Goal: Task Accomplishment & Management: Use online tool/utility

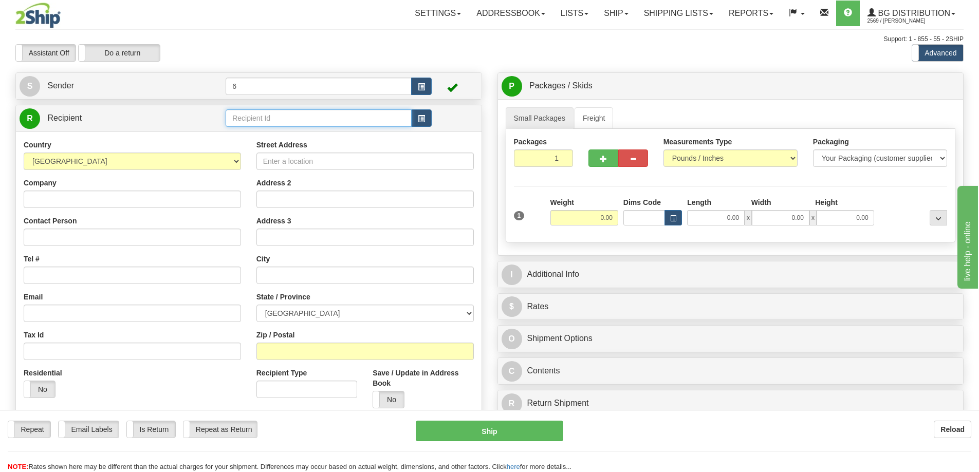
click at [271, 120] on input "text" at bounding box center [319, 117] width 186 height 17
click at [603, 218] on input "0.00" at bounding box center [584, 217] width 68 height 15
type input "22.00"
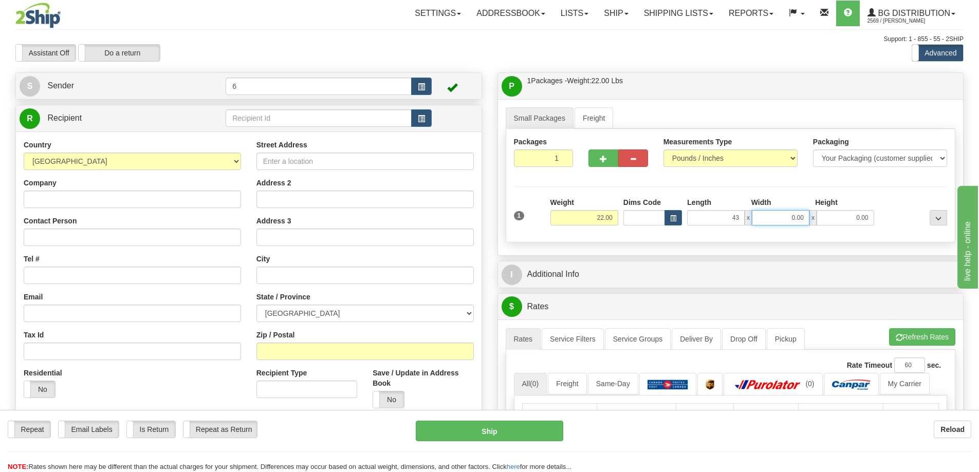
type input "43.00"
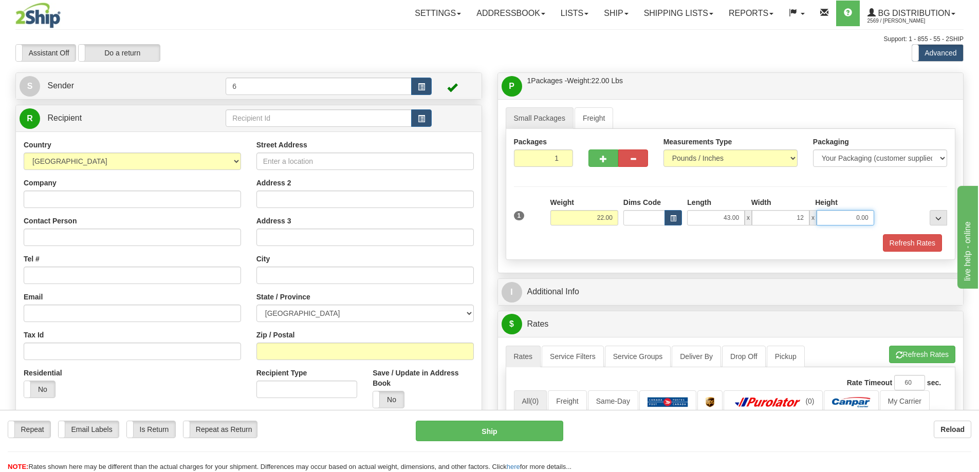
type input "12.00"
type input "7.00"
click at [673, 241] on div "Refresh Rates" at bounding box center [730, 242] width 439 height 17
click at [600, 158] on span "button" at bounding box center [603, 159] width 7 height 7
radio input "true"
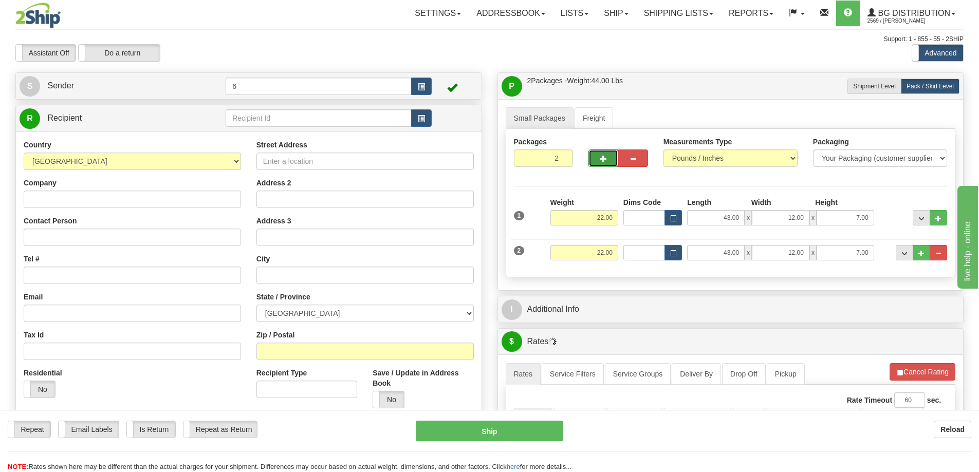
click at [605, 158] on span "button" at bounding box center [603, 159] width 7 height 7
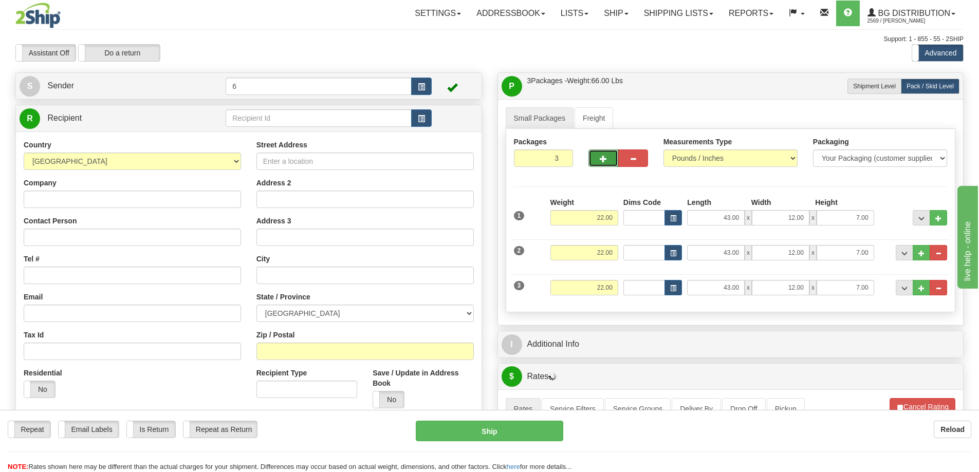
click at [605, 163] on button "button" at bounding box center [603, 158] width 30 height 17
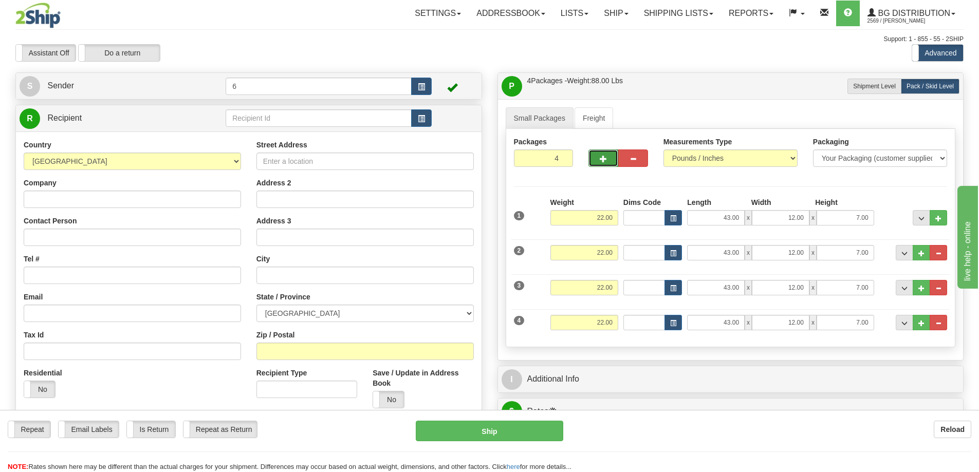
click at [610, 163] on button "button" at bounding box center [603, 158] width 30 height 17
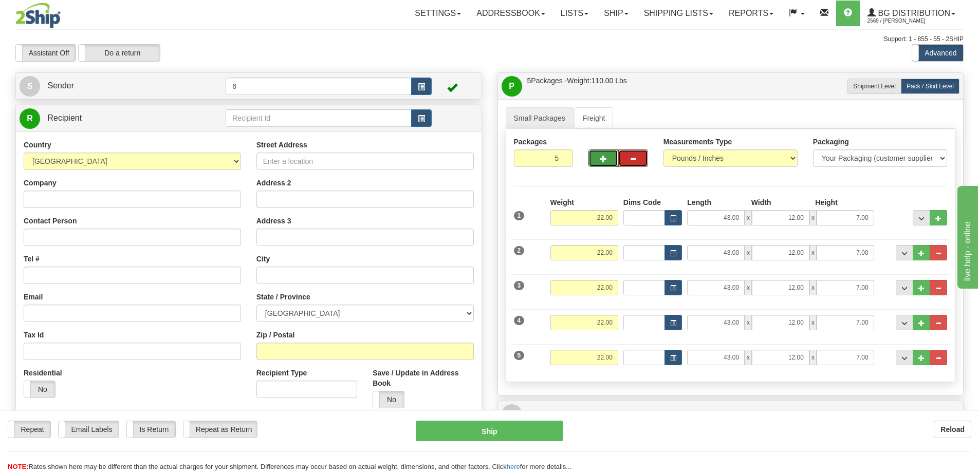
click at [631, 160] on span "button" at bounding box center [632, 159] width 7 height 7
type input "4"
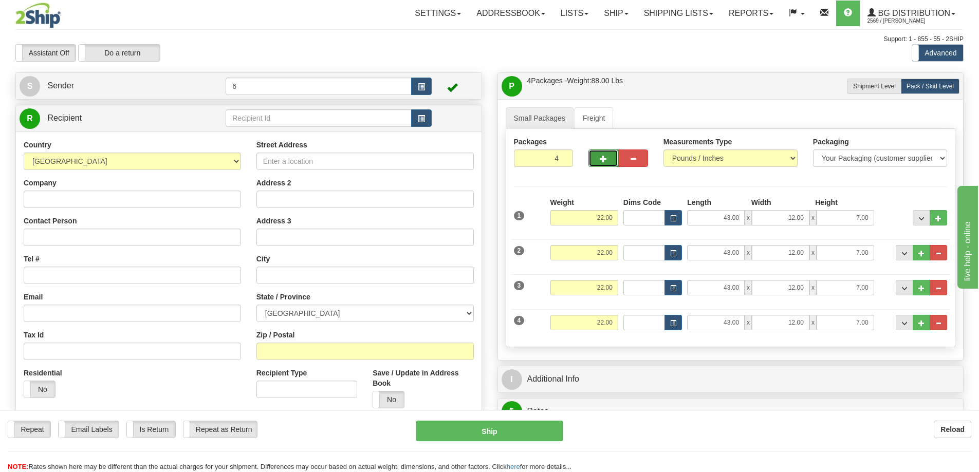
click at [596, 156] on button "button" at bounding box center [603, 158] width 30 height 17
type input "5"
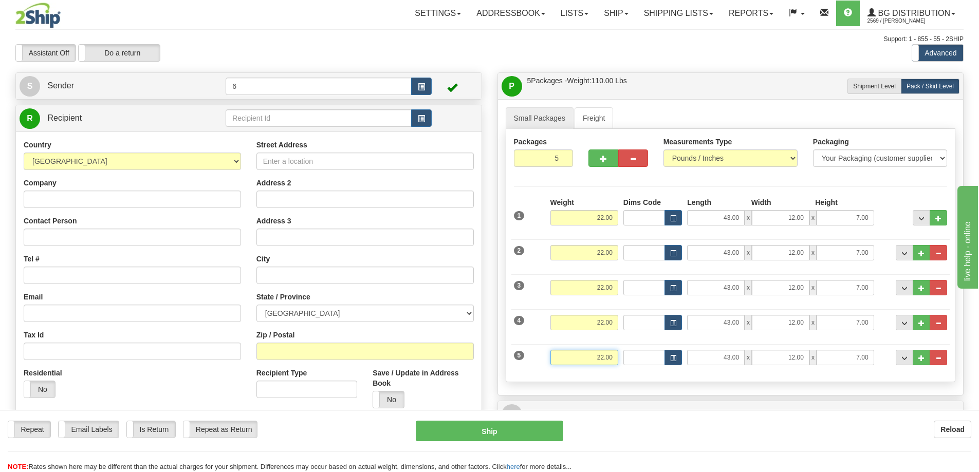
drag, startPoint x: 613, startPoint y: 357, endPoint x: 592, endPoint y: 360, distance: 20.3
click at [592, 360] on input "22.00" at bounding box center [584, 357] width 68 height 15
type input "1"
type input "46.00"
type input "10.00"
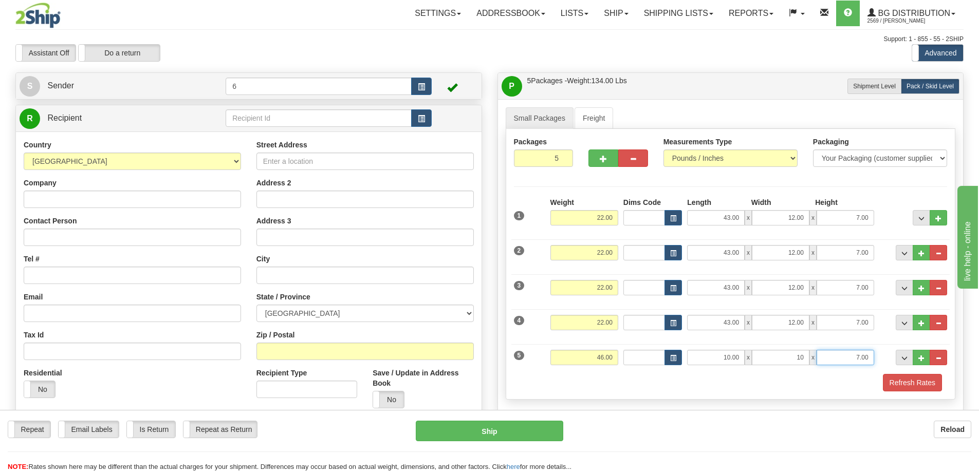
type input "10.00"
type input "15.00"
click at [919, 356] on span "..." at bounding box center [921, 359] width 6 height 6
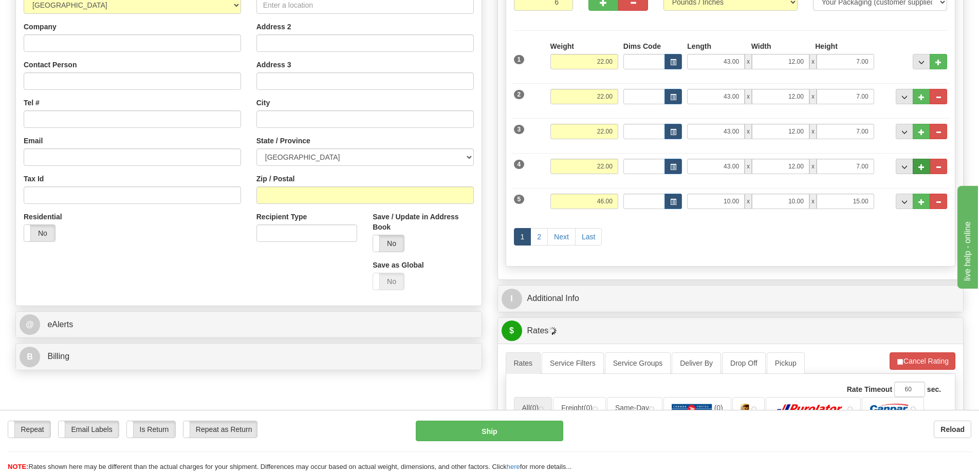
scroll to position [154, 0]
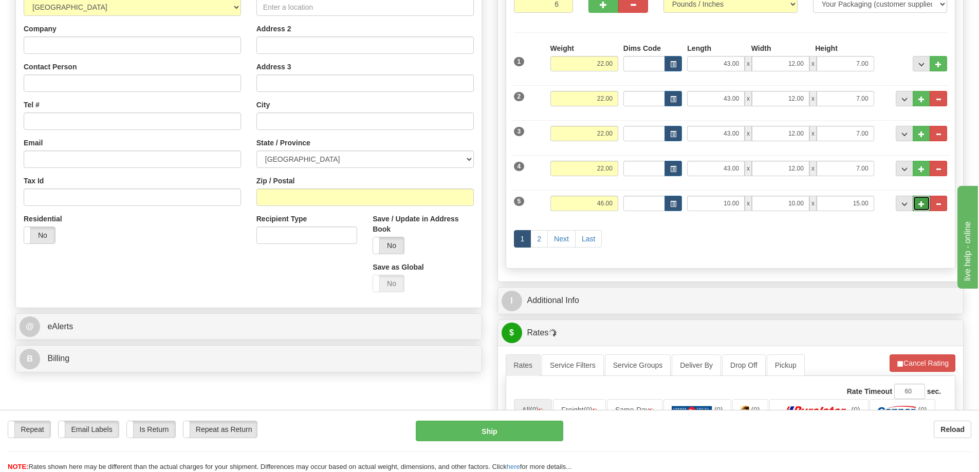
click at [924, 206] on span "..." at bounding box center [921, 204] width 6 height 6
type input "7"
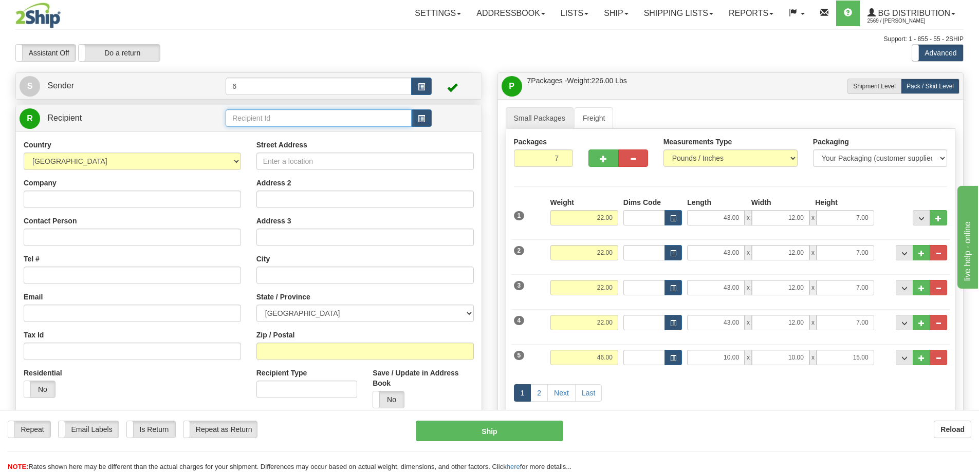
click at [290, 118] on input "text" at bounding box center [319, 117] width 186 height 17
click at [333, 130] on div "45031" at bounding box center [317, 133] width 176 height 11
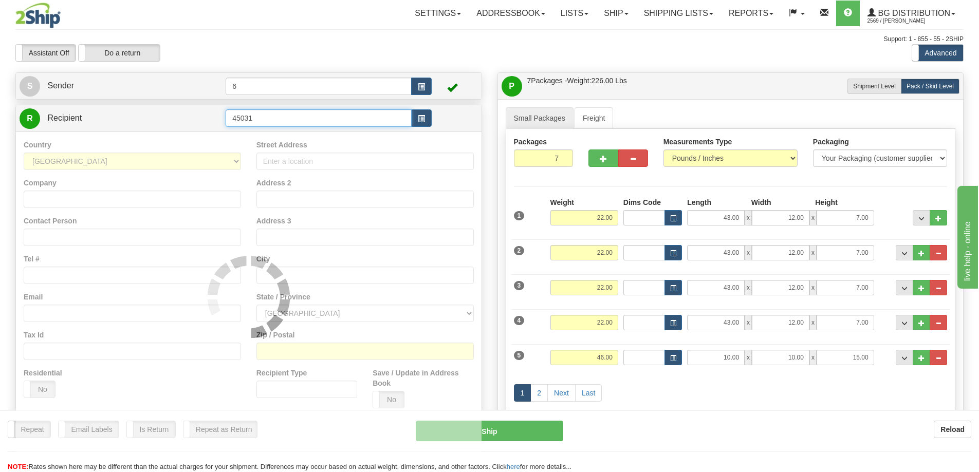
type input "45031"
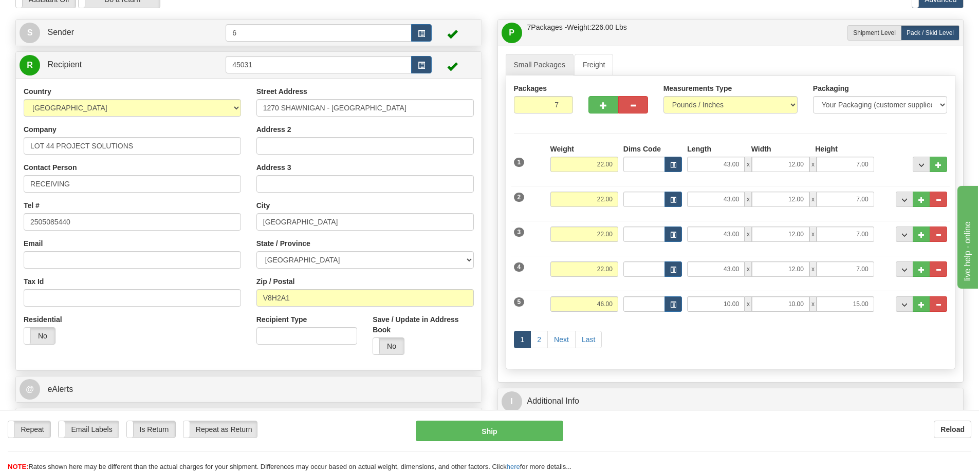
scroll to position [51, 0]
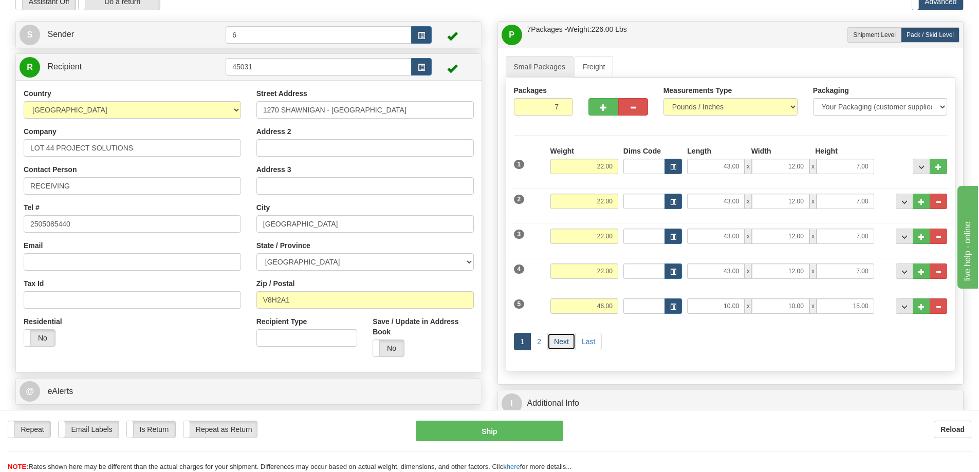
click at [568, 341] on link "Next" at bounding box center [561, 341] width 28 height 17
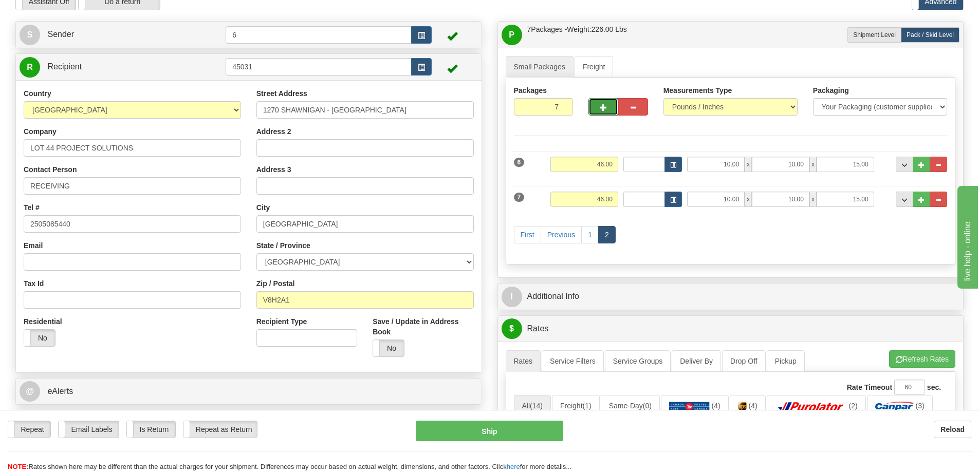
click at [600, 110] on span "button" at bounding box center [603, 107] width 7 height 7
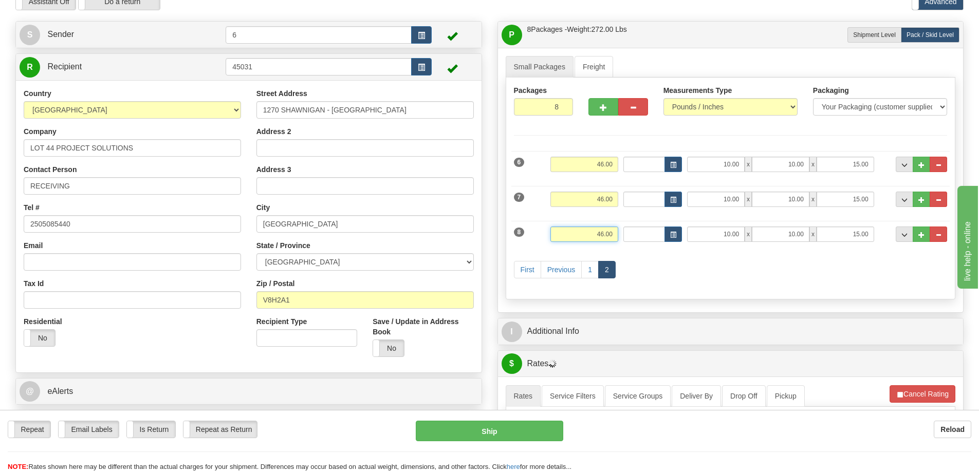
drag, startPoint x: 614, startPoint y: 232, endPoint x: 592, endPoint y: 228, distance: 22.1
click at [591, 233] on input "46.00" at bounding box center [584, 234] width 68 height 15
click at [924, 232] on span "..." at bounding box center [921, 235] width 6 height 6
type input "9"
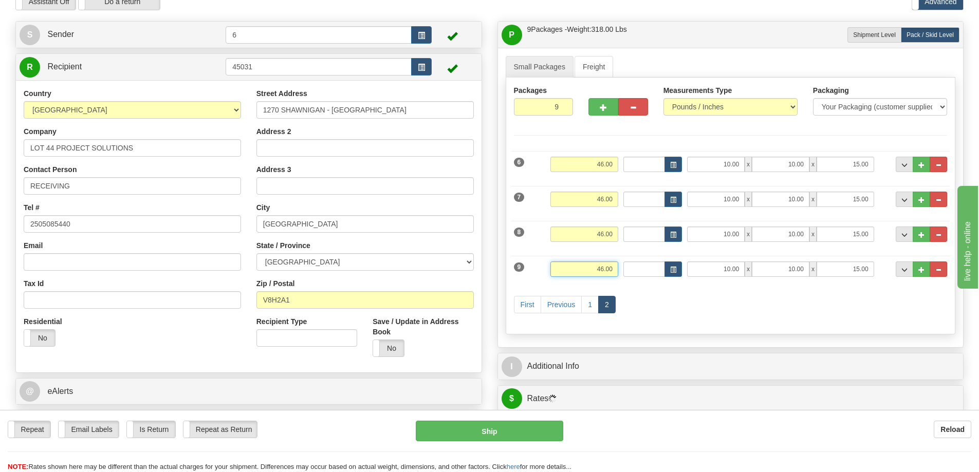
drag, startPoint x: 615, startPoint y: 268, endPoint x: 598, endPoint y: 254, distance: 22.0
click at [586, 263] on input "46.00" at bounding box center [584, 269] width 68 height 15
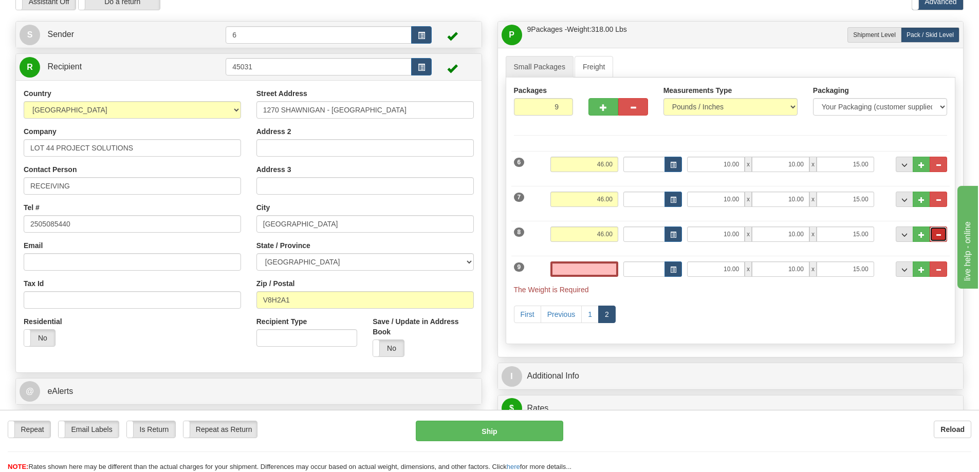
type input "0.00"
click at [942, 234] on button "..." at bounding box center [938, 234] width 17 height 15
type input "8"
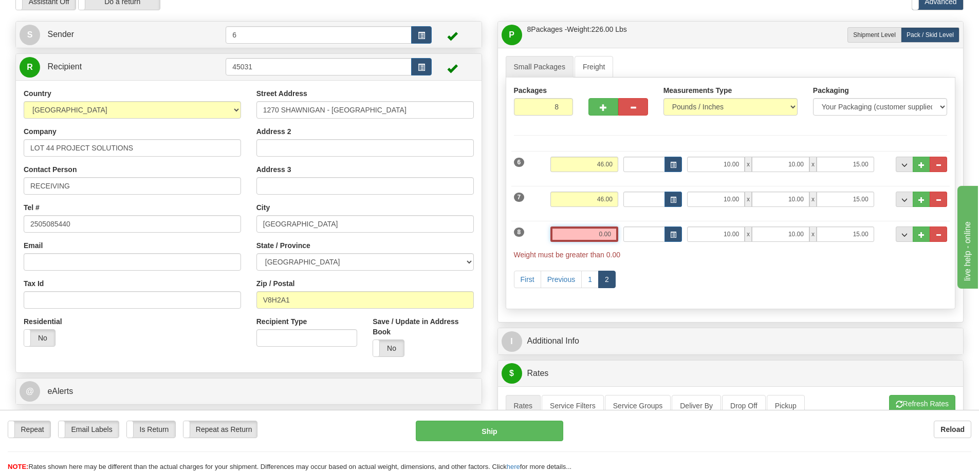
click at [611, 237] on input "0.00" at bounding box center [584, 234] width 68 height 15
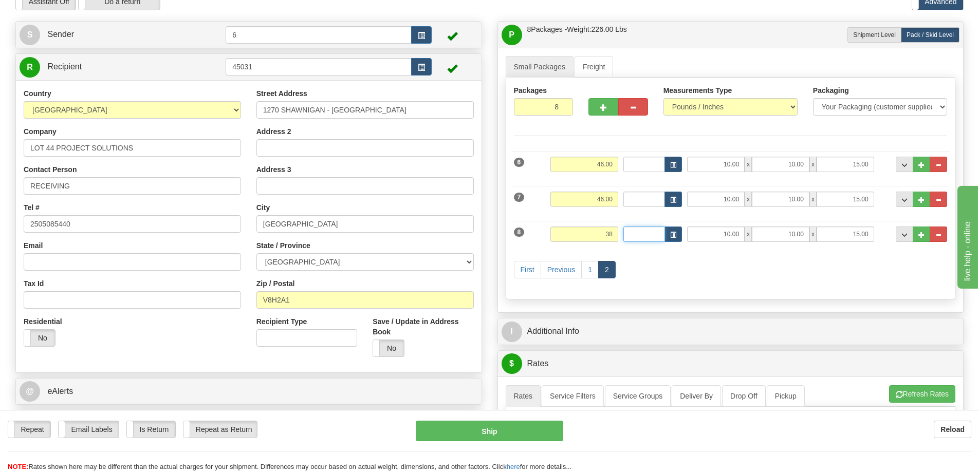
type input "38.00"
type input "99.00"
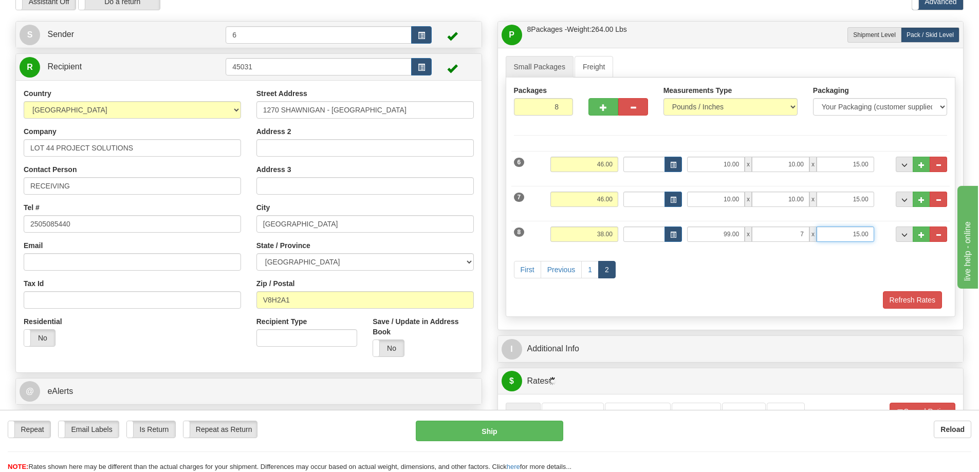
type input "7.00"
type input "6.00"
click at [755, 265] on div "First Previous 1 2" at bounding box center [730, 271] width 439 height 41
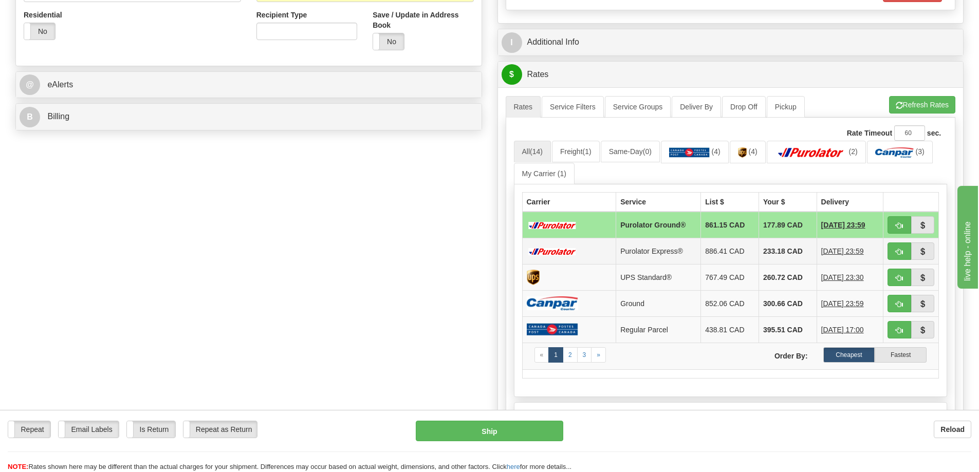
scroll to position [360, 0]
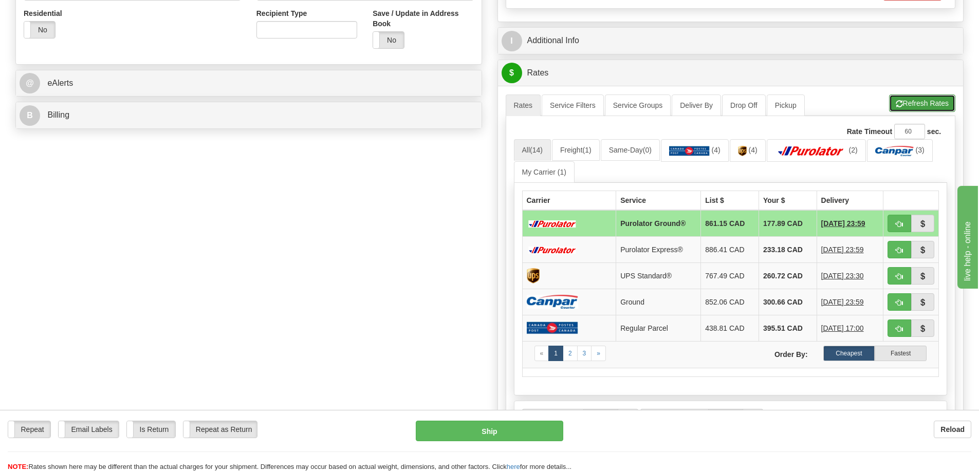
click at [916, 98] on button "Refresh Rates" at bounding box center [922, 103] width 66 height 17
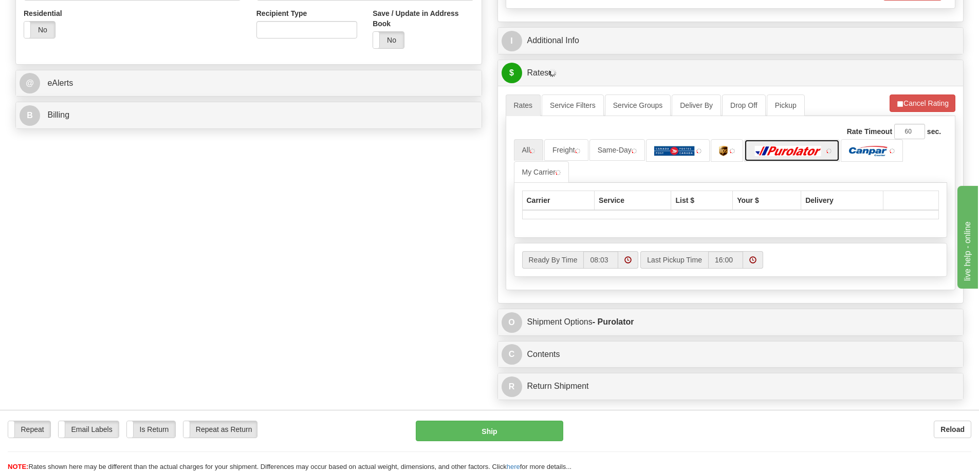
click at [805, 147] on img at bounding box center [788, 151] width 72 height 10
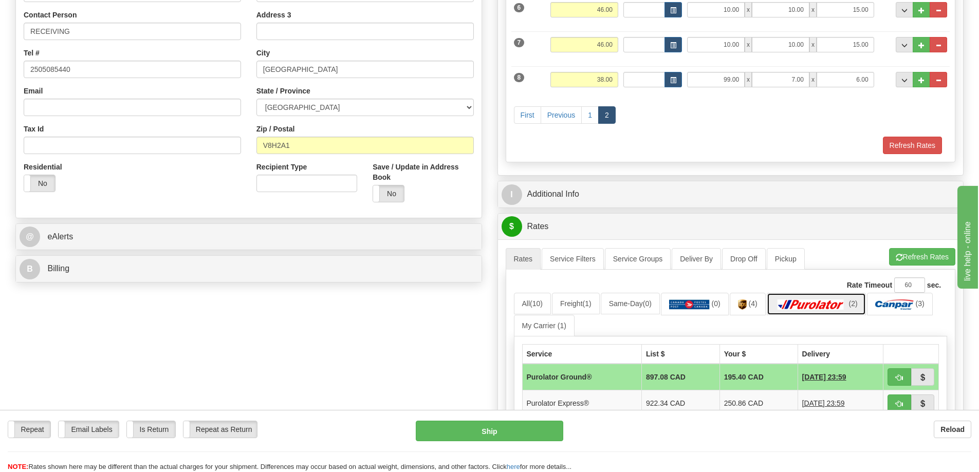
scroll to position [0, 0]
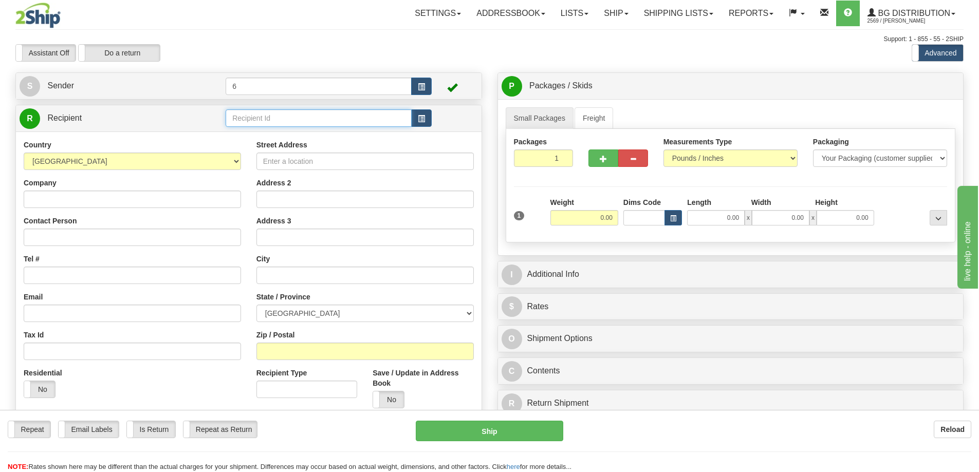
click at [303, 113] on input "text" at bounding box center [319, 117] width 186 height 17
click at [275, 129] on div "45031" at bounding box center [317, 133] width 176 height 11
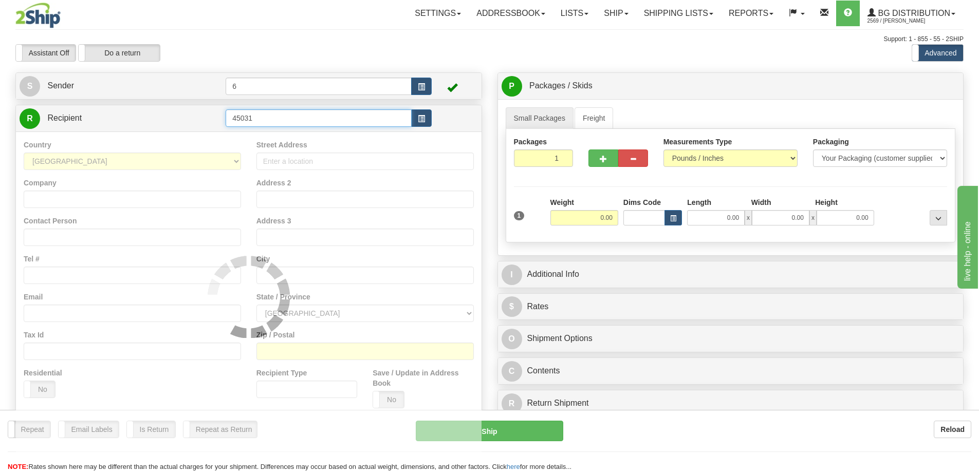
type input "45031"
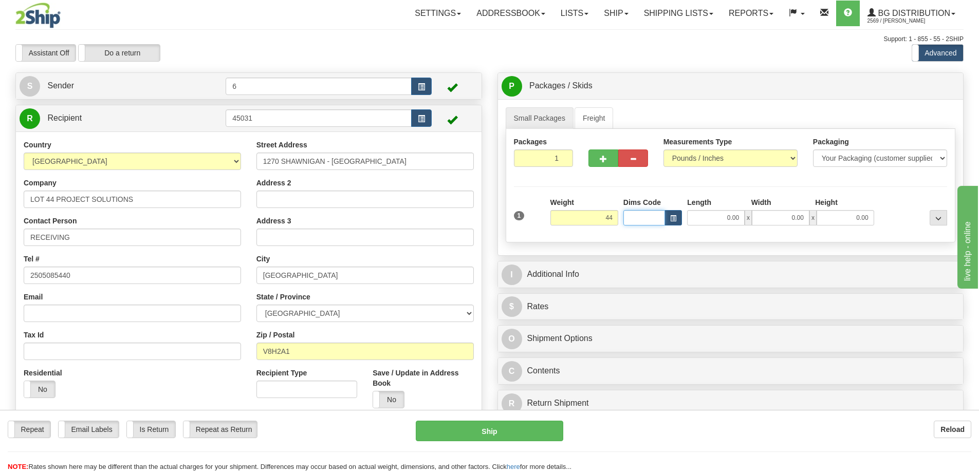
type input "44.00"
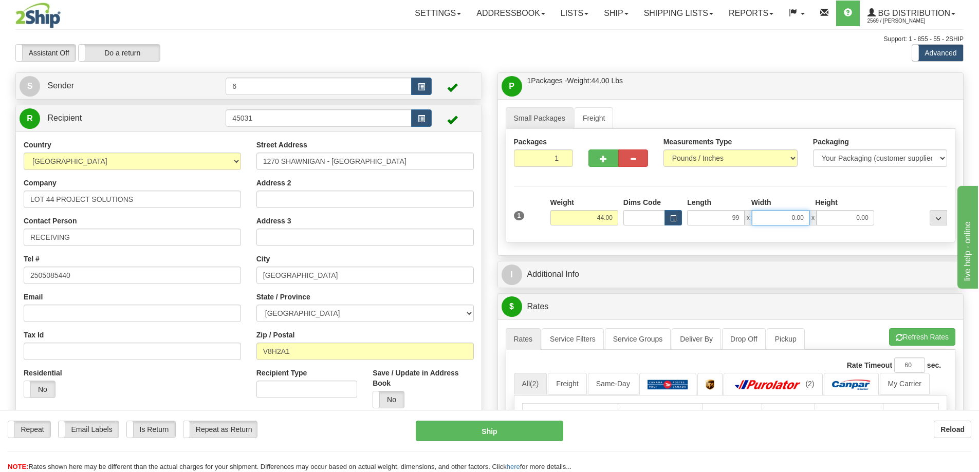
type input "99.00"
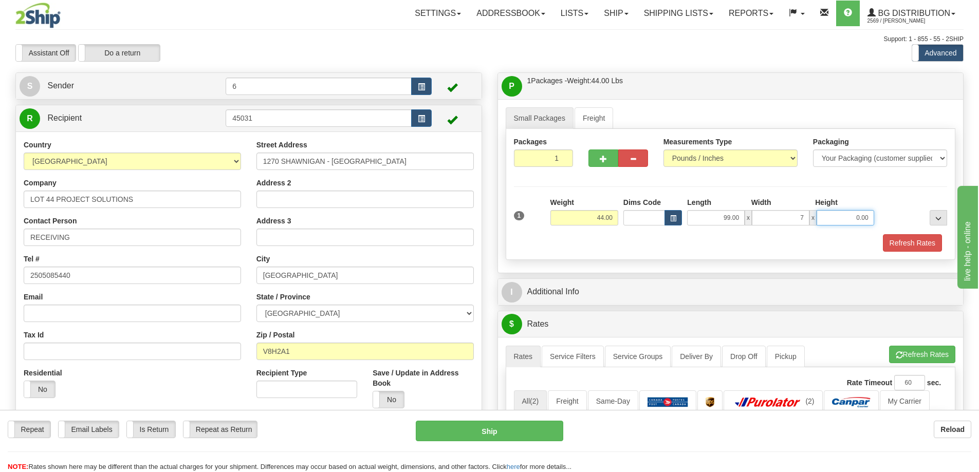
type input "7.00"
type input "6.00"
click at [596, 160] on button "button" at bounding box center [603, 158] width 30 height 17
radio input "true"
type input "2"
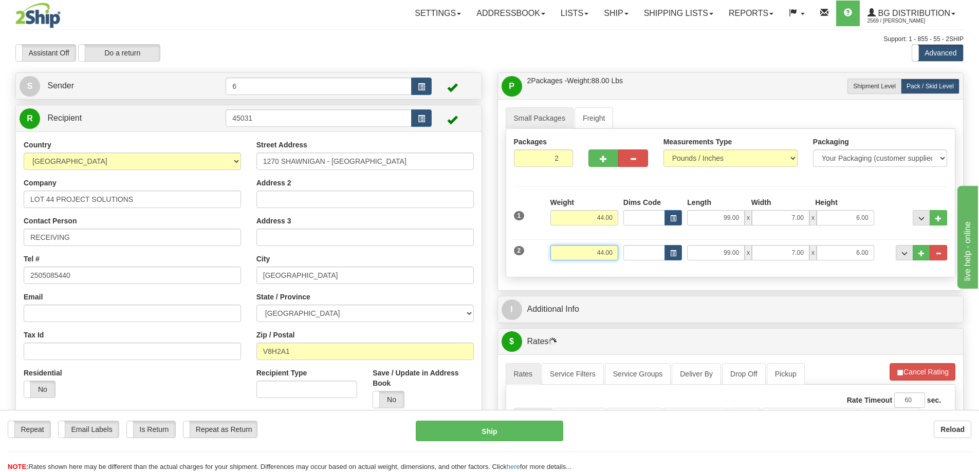
click at [602, 251] on input "44.00" at bounding box center [584, 252] width 68 height 15
type input "46.00"
type input "10.00"
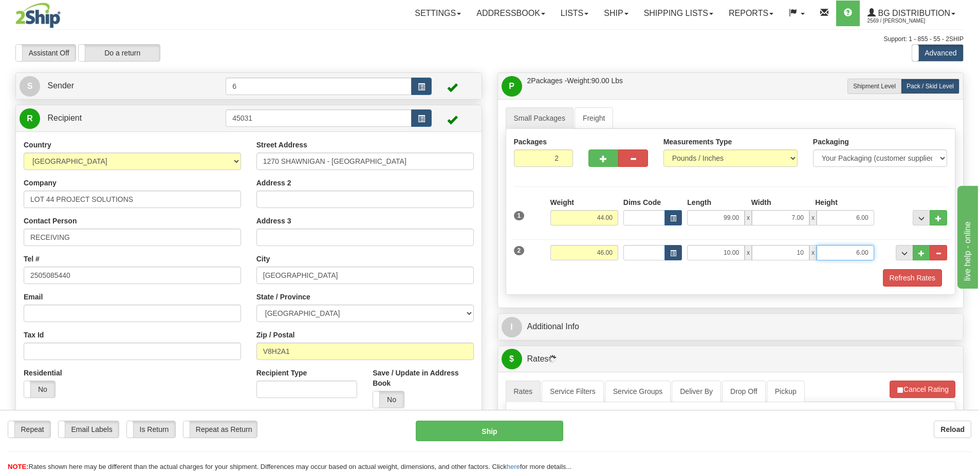
type input "10.00"
type input "15.00"
click at [919, 249] on button "..." at bounding box center [921, 252] width 17 height 15
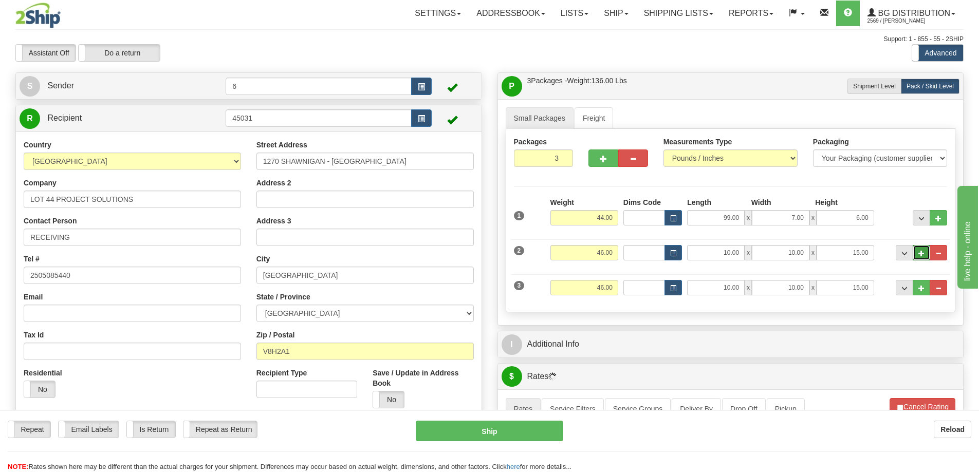
click at [921, 251] on span "..." at bounding box center [921, 254] width 6 height 6
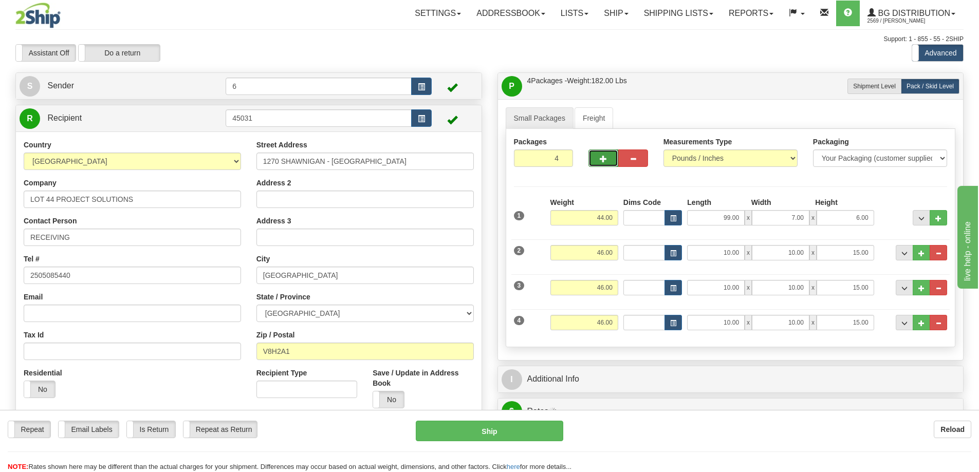
click at [603, 156] on span "button" at bounding box center [603, 159] width 7 height 7
type input "5"
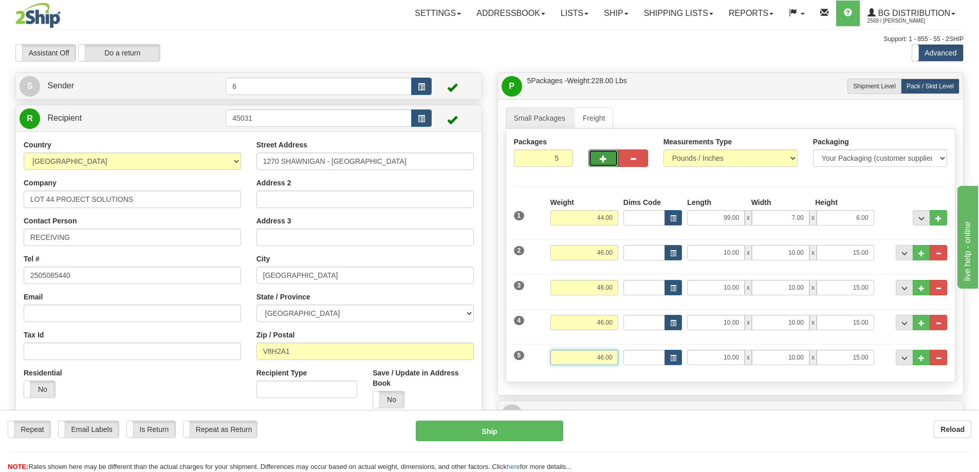
click at [602, 356] on input "46.00" at bounding box center [584, 357] width 68 height 15
type input "35.00"
type input "41.00"
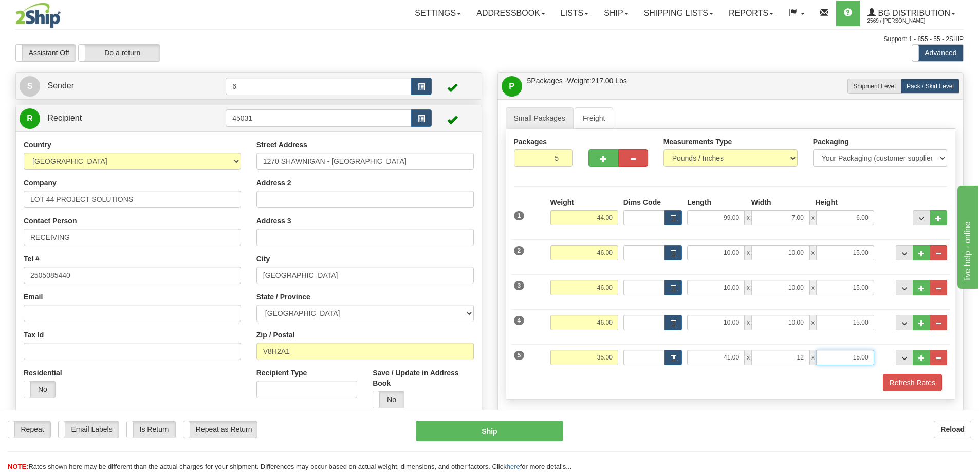
type input "12.00"
type input "13.00"
click at [922, 358] on span "..." at bounding box center [921, 359] width 6 height 6
click at [559, 391] on link "Next" at bounding box center [561, 392] width 28 height 17
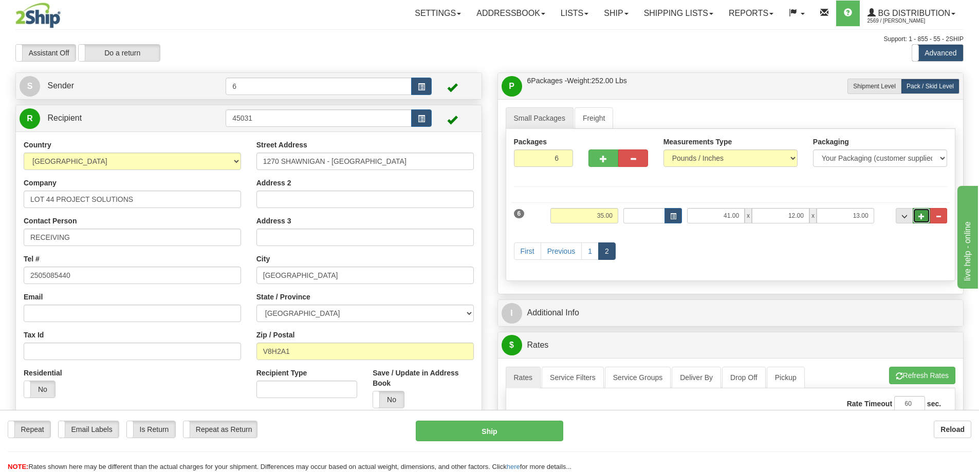
click at [919, 215] on span "..." at bounding box center [921, 217] width 6 height 6
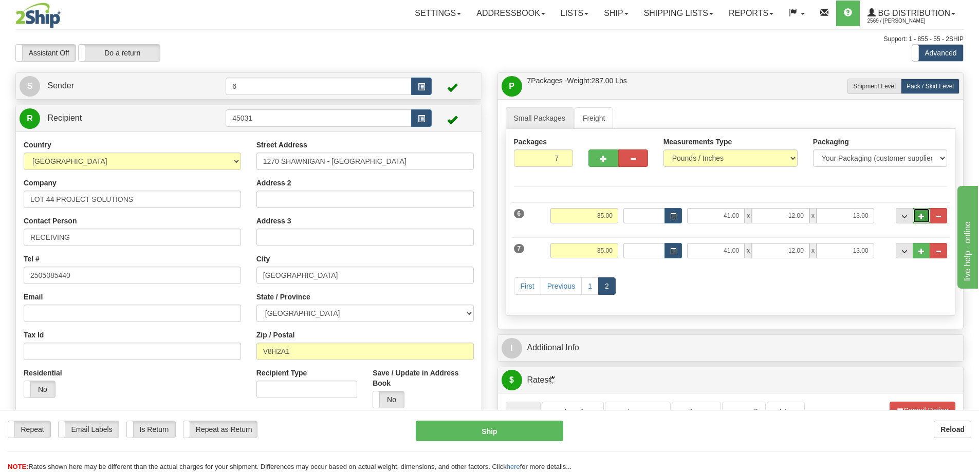
click at [921, 214] on span "..." at bounding box center [921, 217] width 6 height 6
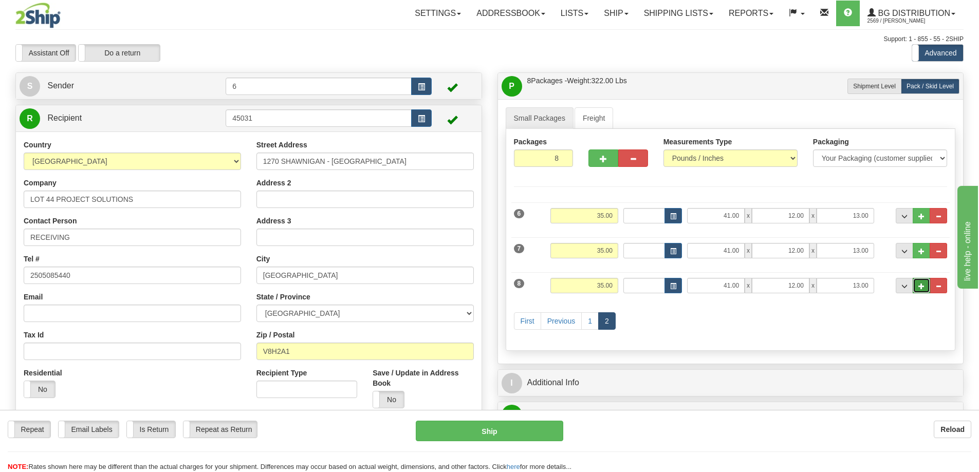
click at [922, 286] on span "..." at bounding box center [921, 287] width 6 height 6
type input "9"
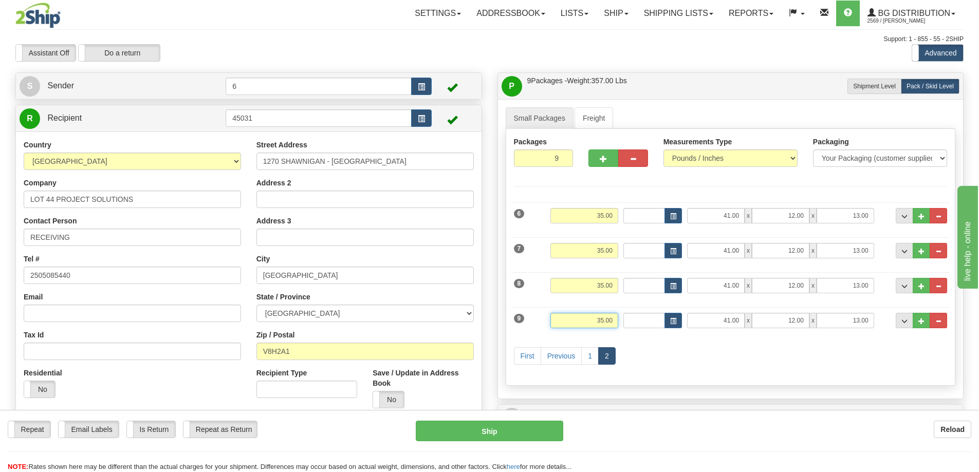
click at [602, 318] on input "35.00" at bounding box center [584, 320] width 68 height 15
click at [604, 317] on input "30.00" at bounding box center [584, 320] width 68 height 15
type input "38.00"
type input "11.00"
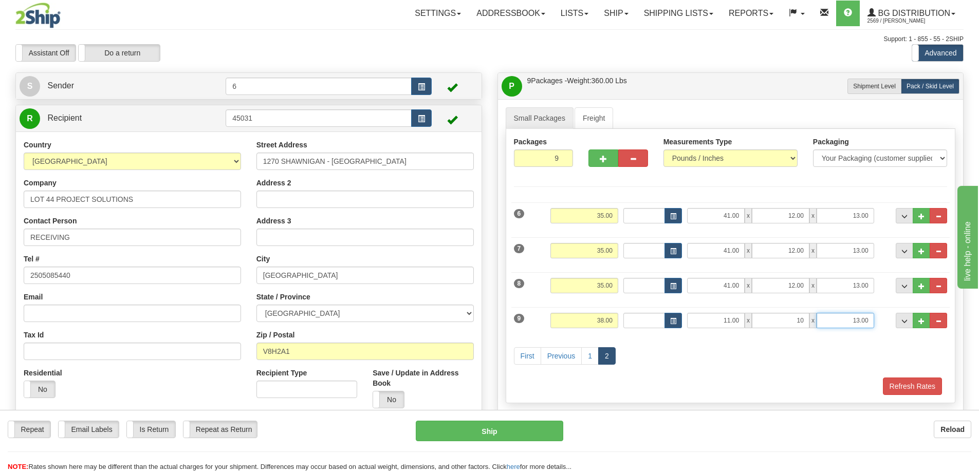
type input "10.00"
type input "7.00"
click at [925, 319] on button "..." at bounding box center [921, 320] width 17 height 15
type input "10"
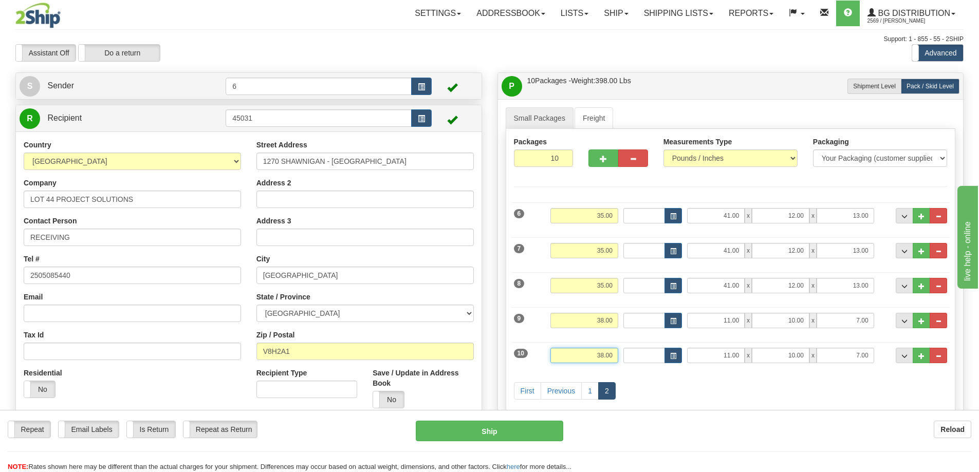
click at [602, 350] on input "38.00" at bounding box center [584, 355] width 68 height 15
type input "30.00"
type input "41.00"
type input "12.00"
type input "7.00"
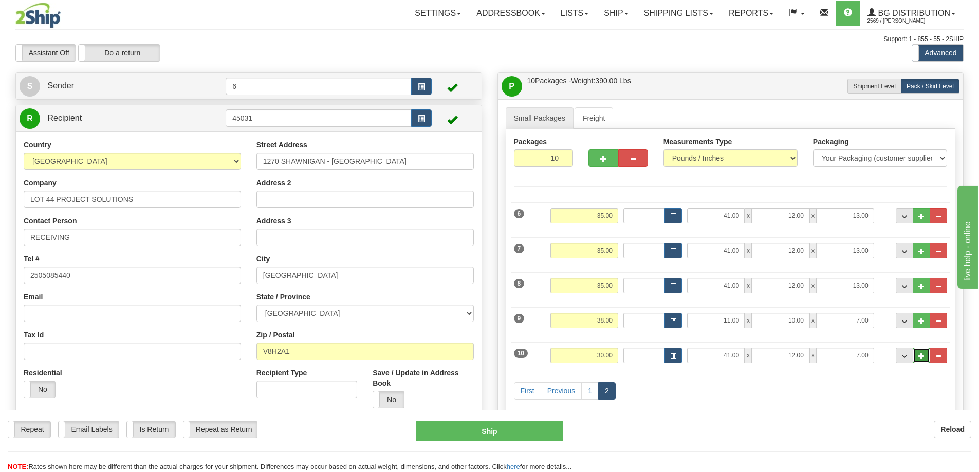
click at [922, 358] on span "..." at bounding box center [921, 357] width 6 height 6
type input "11"
click at [624, 392] on link "3" at bounding box center [623, 390] width 17 height 17
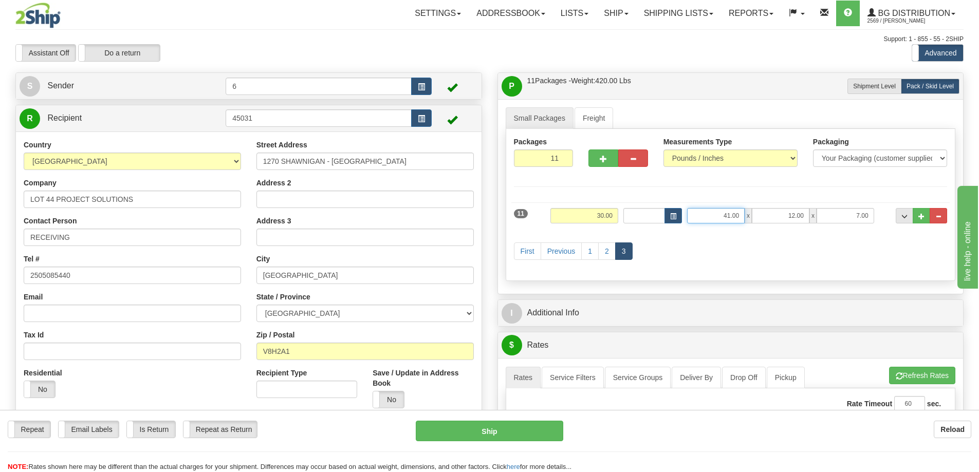
click at [728, 217] on input "41.00" at bounding box center [716, 215] width 58 height 15
type input "19.00"
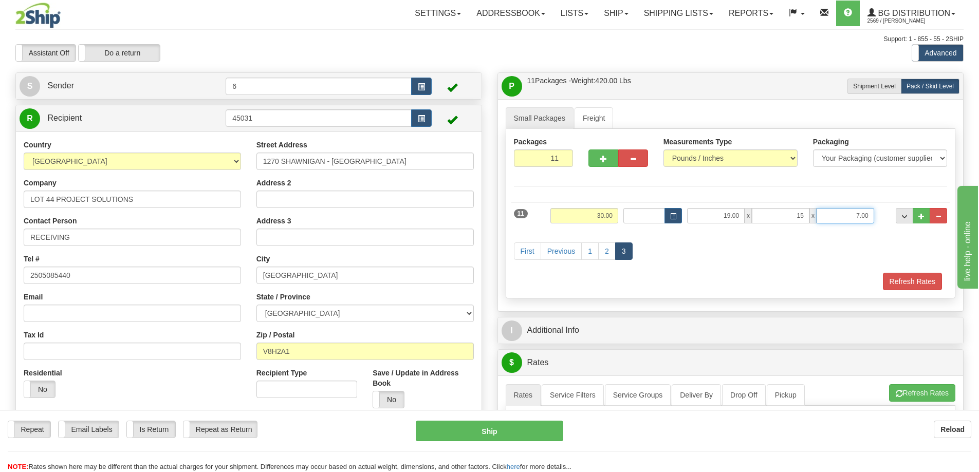
type input "15.00"
type input "13.00"
click at [736, 257] on div "First Previous 1 2 3" at bounding box center [730, 252] width 439 height 41
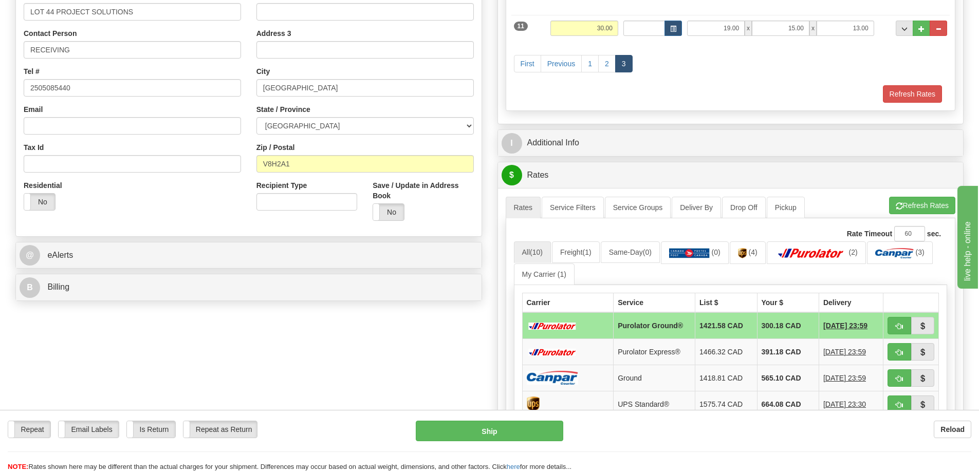
scroll to position [206, 0]
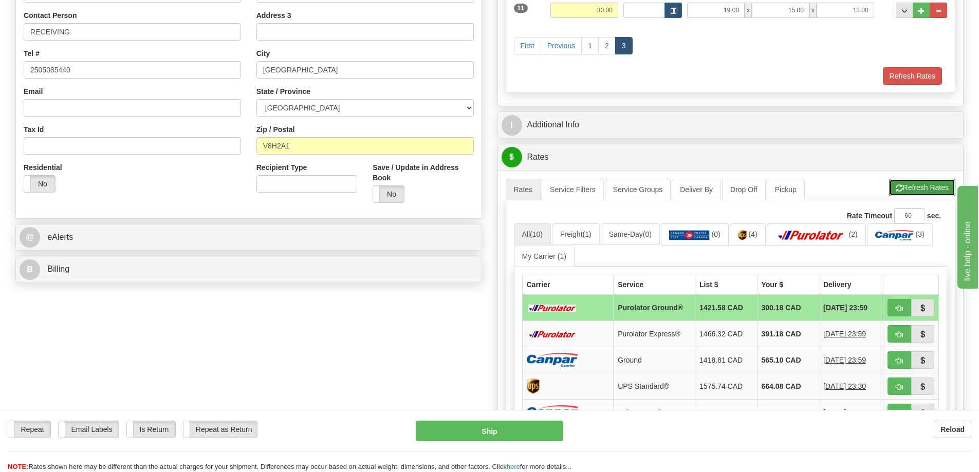
click at [904, 184] on button "Refresh Rates" at bounding box center [922, 187] width 66 height 17
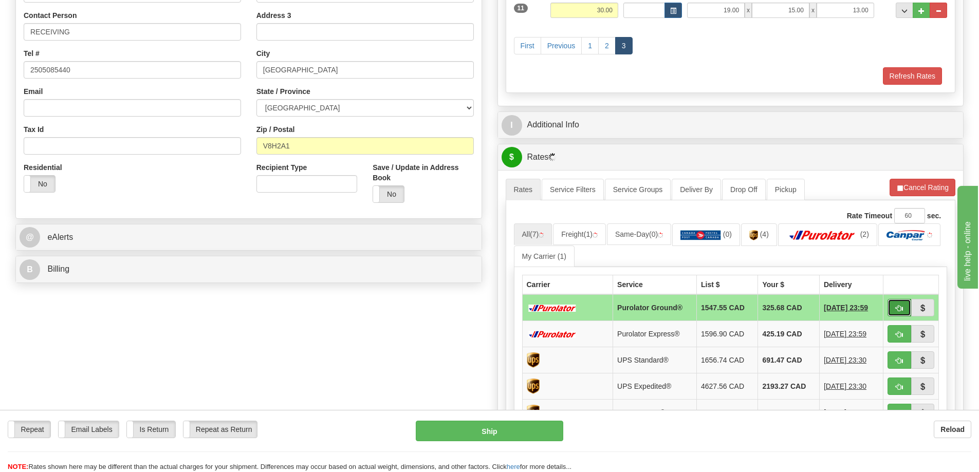
click at [897, 306] on span "button" at bounding box center [899, 308] width 7 height 7
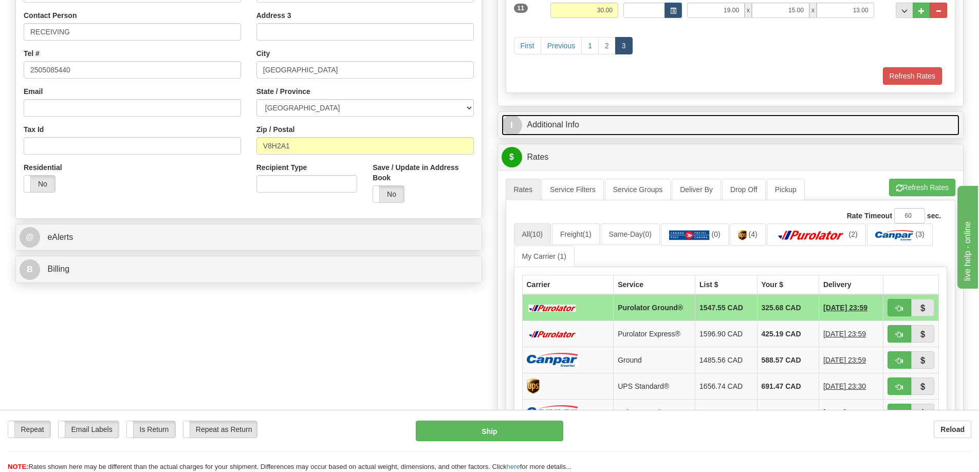
click at [621, 121] on link "I Additional Info" at bounding box center [731, 125] width 458 height 21
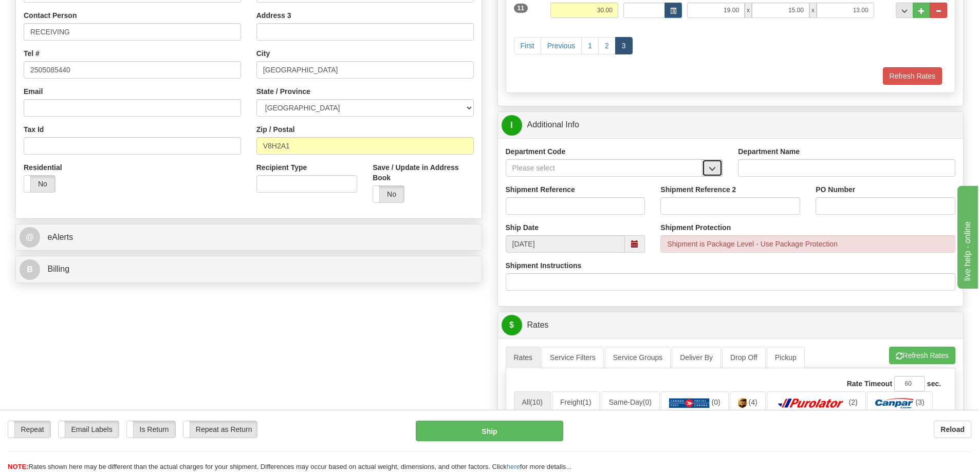
click at [712, 163] on button "button" at bounding box center [712, 167] width 21 height 17
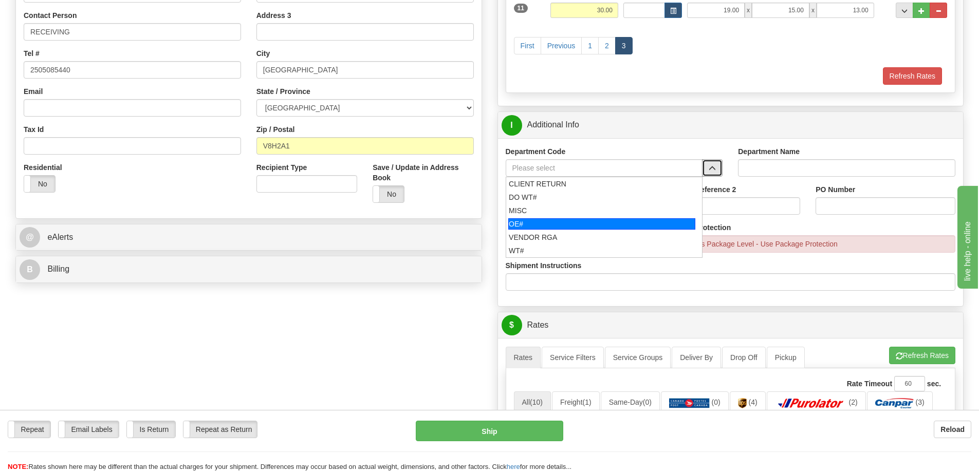
click at [625, 221] on div "OE#" at bounding box center [601, 223] width 187 height 11
type input "OE#"
type input "ORDERS"
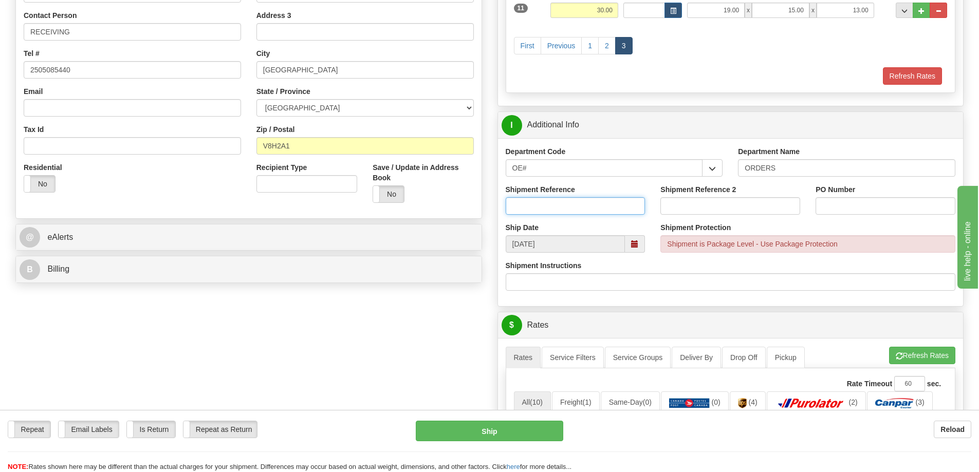
click at [620, 207] on input "Shipment Reference" at bounding box center [576, 205] width 140 height 17
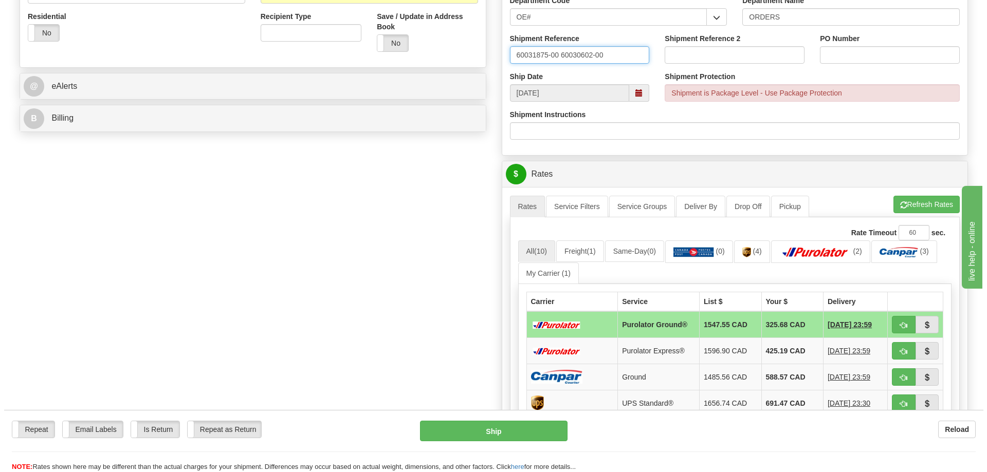
scroll to position [360, 0]
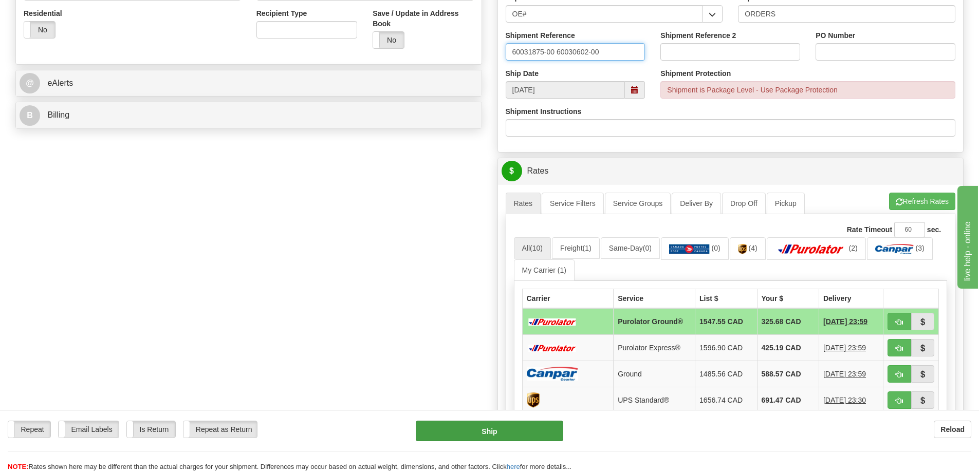
type input "60031875-00 60030602-00"
click at [534, 433] on button "Ship" at bounding box center [489, 431] width 147 height 21
type input "260"
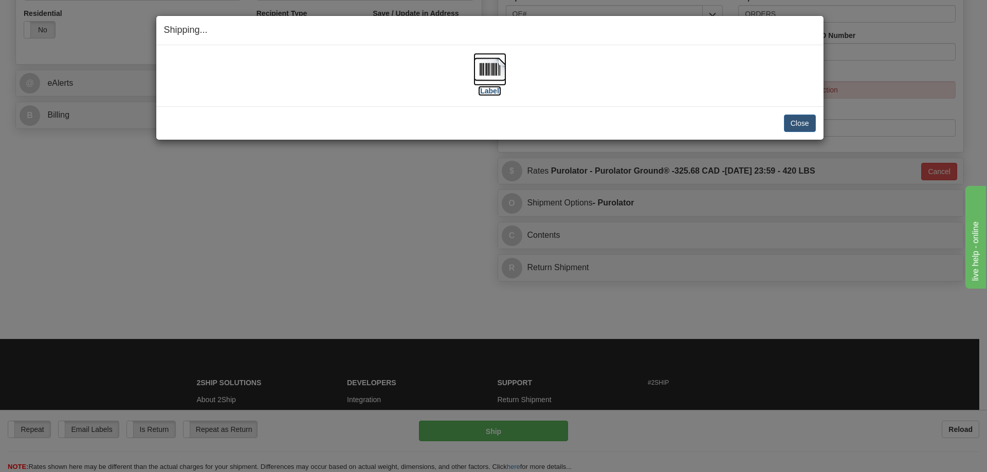
click at [497, 80] on img at bounding box center [489, 69] width 33 height 33
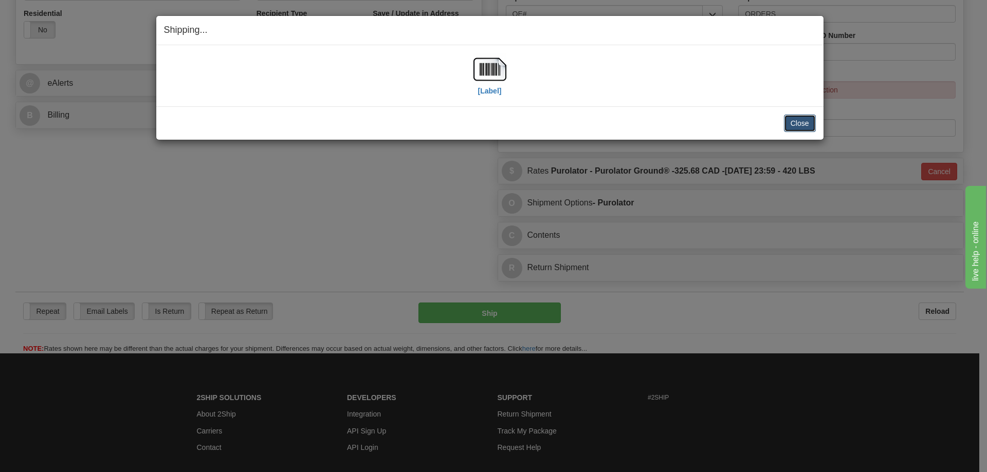
click at [801, 121] on button "Close" at bounding box center [800, 123] width 32 height 17
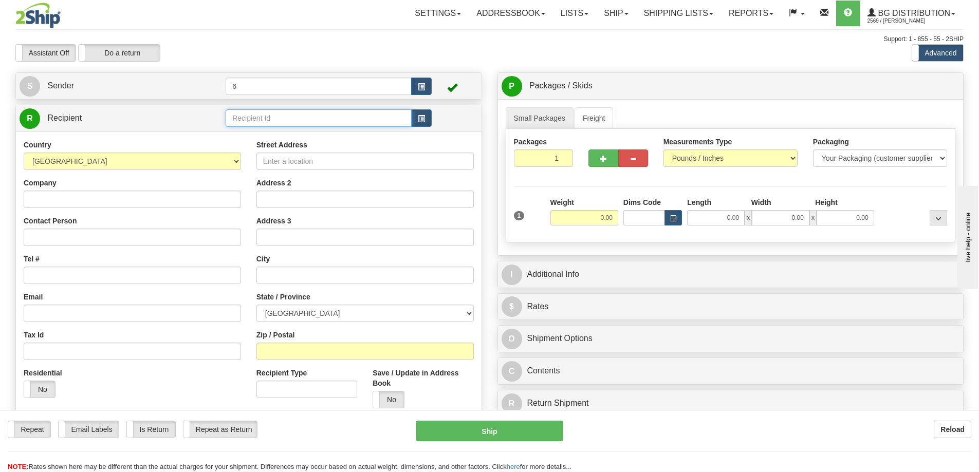
click at [331, 112] on input "text" at bounding box center [319, 117] width 186 height 17
click at [304, 132] on div "910919" at bounding box center [317, 133] width 176 height 11
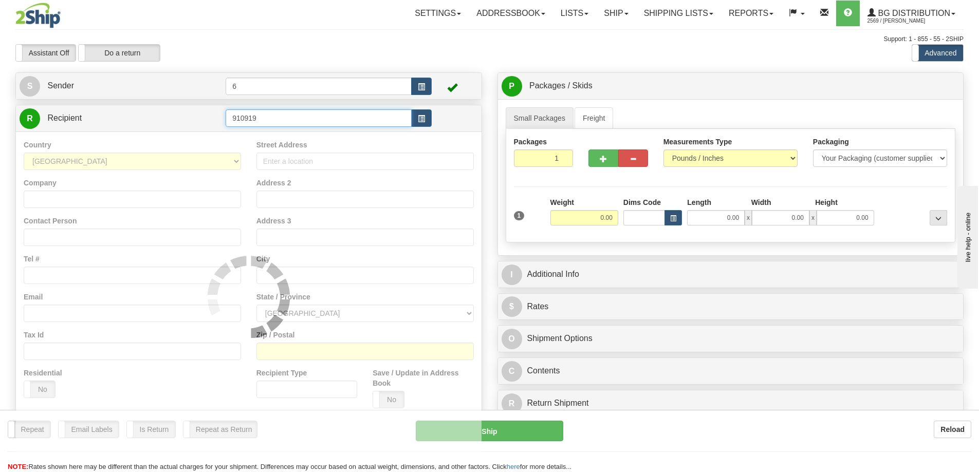
type input "910919"
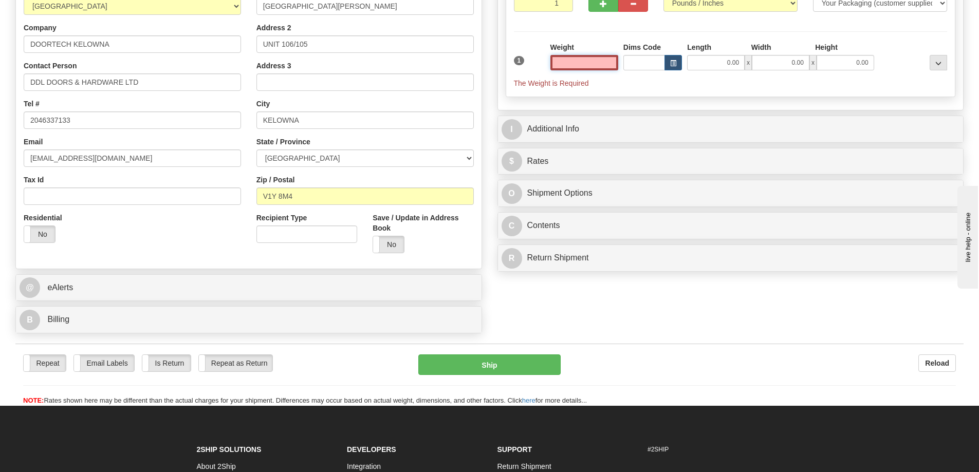
scroll to position [206, 0]
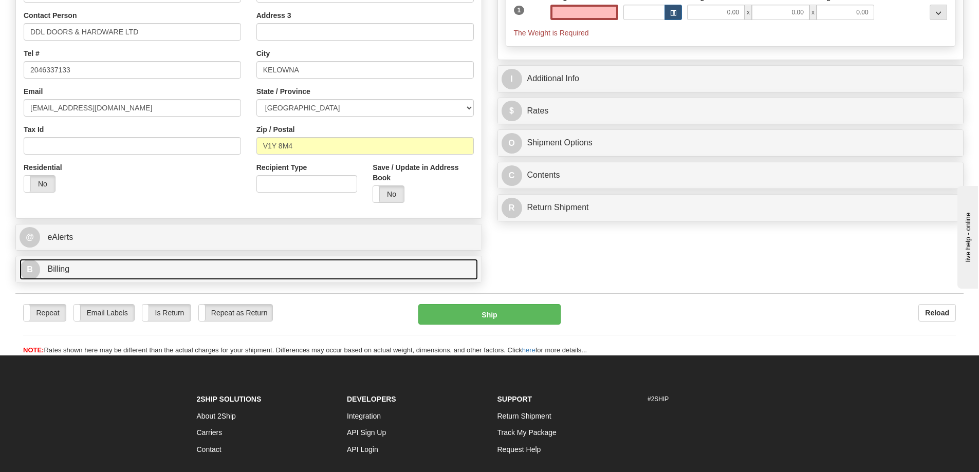
type input "0.00"
click at [100, 269] on link "B Billing" at bounding box center [249, 269] width 458 height 21
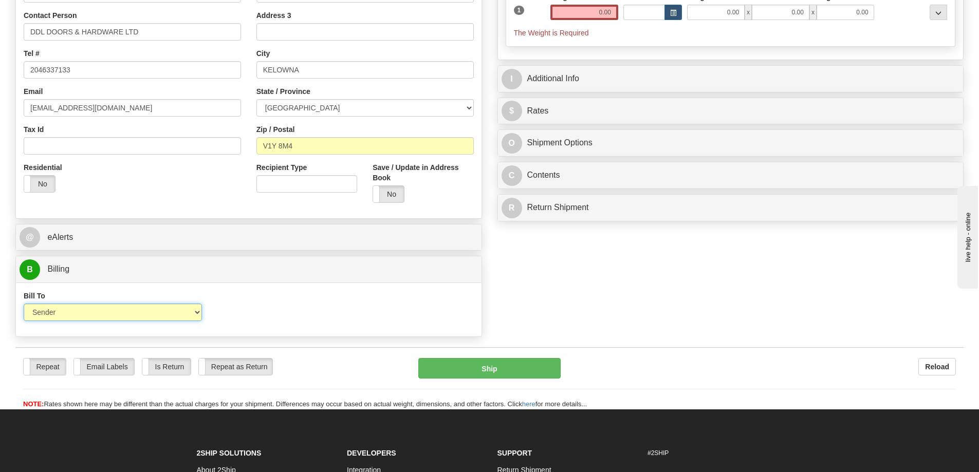
click at [181, 313] on select "Sender Recipient Third Party Collect" at bounding box center [113, 312] width 178 height 17
select select "4"
click at [24, 304] on select "Sender Recipient Third Party Collect" at bounding box center [113, 312] width 178 height 17
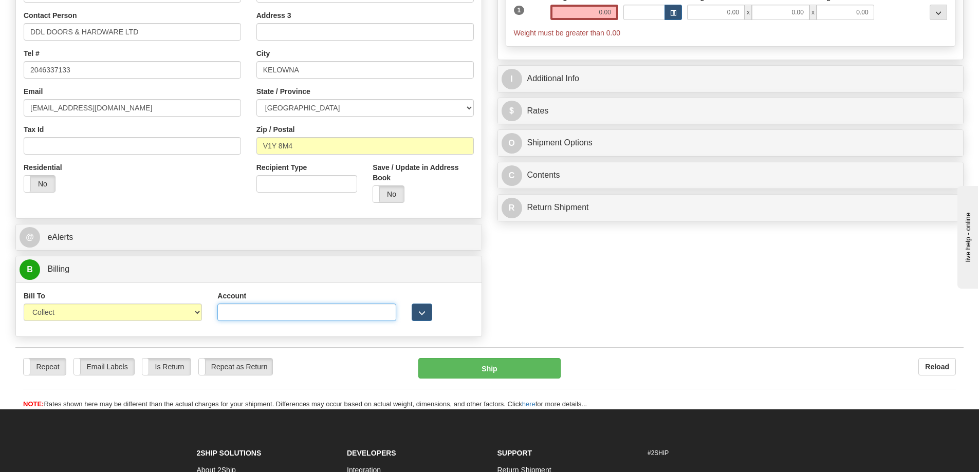
click at [288, 312] on input "Account" at bounding box center [306, 312] width 178 height 17
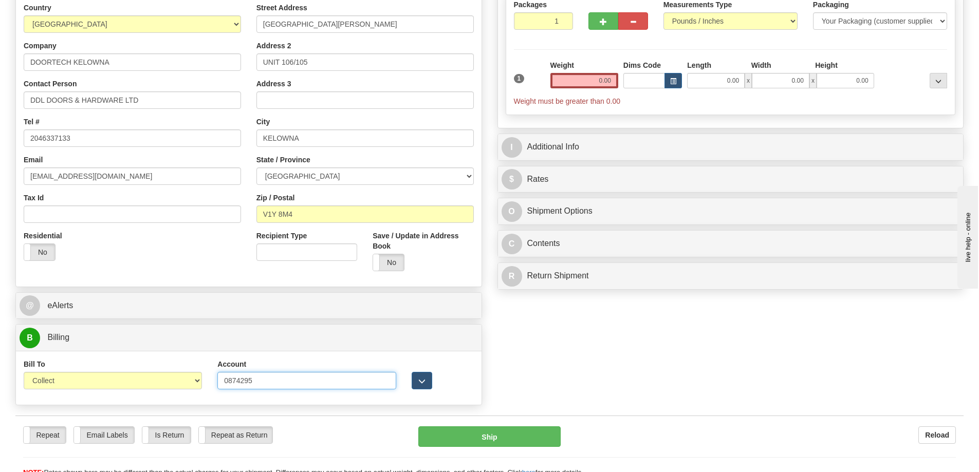
scroll to position [103, 0]
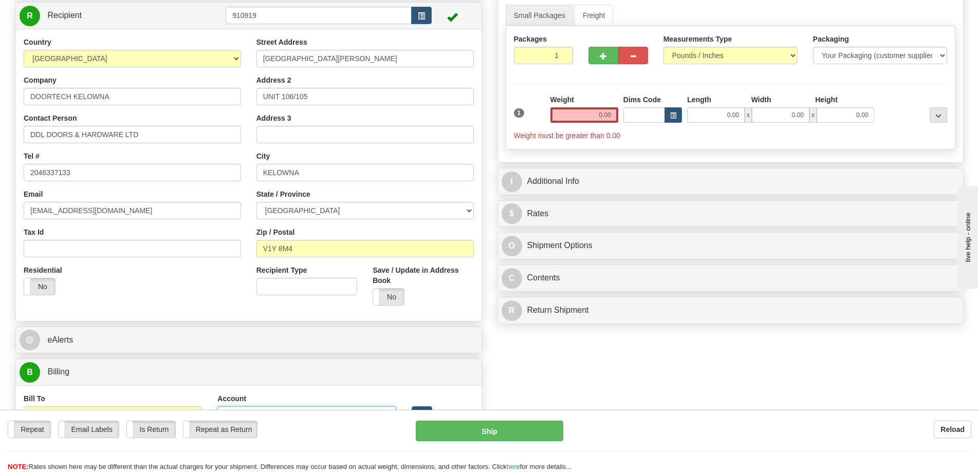
type input "0874295"
click at [608, 110] on input "0.00" at bounding box center [584, 114] width 68 height 15
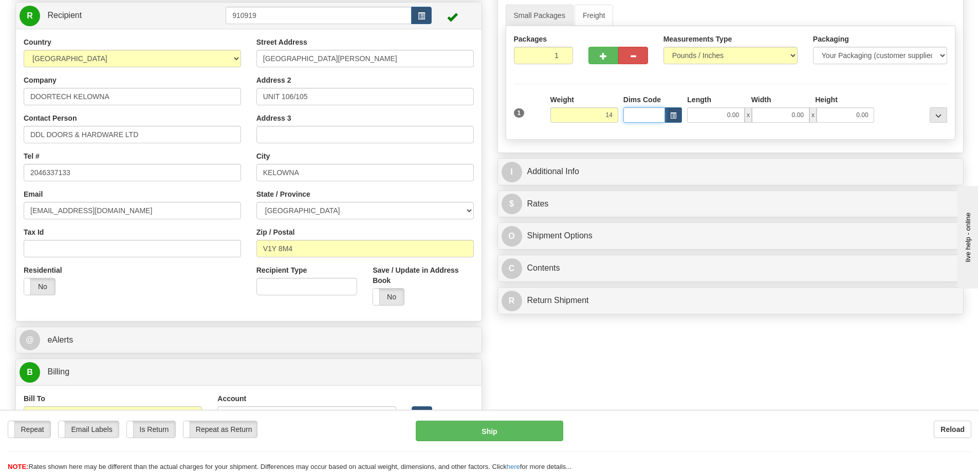
type input "14.00"
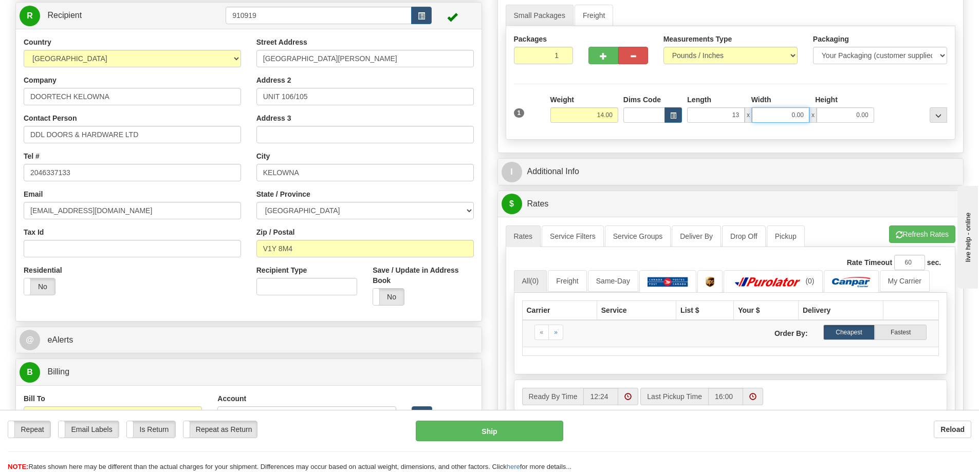
type input "13.00"
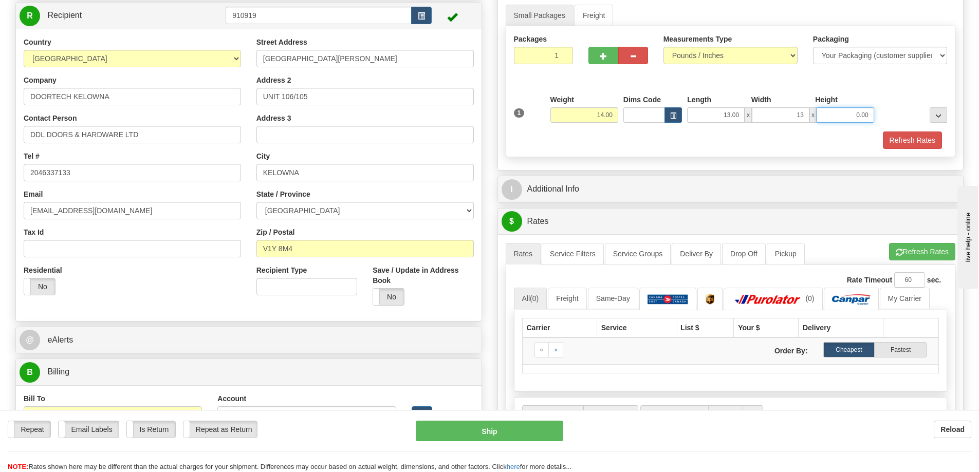
type input "13.00"
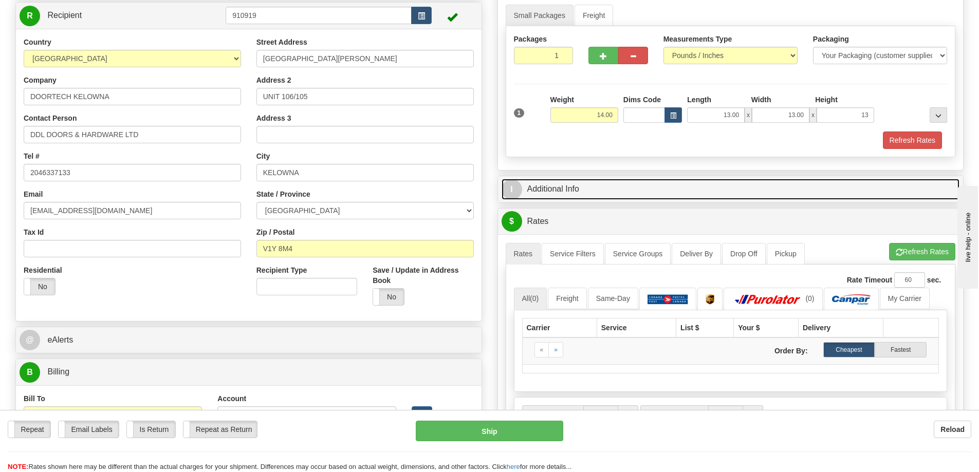
type input "13.00"
click at [596, 196] on link "I Additional Info" at bounding box center [731, 189] width 458 height 21
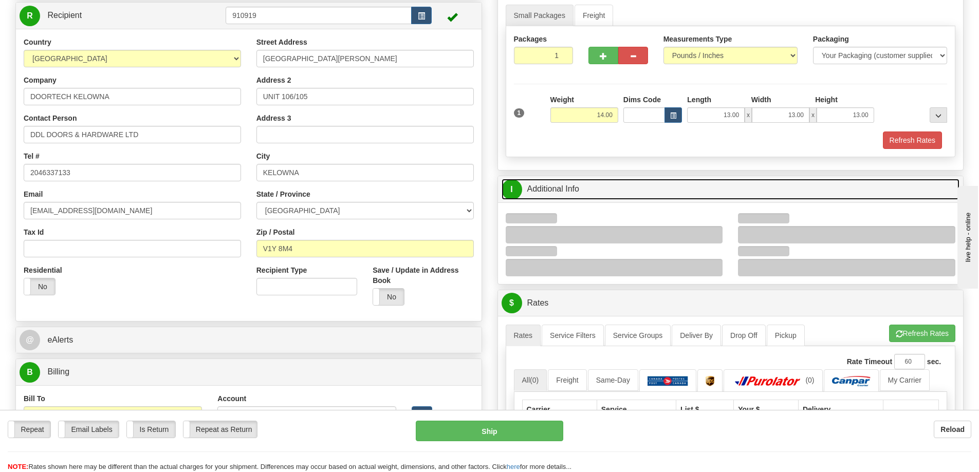
scroll to position [154, 0]
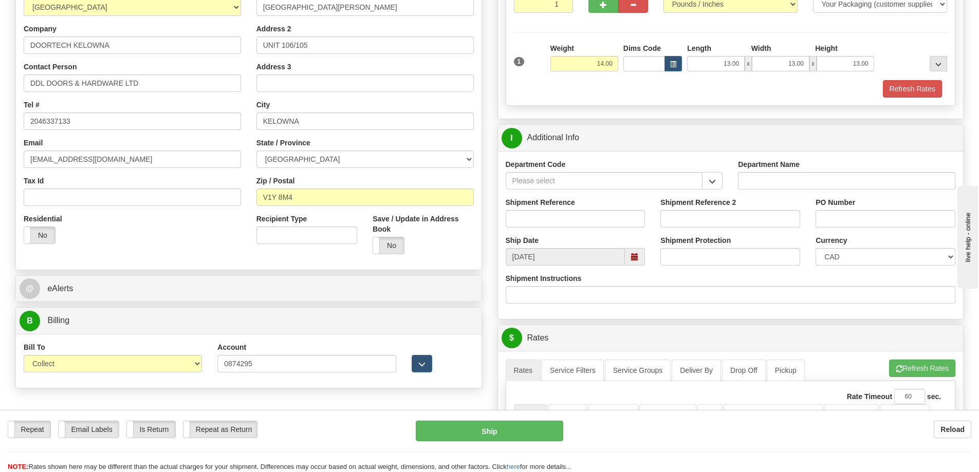
click at [719, 190] on div "Department Code" at bounding box center [614, 178] width 233 height 38
drag, startPoint x: 712, startPoint y: 182, endPoint x: 704, endPoint y: 184, distance: 8.1
click at [712, 181] on span "button" at bounding box center [712, 181] width 7 height 7
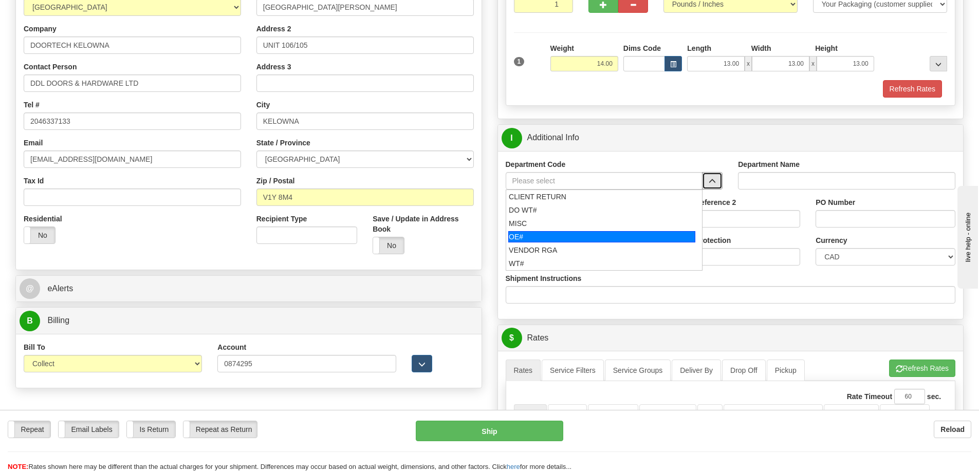
click at [591, 231] on div "OE#" at bounding box center [601, 236] width 187 height 11
type input "OE#"
type input "ORDERS"
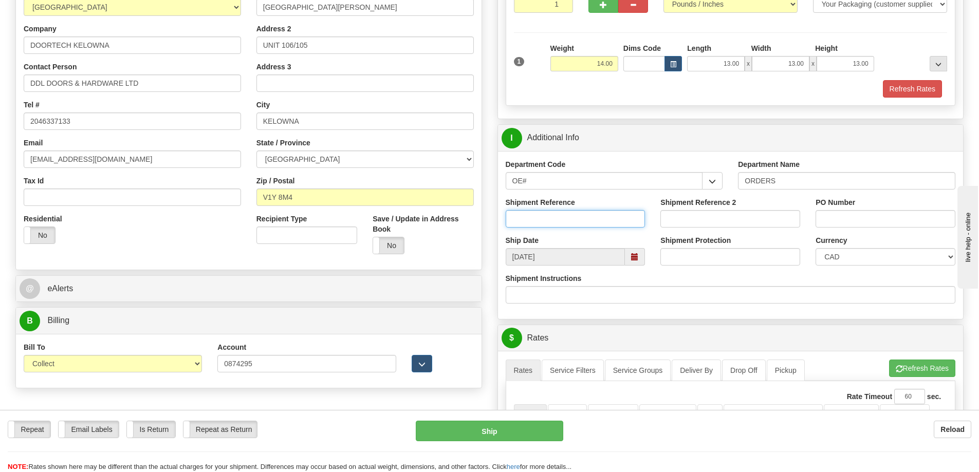
click at [589, 219] on input "Shipment Reference" at bounding box center [576, 218] width 140 height 17
type input "60033435-00"
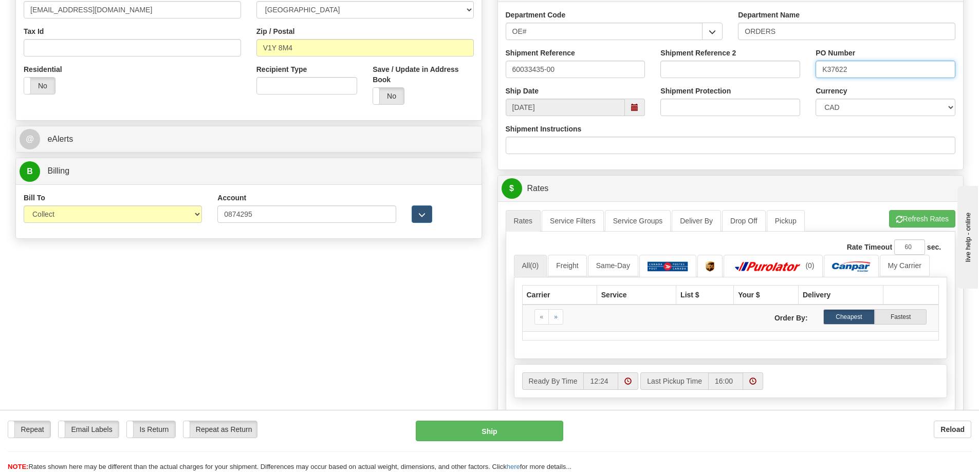
scroll to position [308, 0]
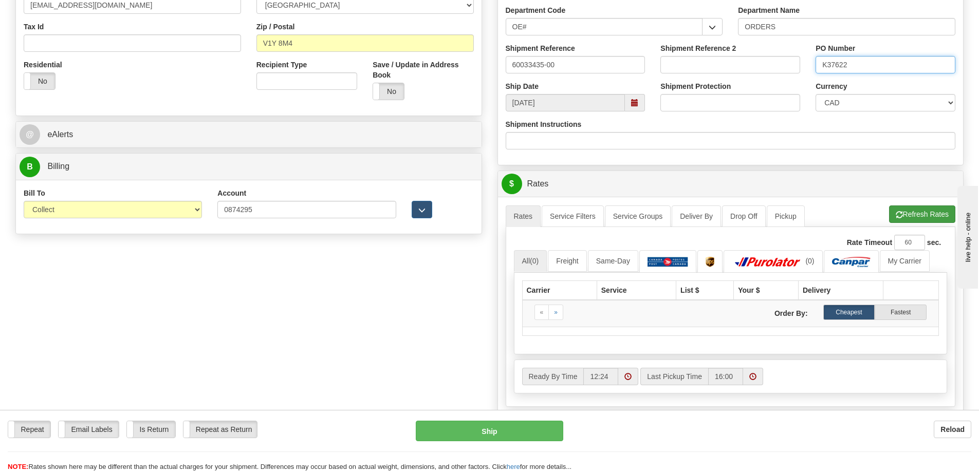
type input "K37622"
click at [927, 213] on button "Refresh Rates" at bounding box center [922, 214] width 66 height 17
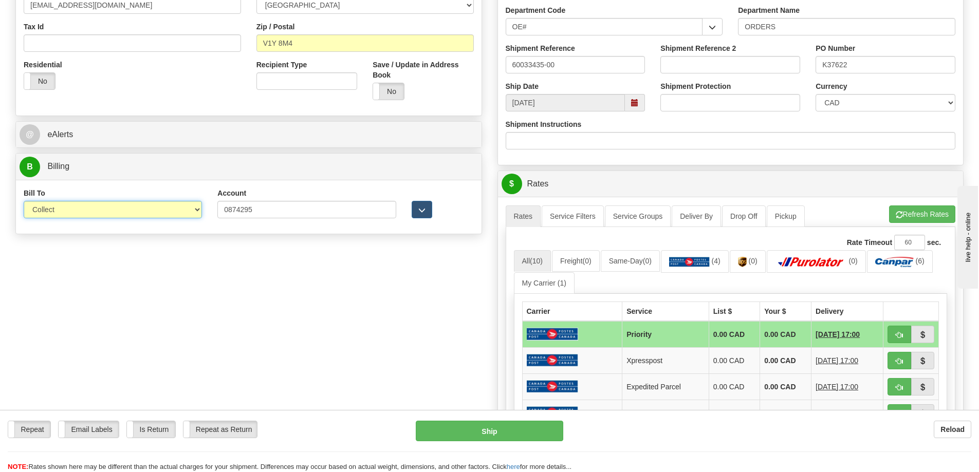
click at [195, 212] on select "Sender Recipient Third Party Collect" at bounding box center [113, 209] width 178 height 17
select select "2"
click at [24, 201] on select "Sender Recipient Third Party Collect" at bounding box center [113, 209] width 178 height 17
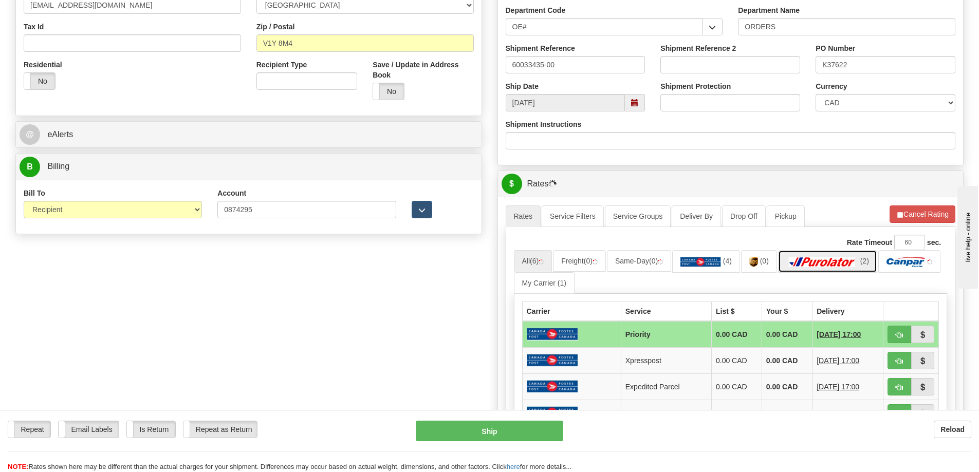
click at [835, 261] on img at bounding box center [822, 262] width 72 height 10
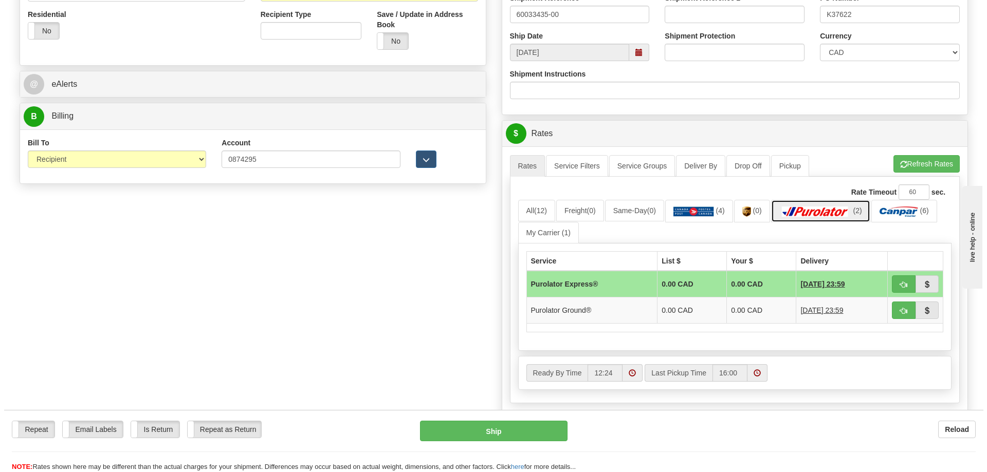
scroll to position [360, 0]
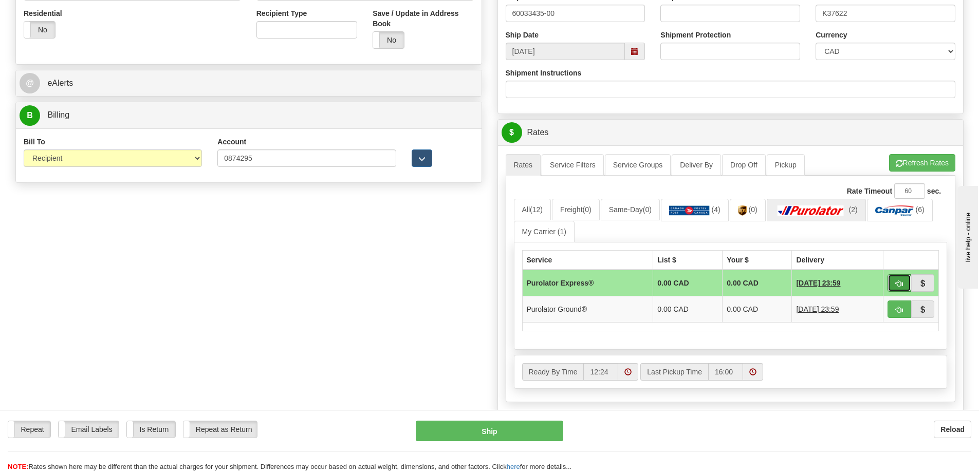
click at [896, 283] on span "button" at bounding box center [899, 284] width 7 height 7
type input "202"
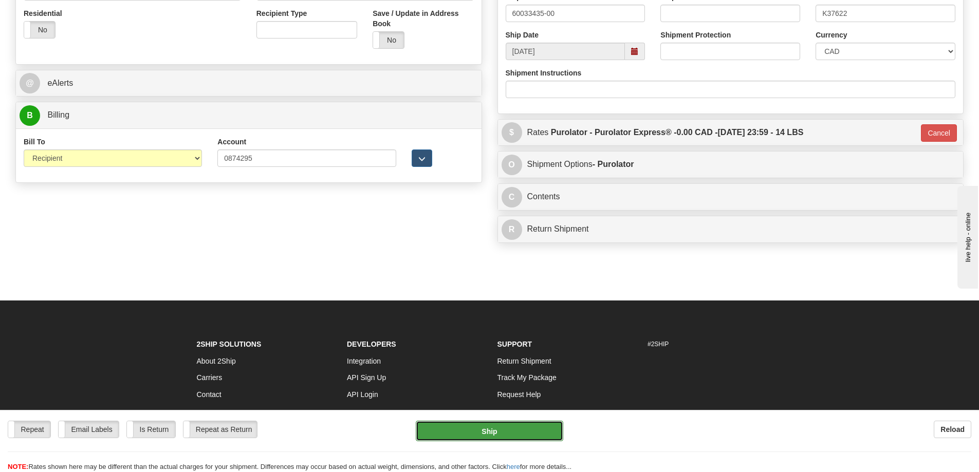
click at [519, 434] on button "Ship" at bounding box center [489, 431] width 147 height 21
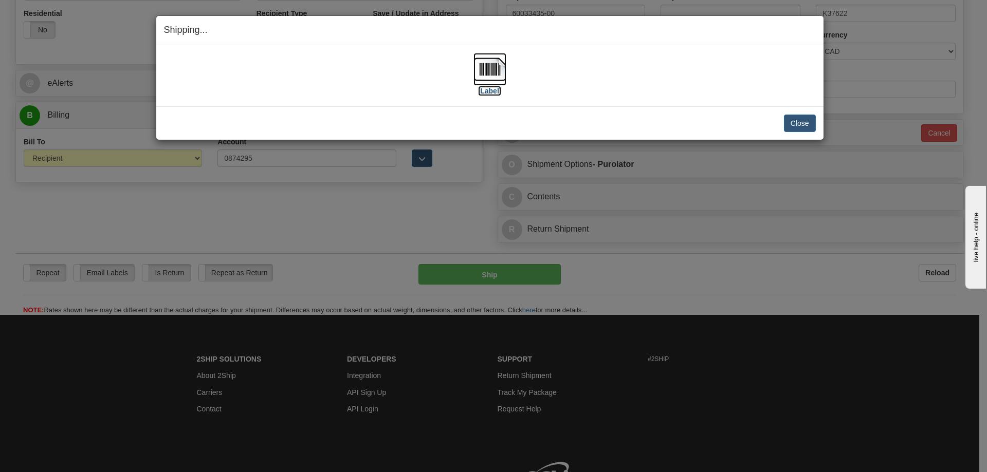
click at [489, 72] on img at bounding box center [489, 69] width 33 height 33
click at [796, 120] on button "Close" at bounding box center [800, 123] width 32 height 17
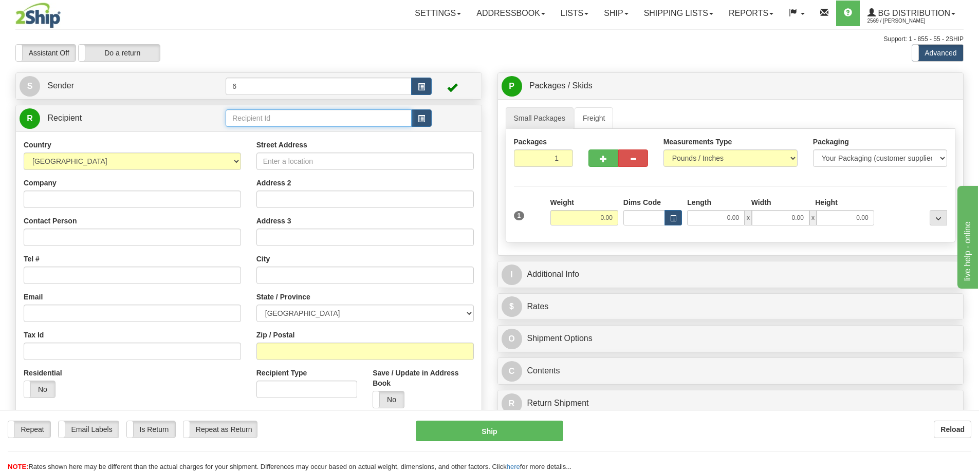
click at [309, 125] on input "text" at bounding box center [319, 117] width 186 height 17
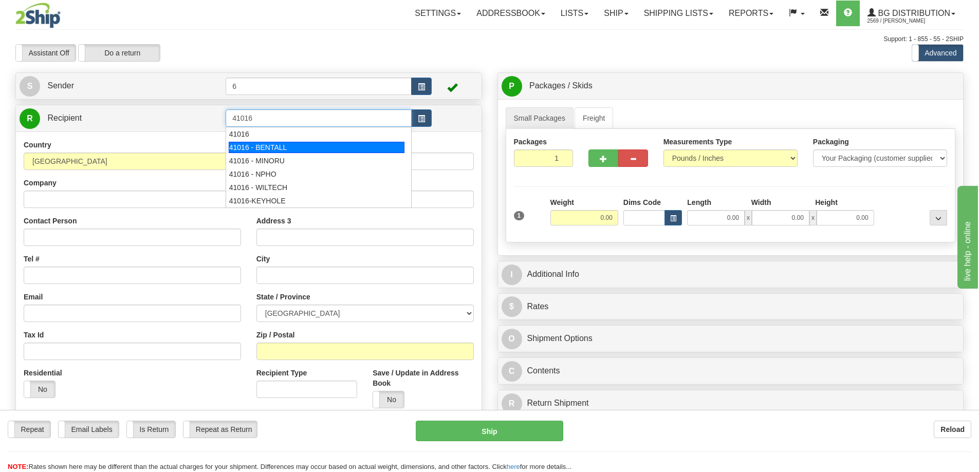
click at [277, 146] on div "41016 - BENTALL" at bounding box center [317, 147] width 176 height 11
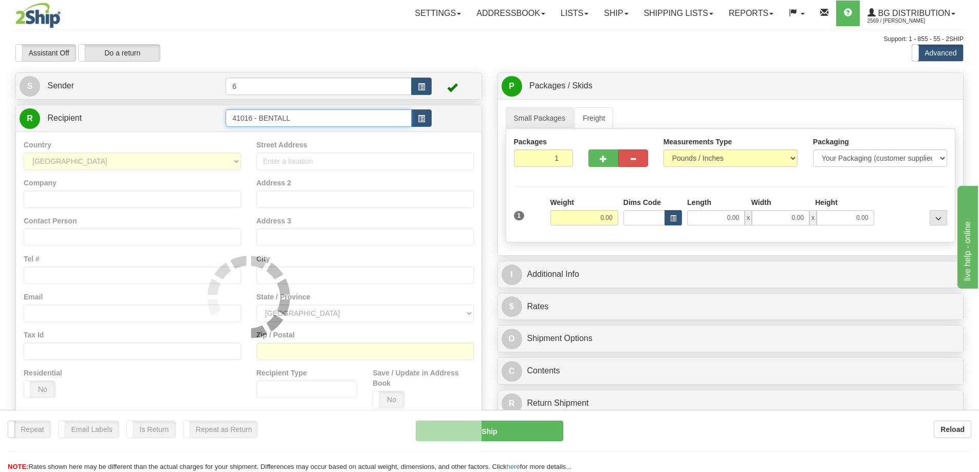
type input "41016 - BENTALL"
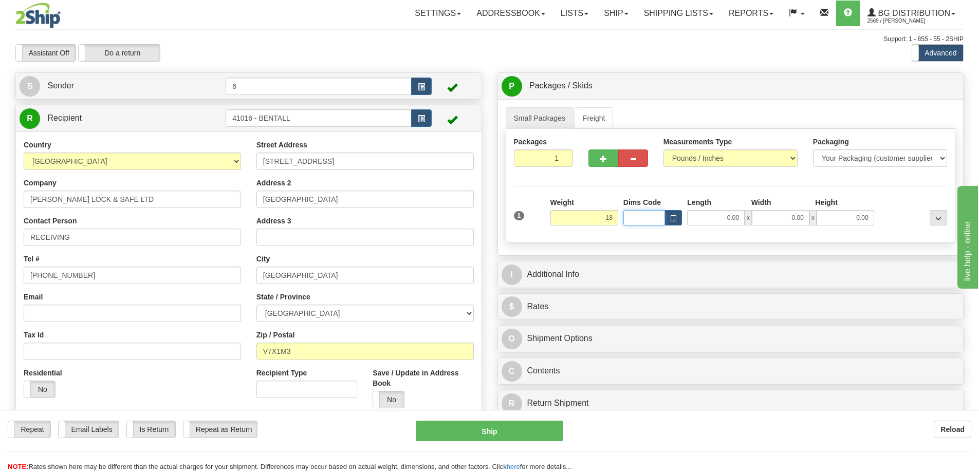
type input "18.00"
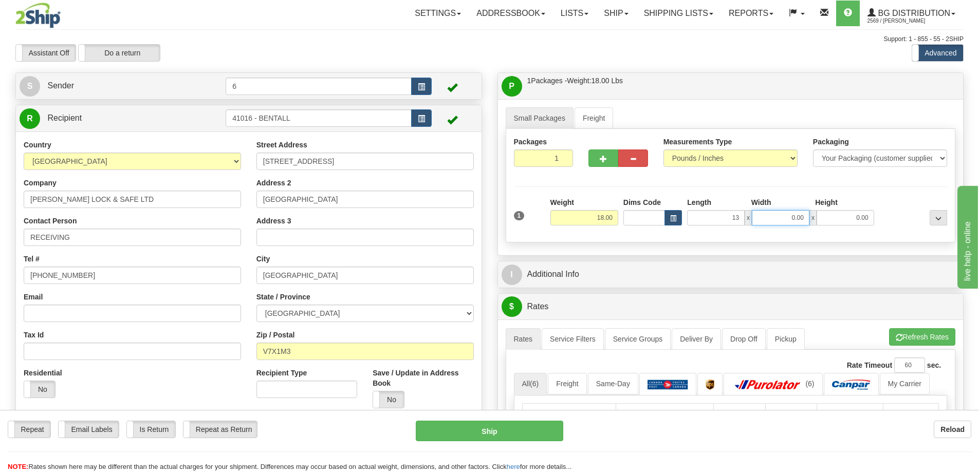
type input "13.00"
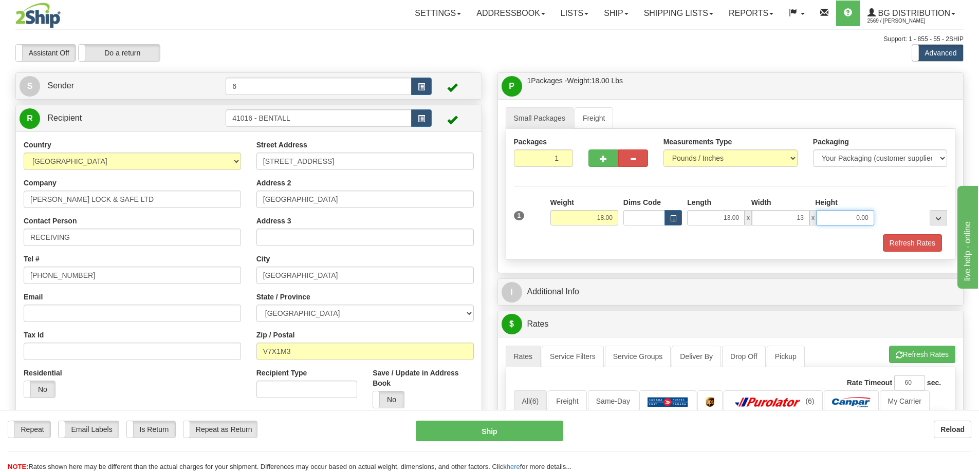
type input "13.00"
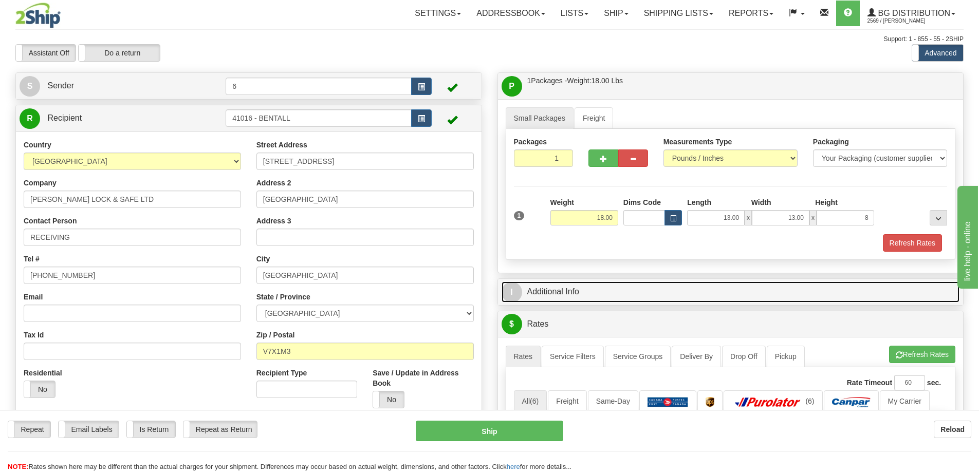
type input "8.00"
click at [540, 295] on link "I Additional Info" at bounding box center [731, 292] width 458 height 21
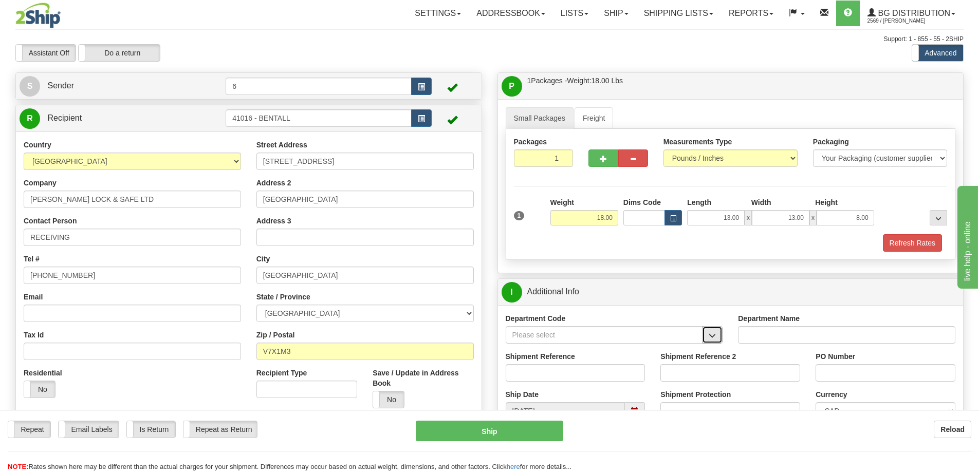
click at [711, 337] on span "button" at bounding box center [712, 335] width 7 height 7
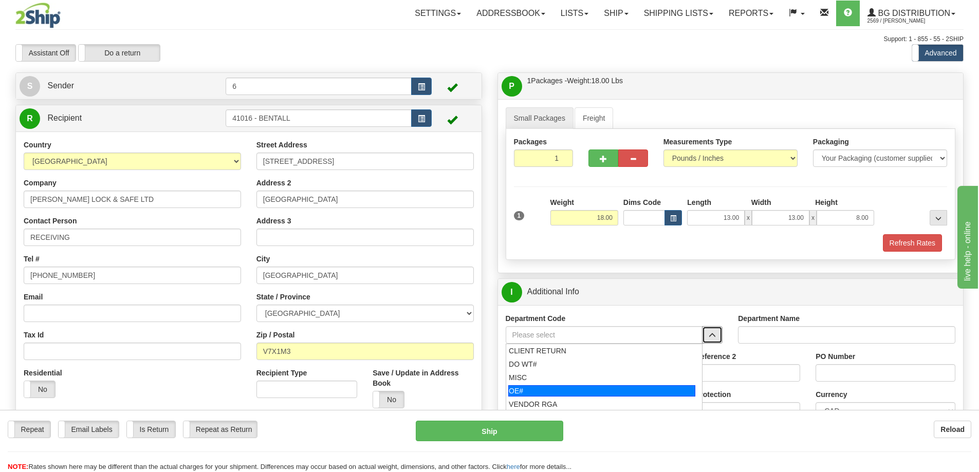
click at [621, 396] on div "OE#" at bounding box center [601, 390] width 187 height 11
type input "OE#"
type input "ORDERS"
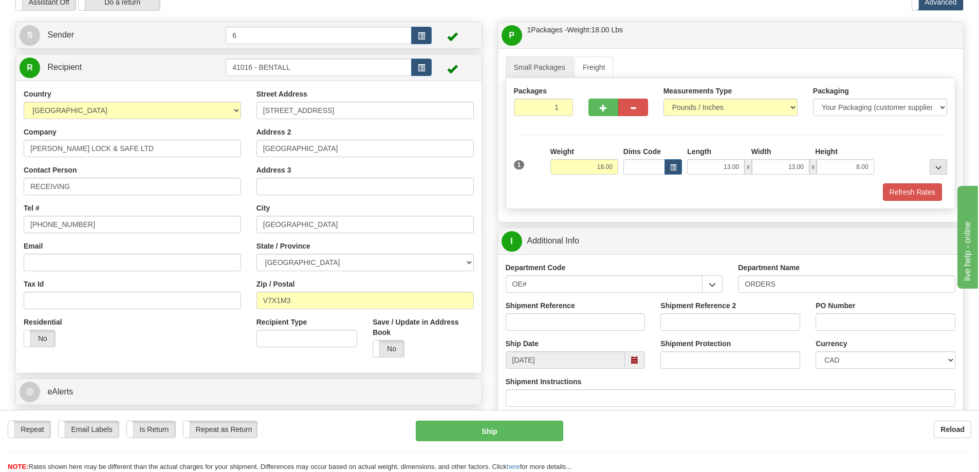
scroll to position [51, 0]
click at [613, 326] on input "Shipment Reference" at bounding box center [576, 321] width 140 height 17
type input "60032478-00 60033455-00"
click at [890, 320] on input "PO Number" at bounding box center [885, 321] width 140 height 17
type input "4178CT"
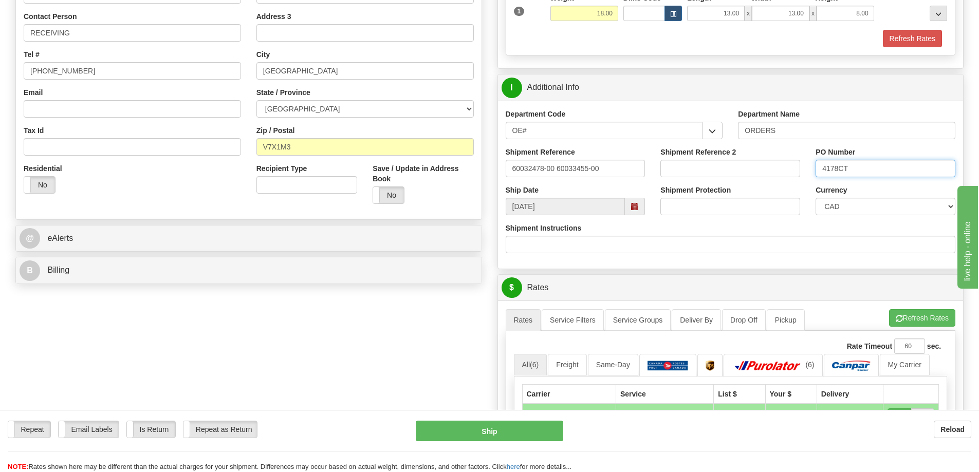
scroll to position [206, 0]
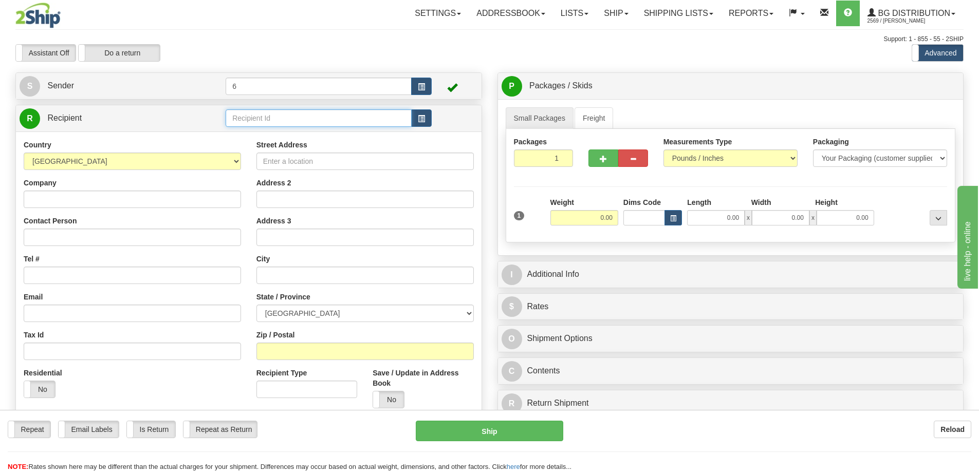
click at [269, 124] on input "text" at bounding box center [319, 117] width 186 height 17
click at [322, 134] on div "46034" at bounding box center [317, 133] width 176 height 11
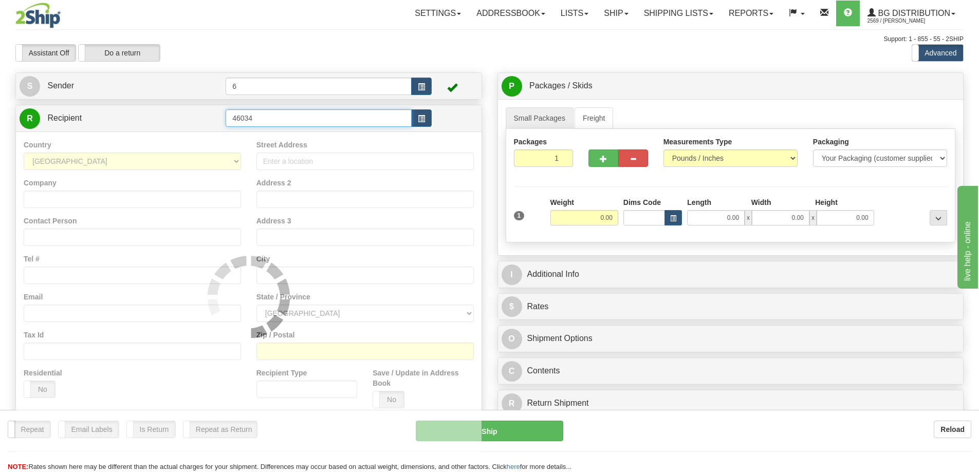
type input "46034"
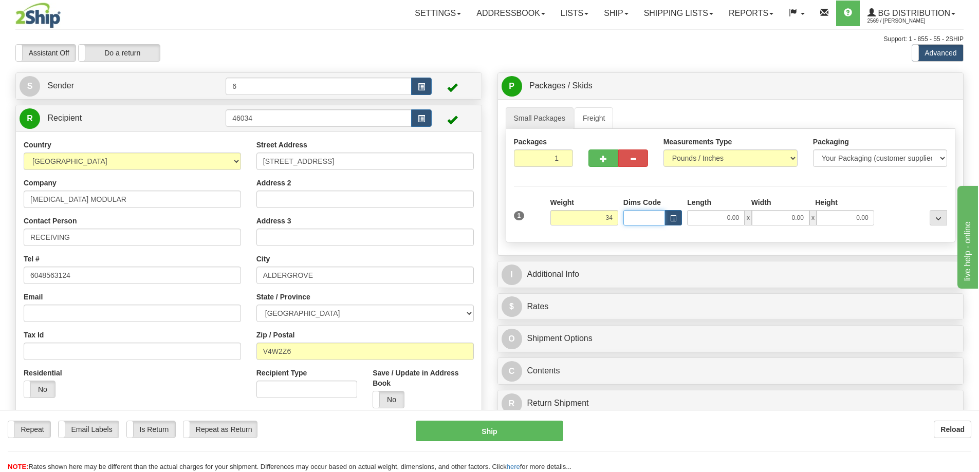
type input "34.00"
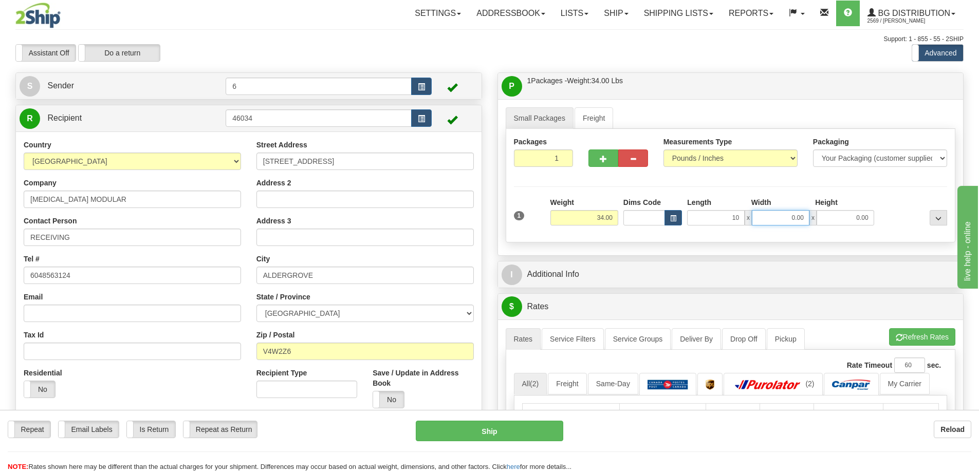
type input "10.00"
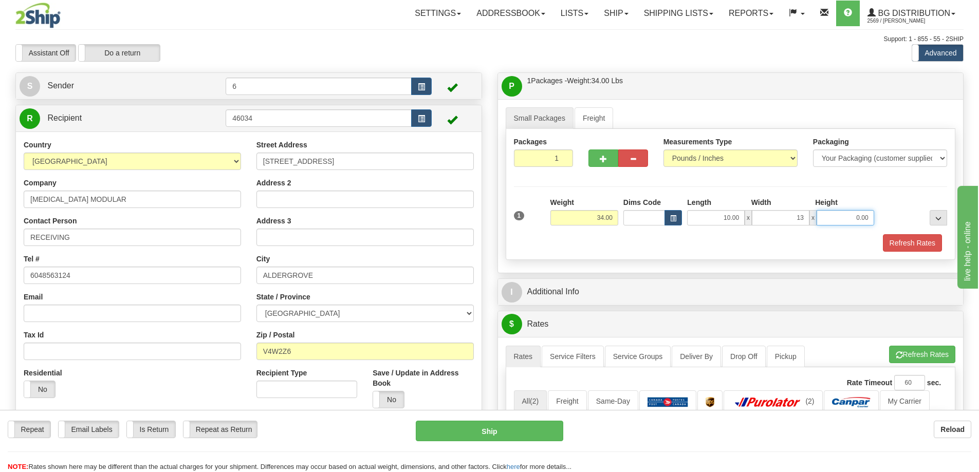
type input "13.00"
type input "17.00"
click at [601, 162] on span "button" at bounding box center [603, 159] width 7 height 7
radio input "true"
type input "2"
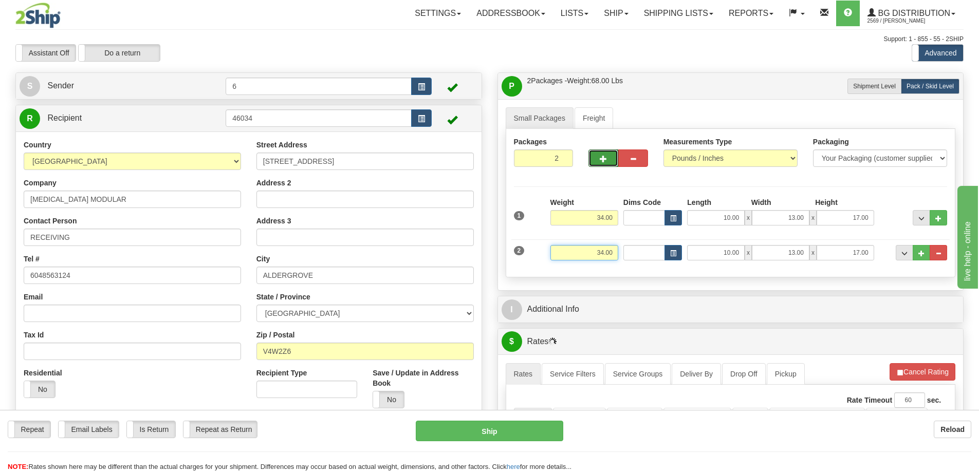
click at [605, 253] on input "34.00" at bounding box center [584, 252] width 68 height 15
type input "3"
type input "44.00"
click at [923, 255] on span "..." at bounding box center [921, 254] width 6 height 6
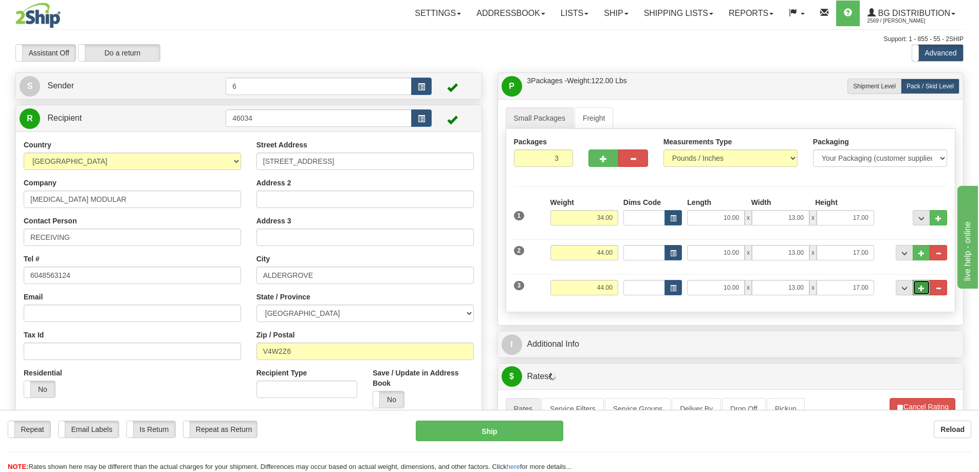
click at [922, 284] on button "..." at bounding box center [921, 287] width 17 height 15
type input "4"
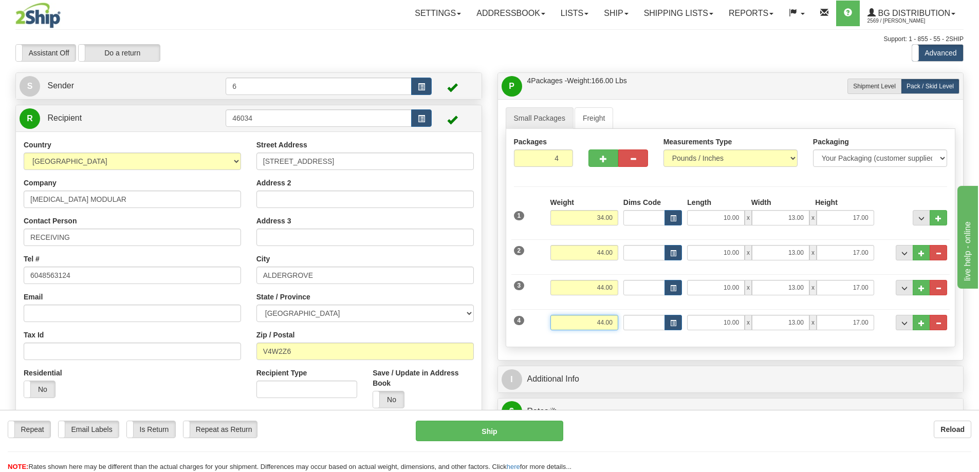
click at [613, 321] on input "44.00" at bounding box center [584, 322] width 68 height 15
click at [616, 325] on input "44.00" at bounding box center [584, 322] width 68 height 15
click at [612, 321] on input "44.00" at bounding box center [584, 322] width 68 height 15
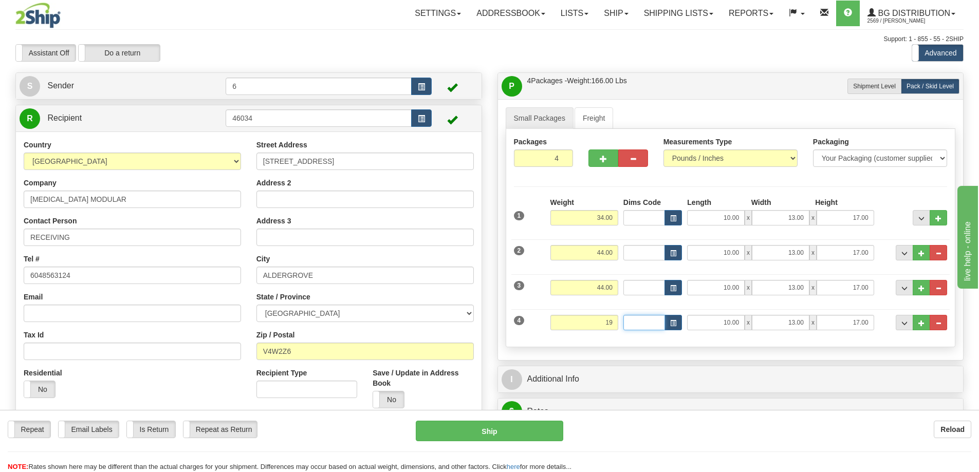
type input "19.00"
type input "19"
drag, startPoint x: 652, startPoint y: 320, endPoint x: 628, endPoint y: 313, distance: 25.1
click at [627, 315] on input "19" at bounding box center [644, 322] width 42 height 15
click at [731, 322] on input "10.00" at bounding box center [716, 322] width 58 height 15
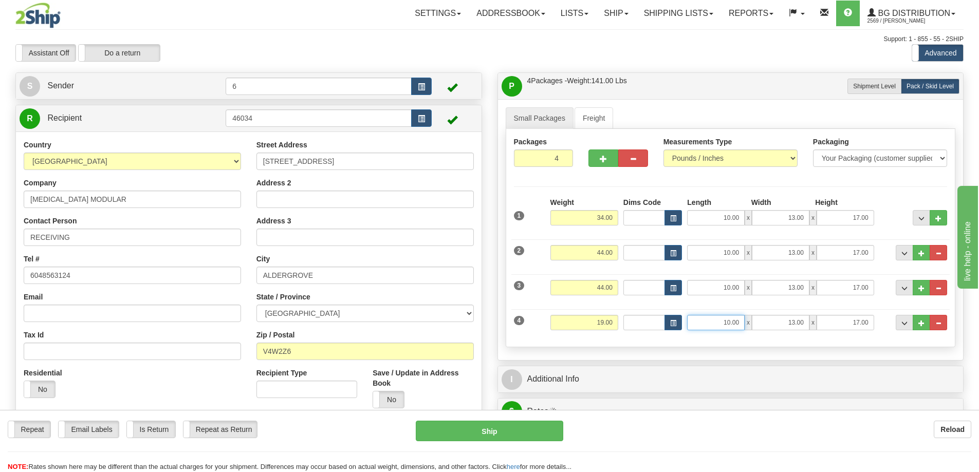
click at [731, 322] on input "10.00" at bounding box center [716, 322] width 58 height 15
type input "19.00"
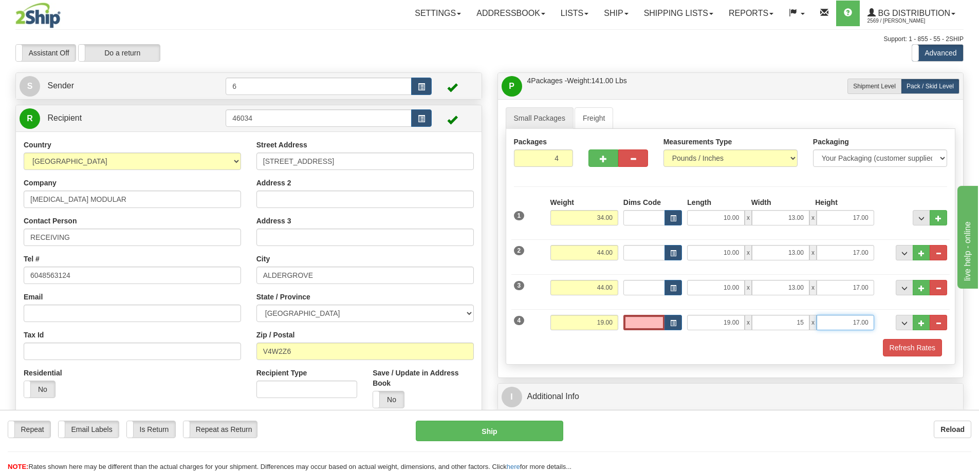
type input "15.00"
type input "13.00"
click at [926, 327] on button "..." at bounding box center [921, 322] width 17 height 15
type input "5"
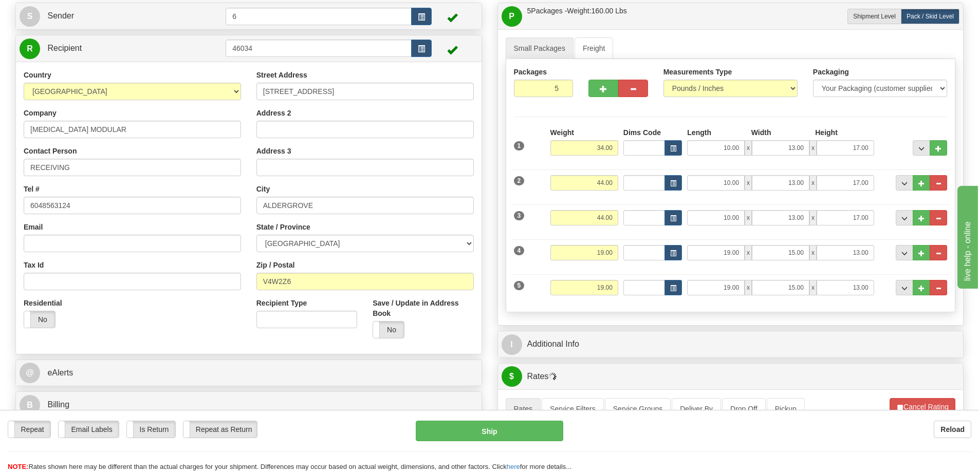
scroll to position [103, 0]
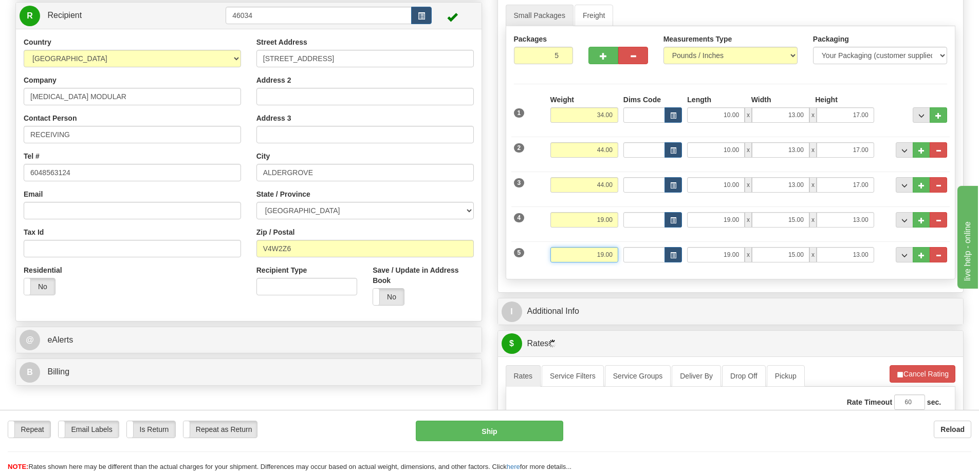
click at [611, 254] on input "19.00" at bounding box center [584, 254] width 68 height 15
type input "27.00"
type input "41.00"
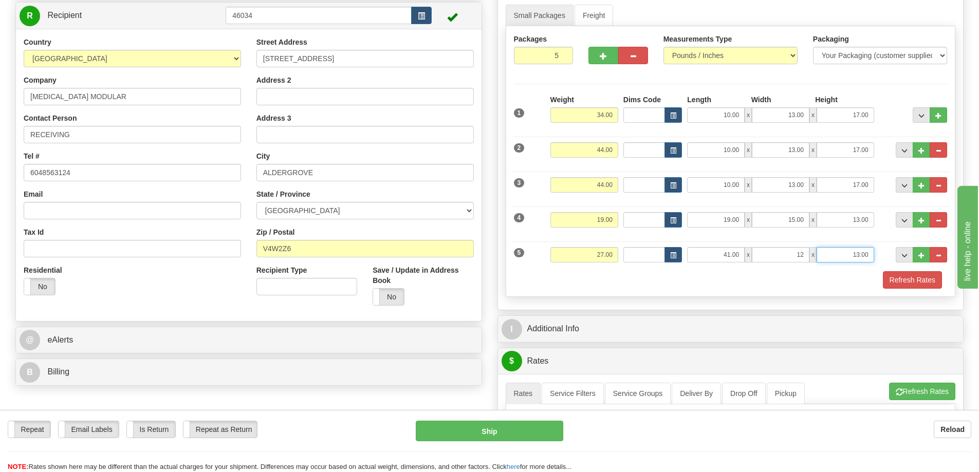
type input "12.00"
click button "Delete" at bounding box center [0, 0] width 0 height 0
type input "13.00"
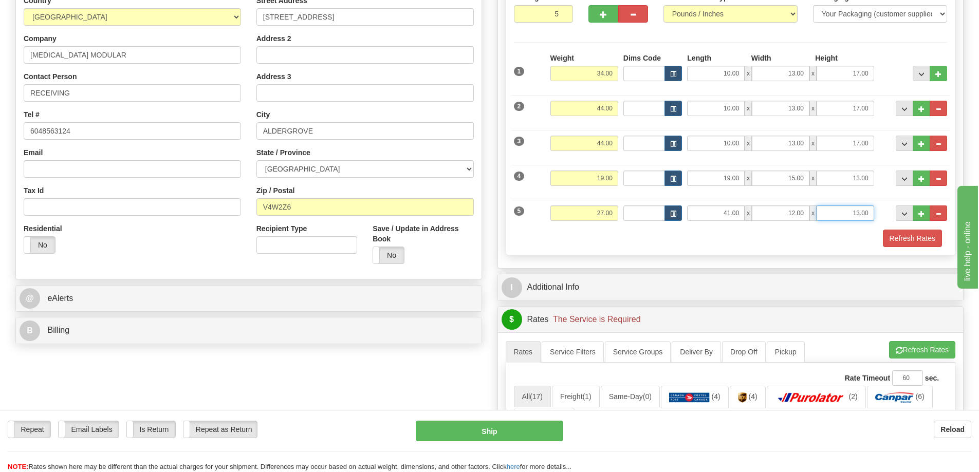
scroll to position [257, 0]
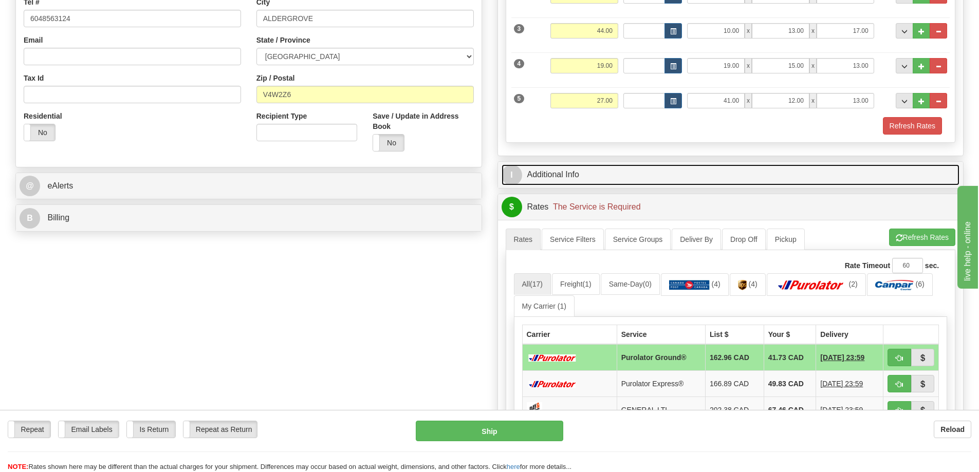
click at [616, 169] on link "I Additional Info" at bounding box center [731, 174] width 458 height 21
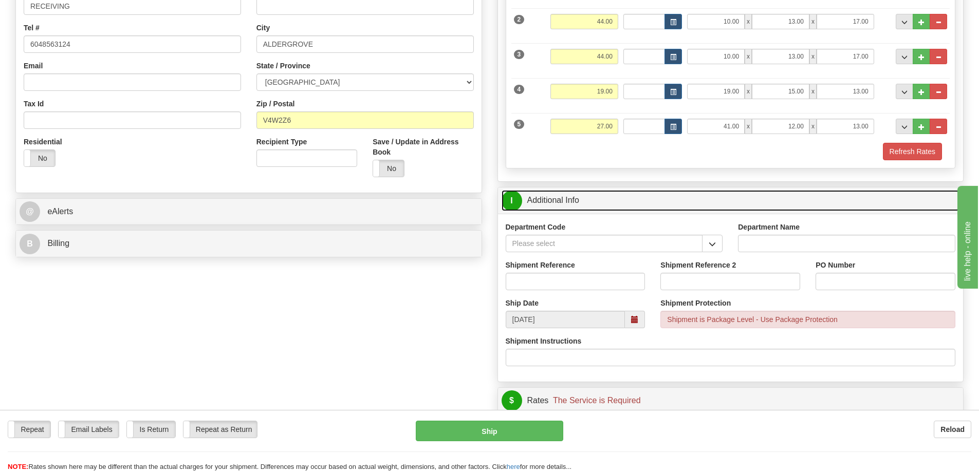
scroll to position [206, 0]
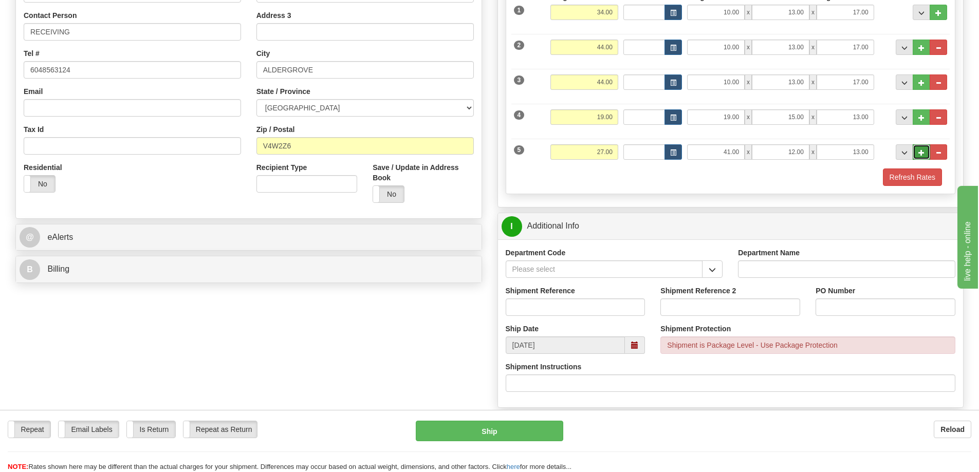
click at [921, 149] on button "..." at bounding box center [921, 151] width 17 height 15
type input "6"
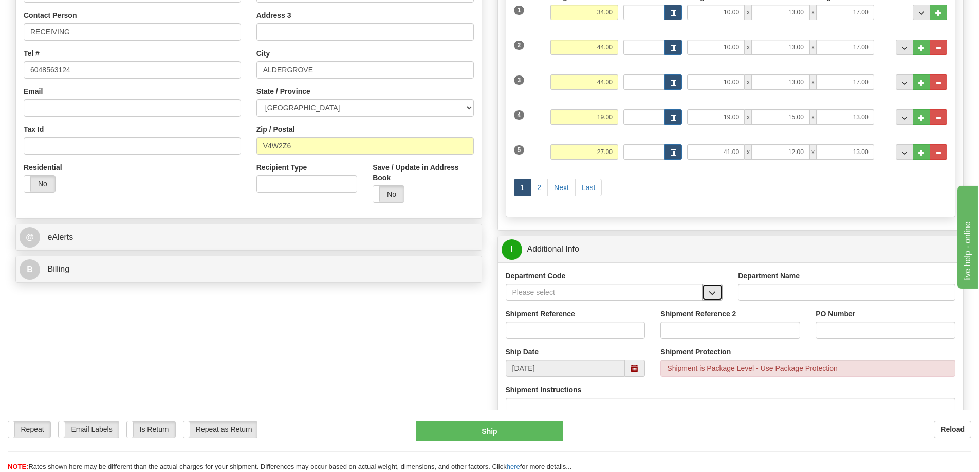
click at [714, 295] on span "button" at bounding box center [712, 293] width 7 height 7
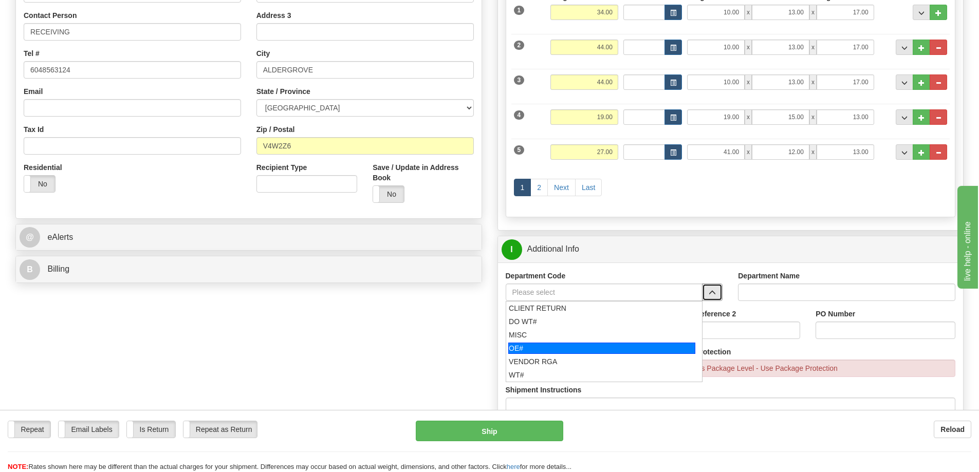
click at [601, 347] on div "OE#" at bounding box center [601, 348] width 187 height 11
type input "OE#"
type input "ORDERS"
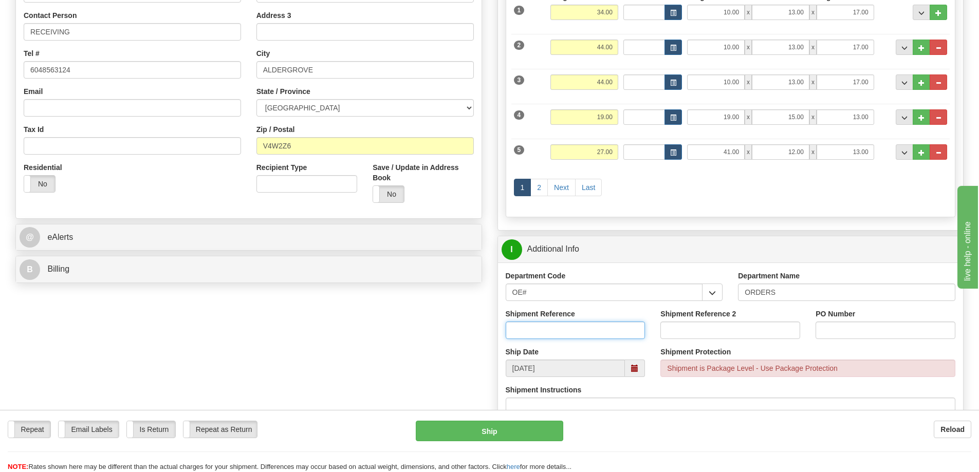
click at [580, 333] on input "Shipment Reference" at bounding box center [576, 330] width 140 height 17
type input "60033464-00"
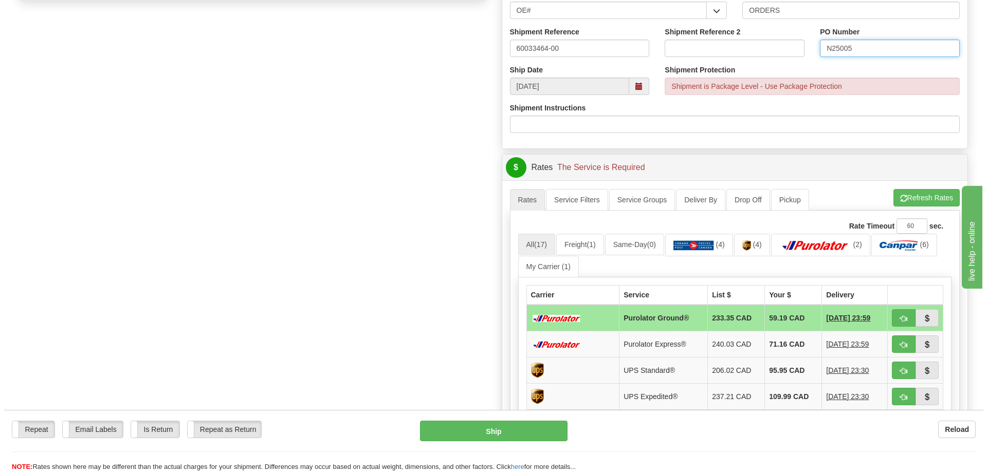
scroll to position [514, 0]
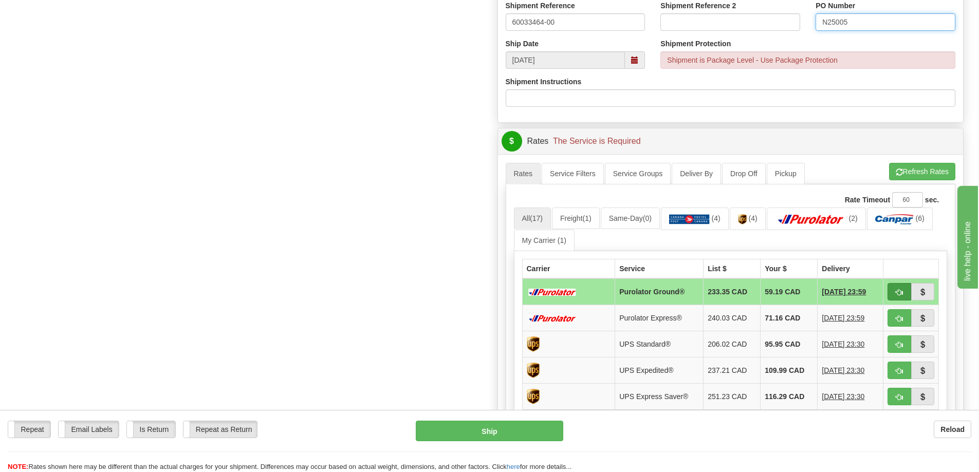
type input "N25005"
click at [898, 292] on span "button" at bounding box center [899, 292] width 7 height 7
type input "260"
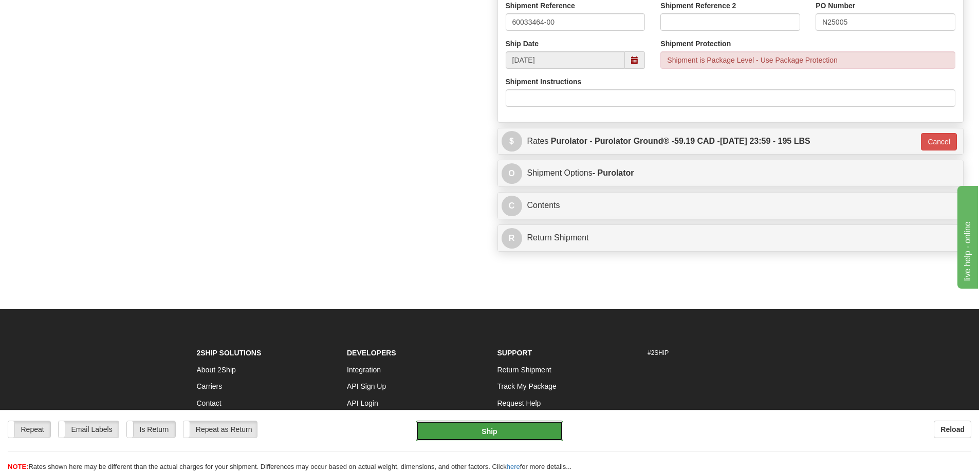
click at [532, 434] on button "Ship" at bounding box center [489, 431] width 147 height 21
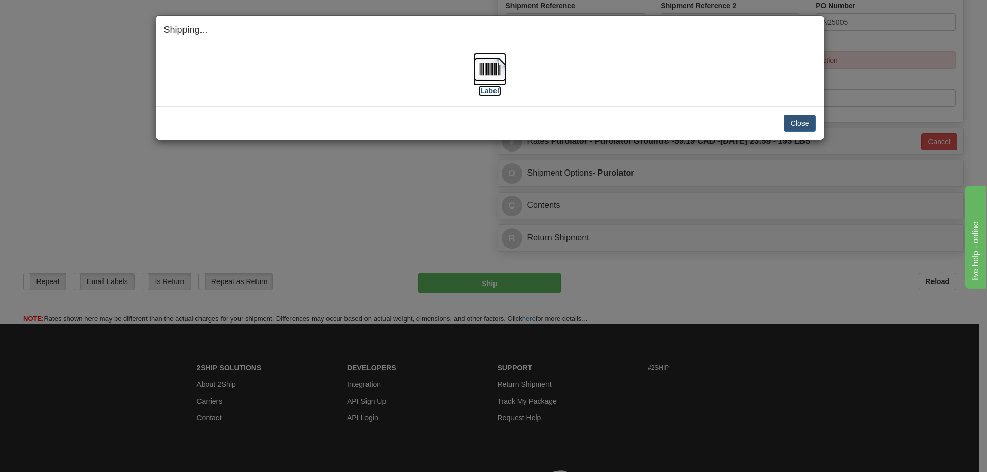
click at [492, 68] on img at bounding box center [489, 69] width 33 height 33
click at [806, 121] on button "Close" at bounding box center [800, 123] width 32 height 17
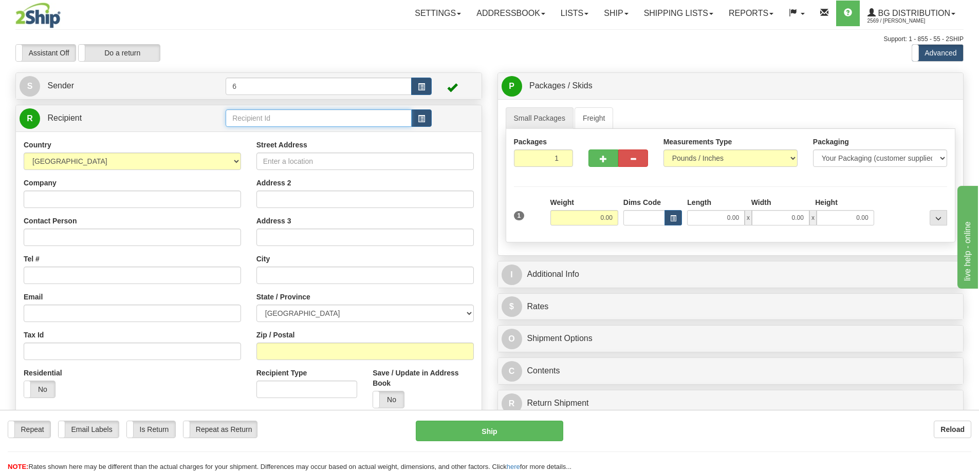
click at [295, 115] on input "text" at bounding box center [319, 117] width 186 height 17
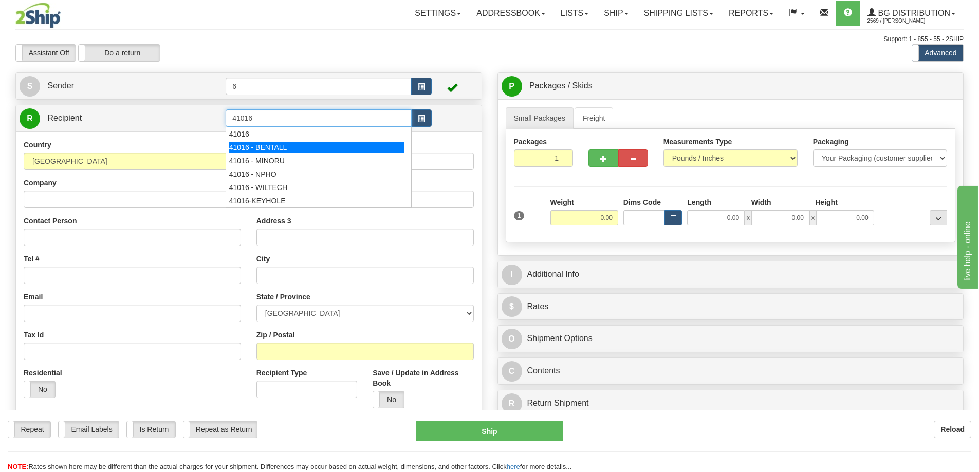
click at [294, 150] on div "41016 - BENTALL" at bounding box center [317, 147] width 176 height 11
type input "41016 - BENTALL"
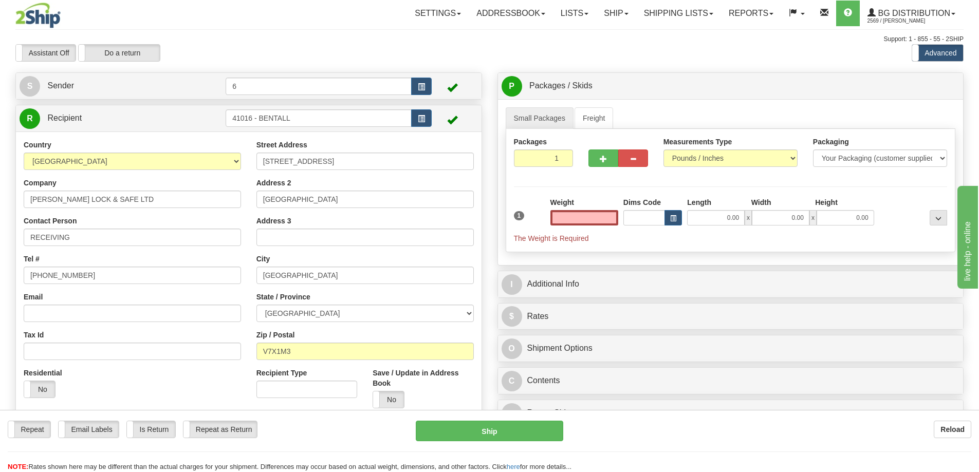
type input "0.00"
click at [614, 215] on input "0.00" at bounding box center [584, 217] width 68 height 15
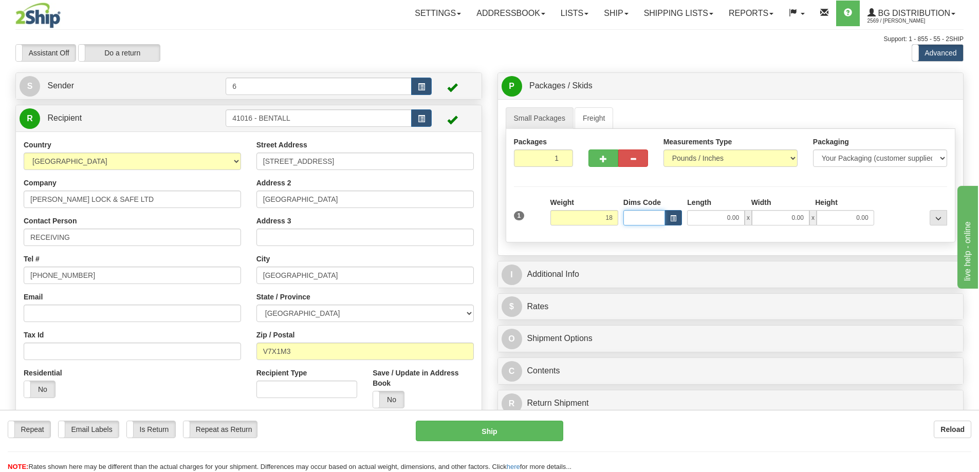
type input "18.00"
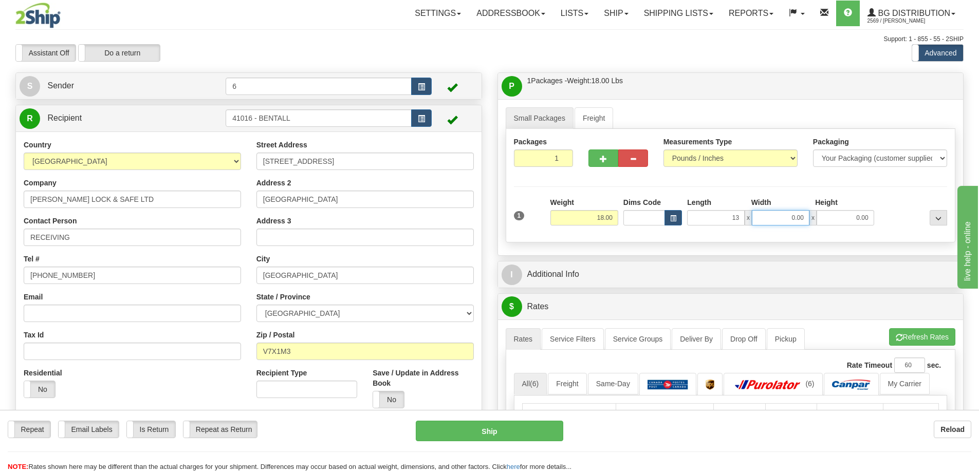
type input "13.00"
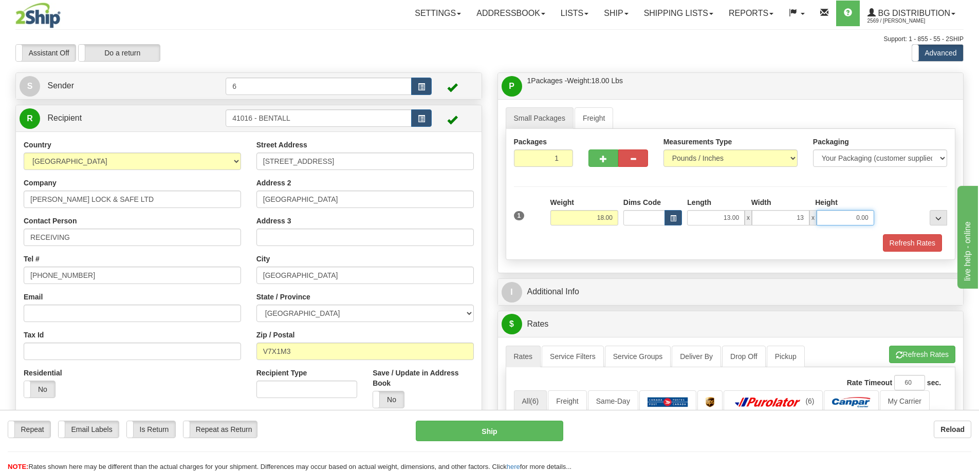
type input "13.00"
type input "8.00"
click at [603, 161] on span "button" at bounding box center [603, 159] width 7 height 7
radio input "true"
type input "2"
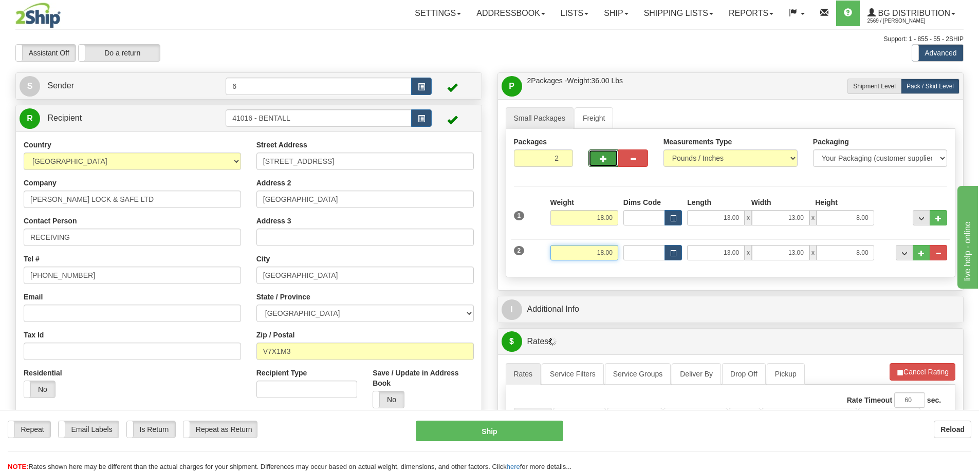
click at [609, 252] on input "18.00" at bounding box center [584, 252] width 68 height 15
type input "21.00"
type input "17.00"
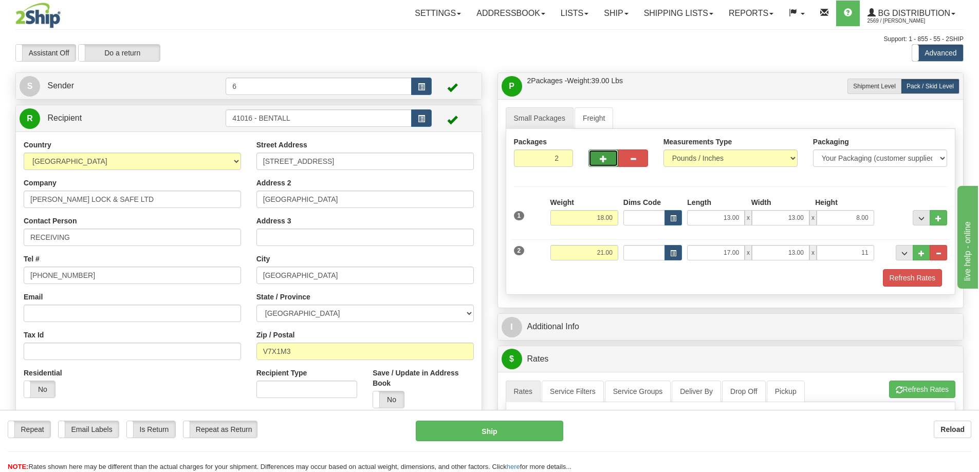
type input "11.00"
click at [604, 161] on span "button" at bounding box center [603, 159] width 7 height 7
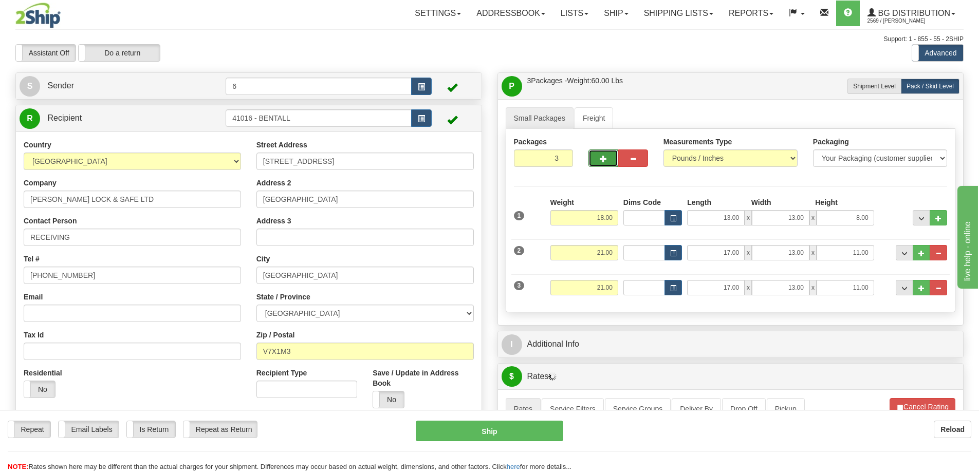
click at [605, 159] on span "button" at bounding box center [603, 159] width 7 height 7
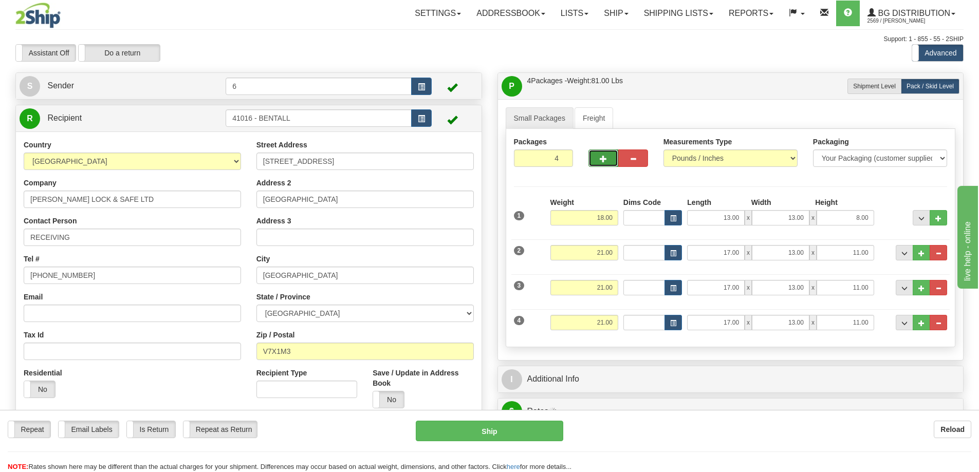
click at [606, 159] on span "button" at bounding box center [603, 159] width 7 height 7
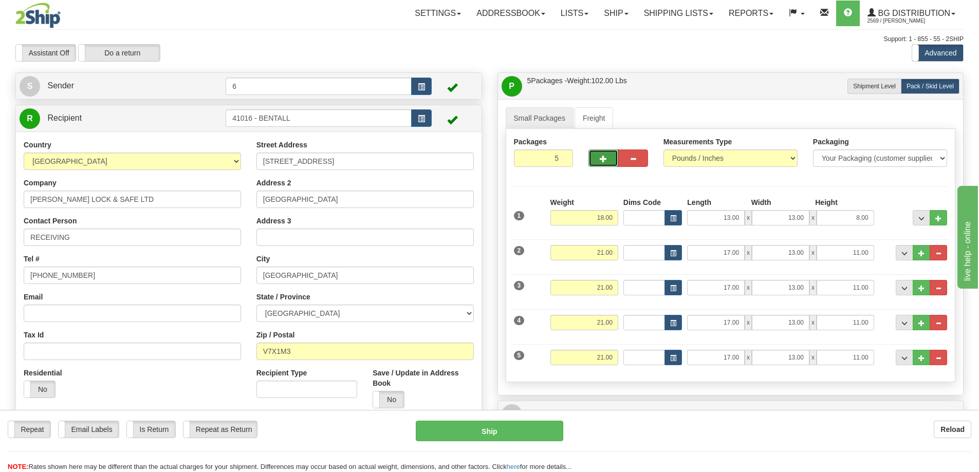
click at [606, 159] on span "button" at bounding box center [603, 159] width 7 height 7
type input "6"
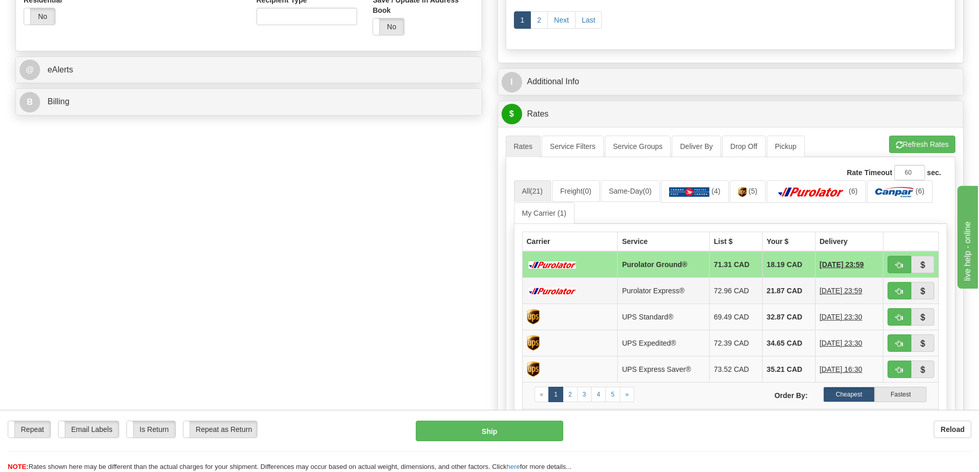
scroll to position [411, 0]
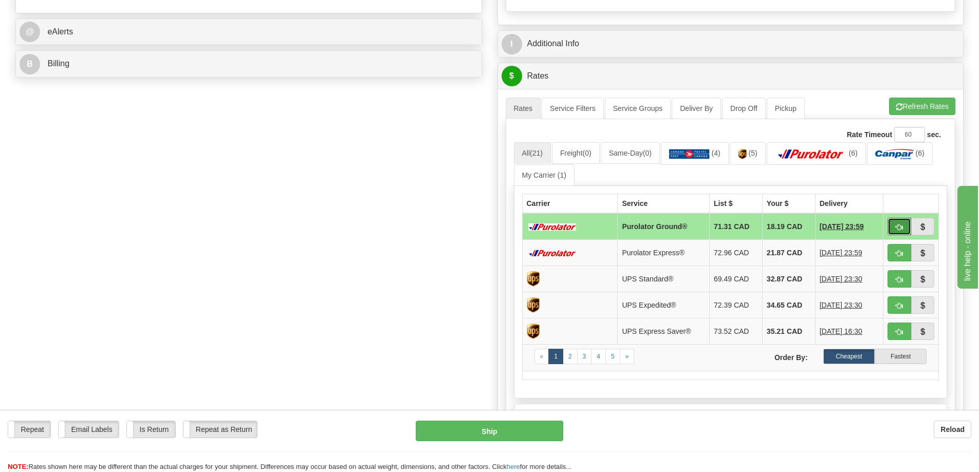
click at [896, 227] on span "button" at bounding box center [899, 227] width 7 height 7
type input "260"
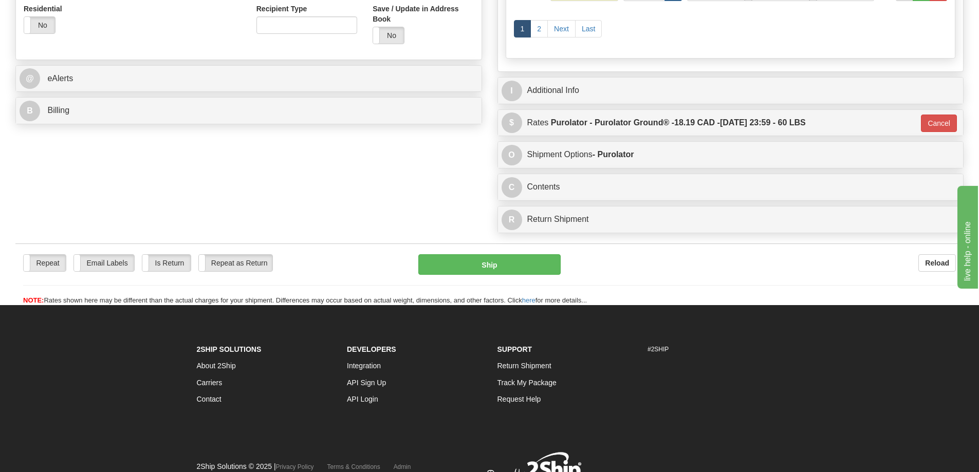
scroll to position [358, 0]
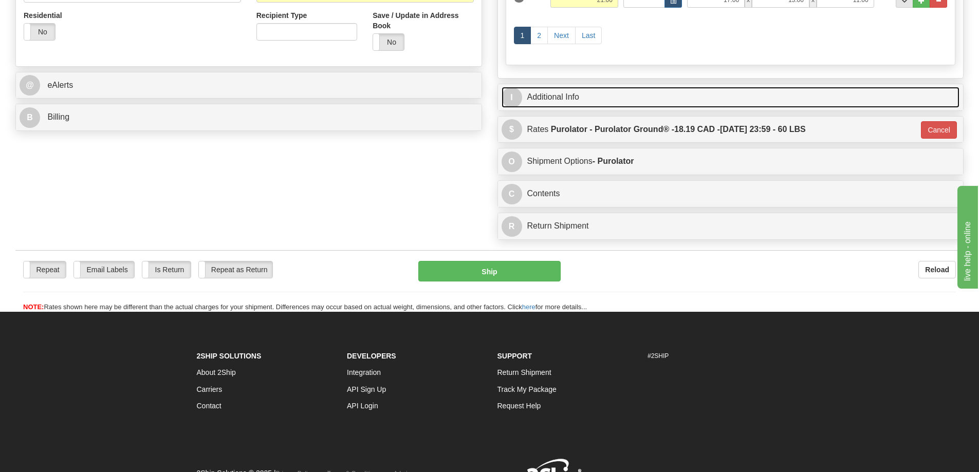
click at [562, 94] on link "I Additional Info" at bounding box center [731, 97] width 458 height 21
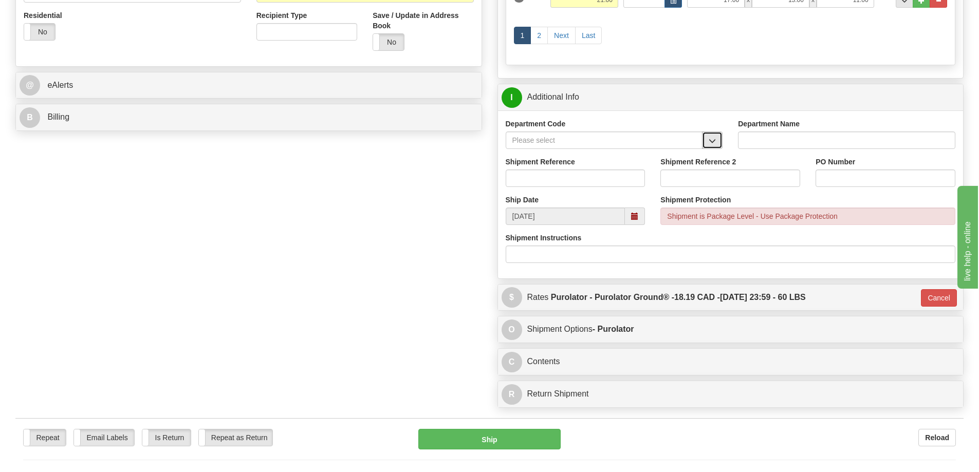
click at [708, 139] on button "button" at bounding box center [712, 140] width 21 height 17
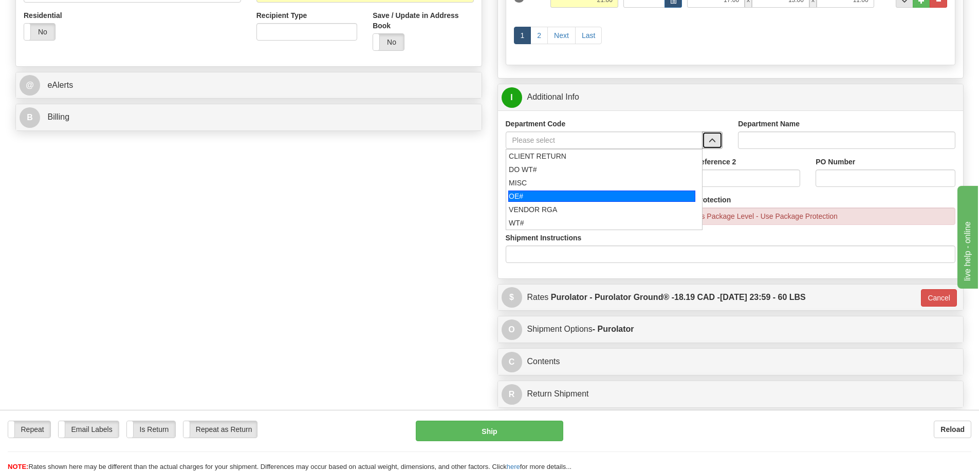
click at [595, 198] on div "OE#" at bounding box center [601, 196] width 187 height 11
type input "OE#"
type input "ORDERS"
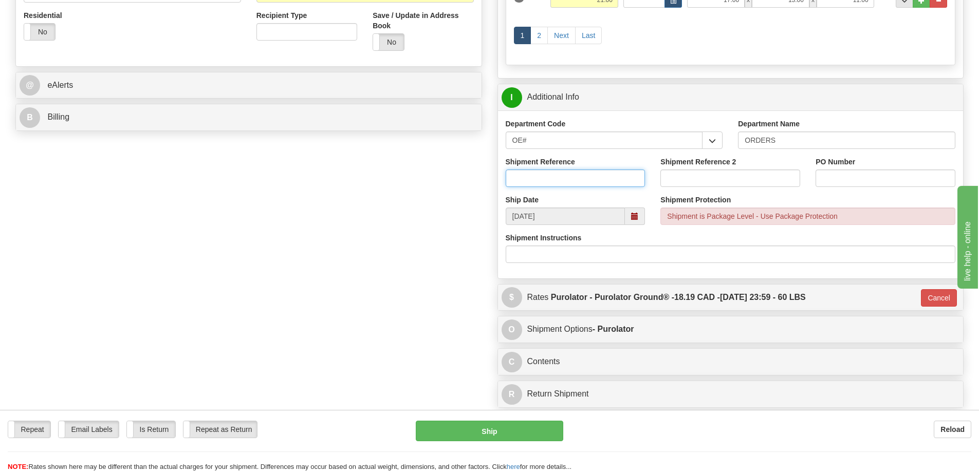
click at [589, 183] on input "Shipment Reference" at bounding box center [576, 178] width 140 height 17
type input "60032478-00 60033455-00"
click at [692, 175] on input "Shipment Reference 2" at bounding box center [730, 178] width 140 height 17
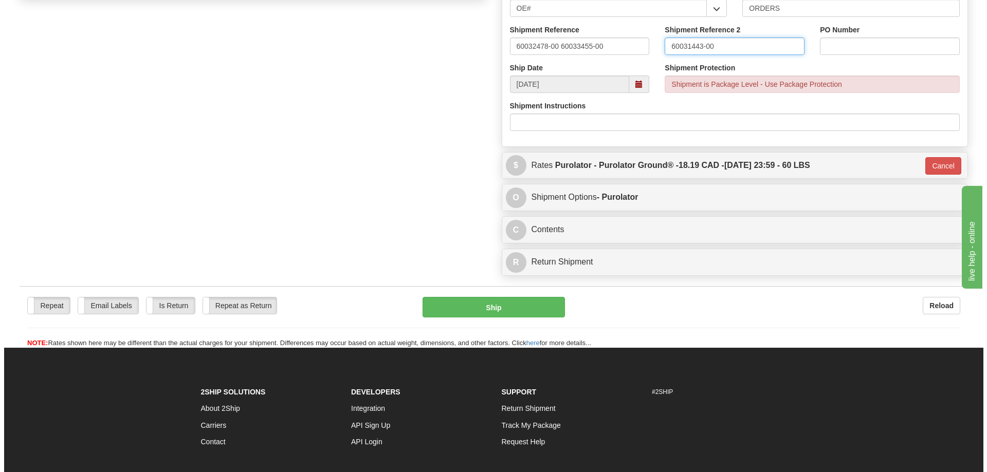
scroll to position [512, 0]
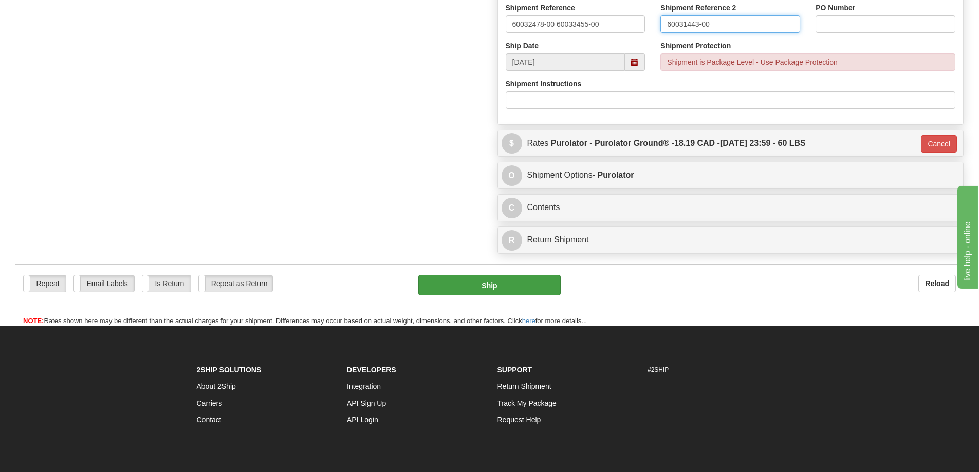
type input "60031443-00"
click at [519, 281] on button "Ship" at bounding box center [489, 285] width 142 height 21
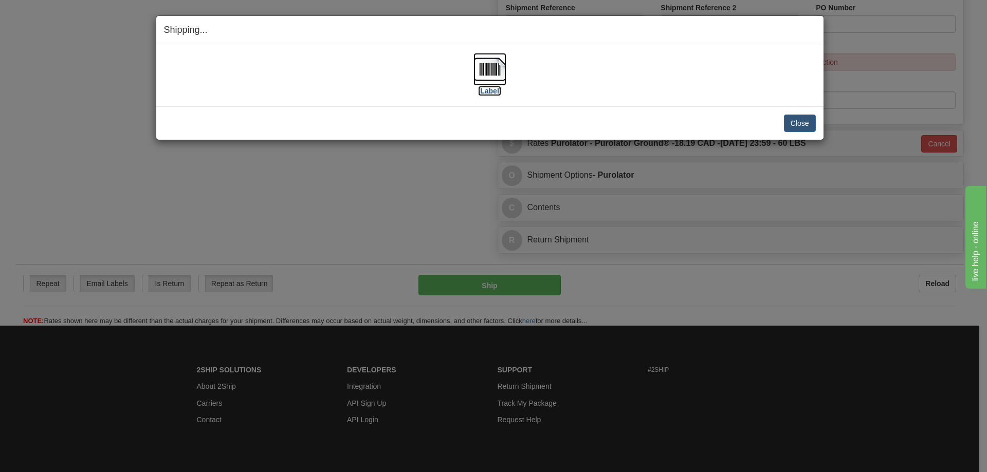
click at [487, 68] on img at bounding box center [489, 69] width 33 height 33
click at [806, 124] on button "Close" at bounding box center [800, 123] width 32 height 17
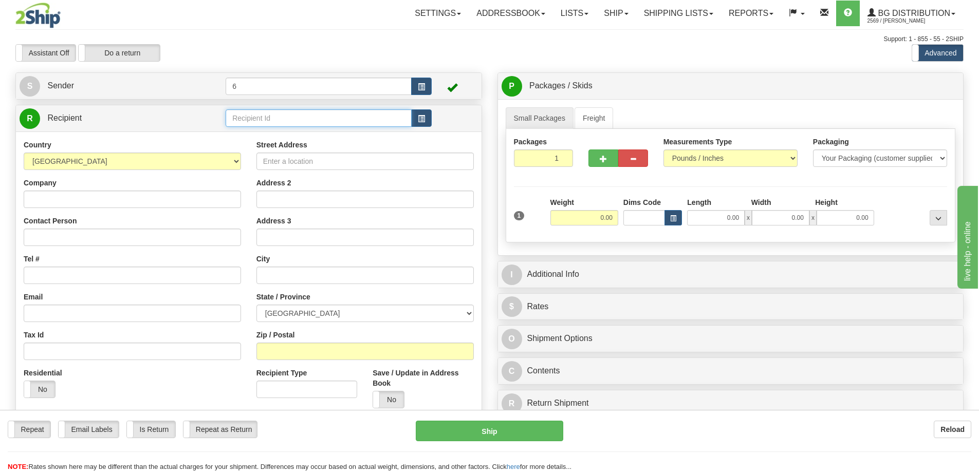
click at [247, 120] on input "text" at bounding box center [319, 117] width 186 height 17
click at [283, 135] on div "42020" at bounding box center [317, 133] width 176 height 11
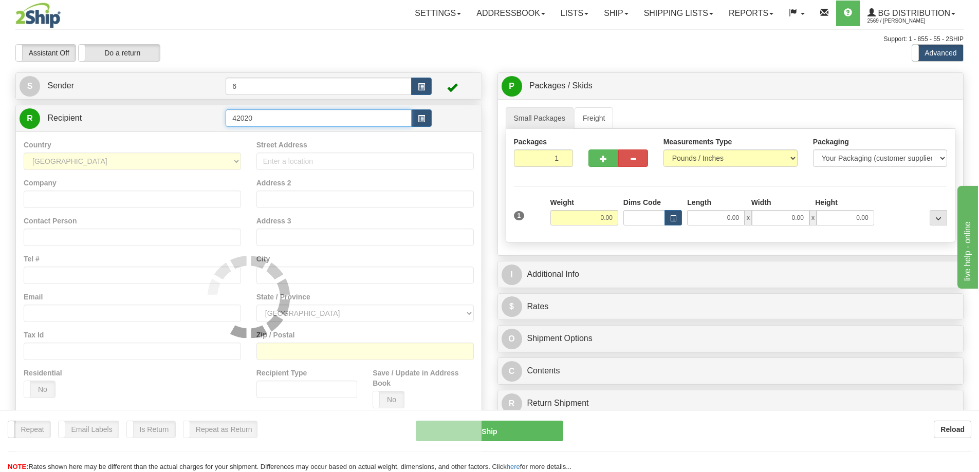
type input "42020"
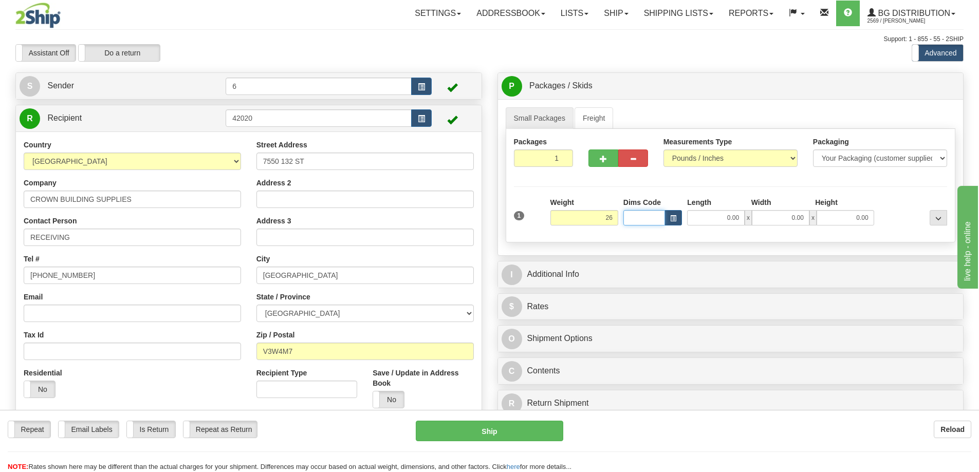
type input "26.00"
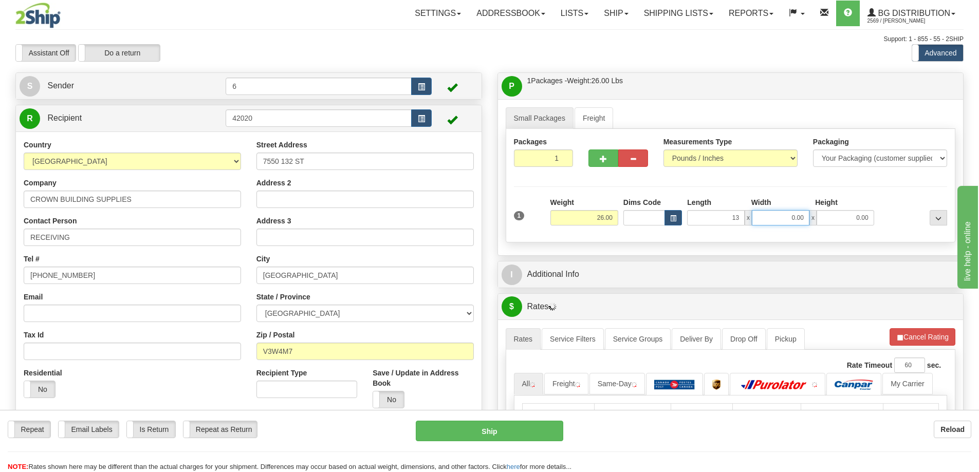
type input "13.00"
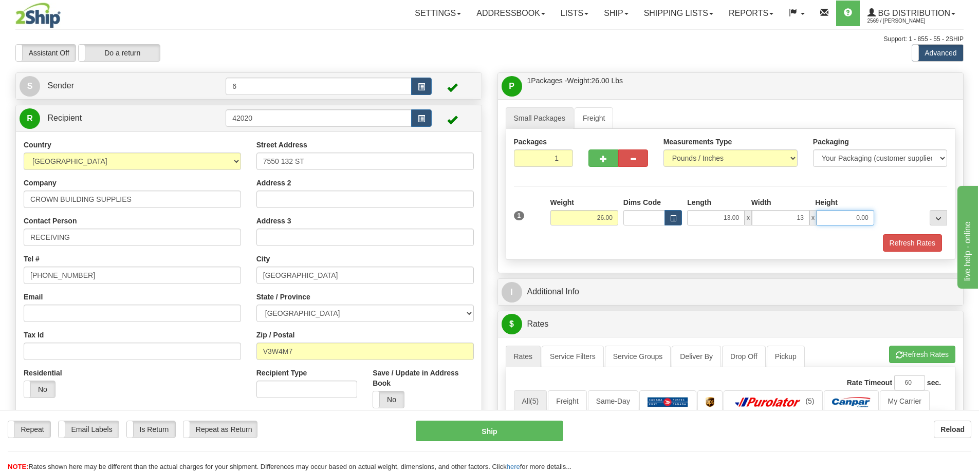
type input "13.00"
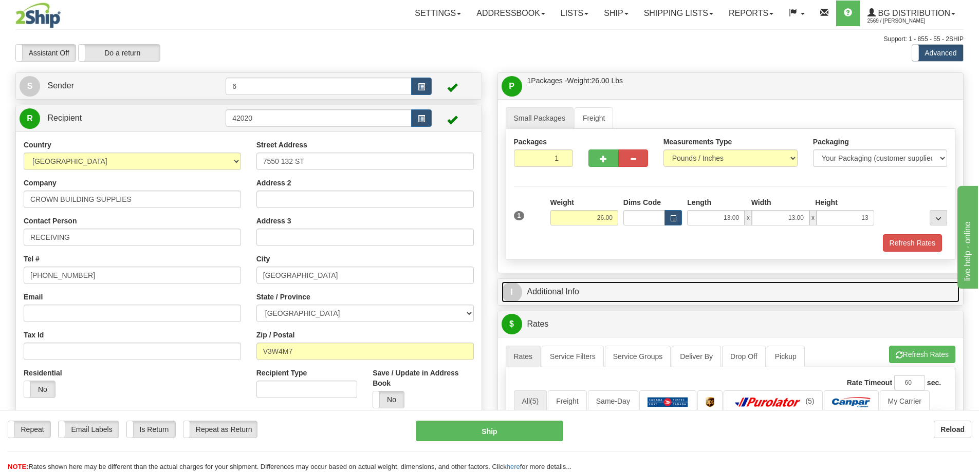
type input "13.00"
drag, startPoint x: 547, startPoint y: 290, endPoint x: 553, endPoint y: 289, distance: 6.4
click at [548, 290] on link "I Additional Info" at bounding box center [731, 292] width 458 height 21
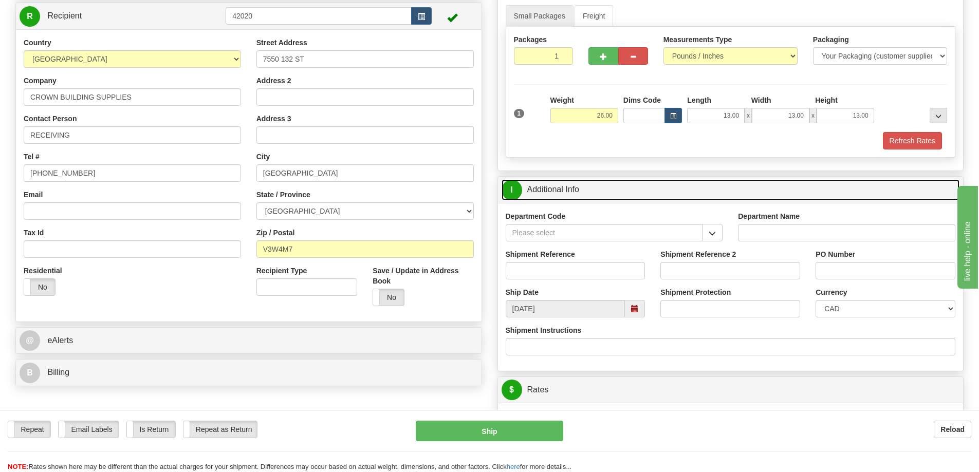
scroll to position [103, 0]
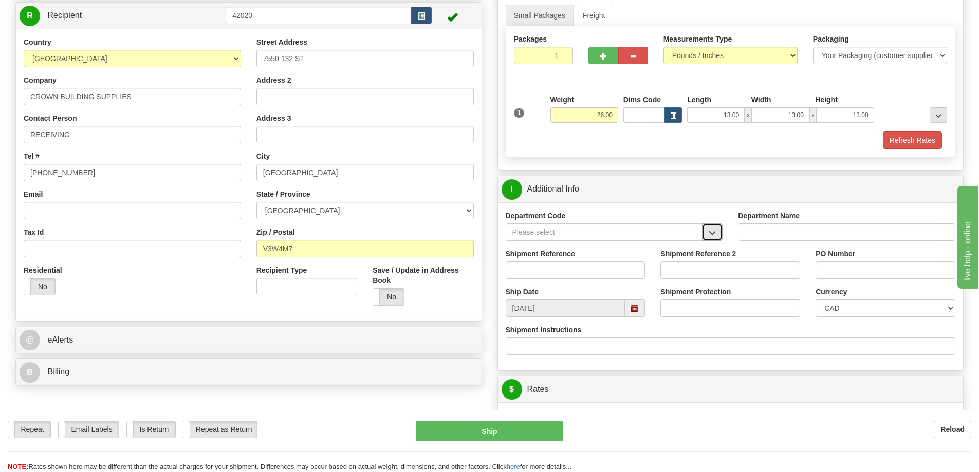
click at [709, 232] on span "button" at bounding box center [712, 233] width 7 height 7
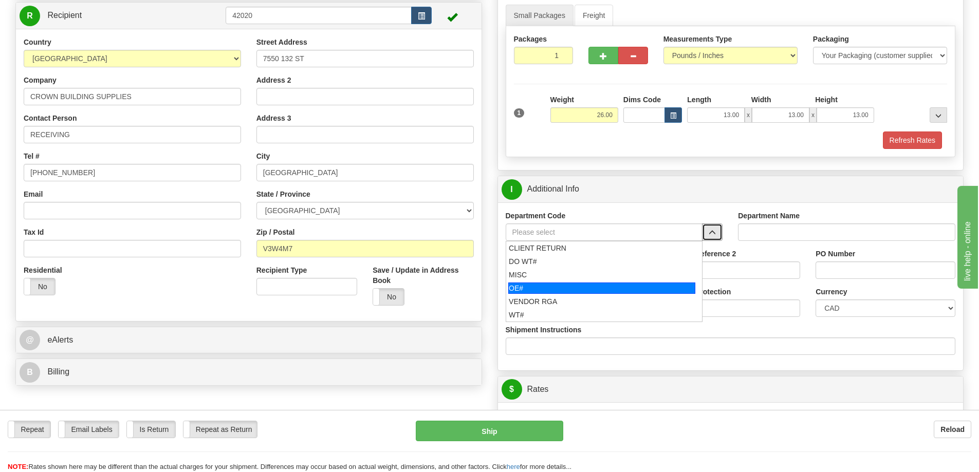
click at [563, 289] on div "OE#" at bounding box center [601, 288] width 187 height 11
type input "OE#"
type input "ORDERS"
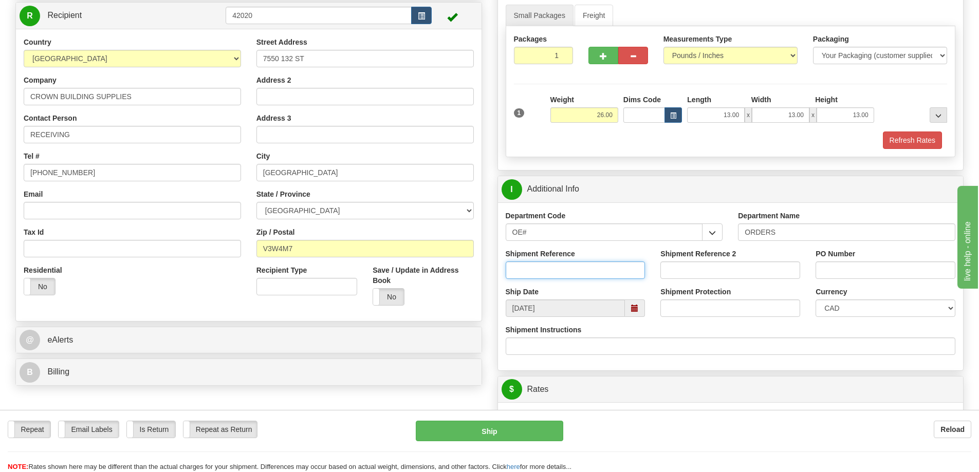
click at [576, 269] on input "Shipment Reference" at bounding box center [576, 270] width 140 height 17
type input "60033457-00"
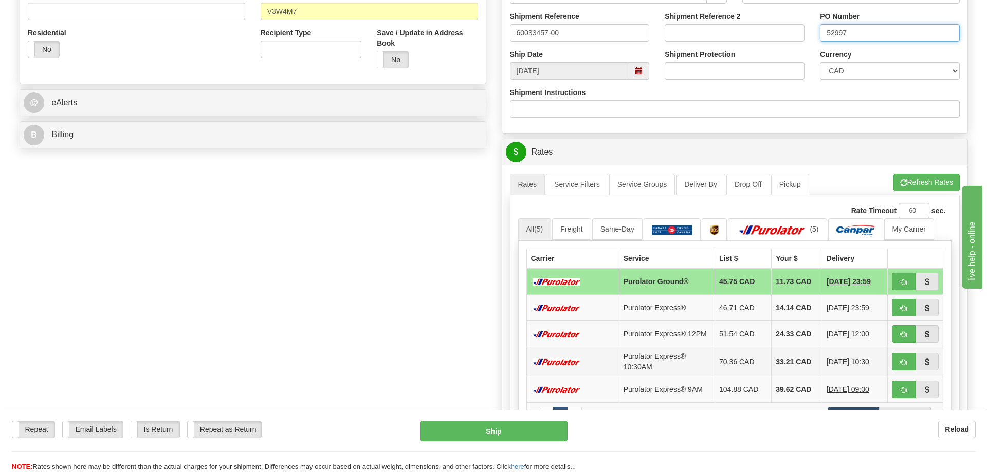
scroll to position [411, 0]
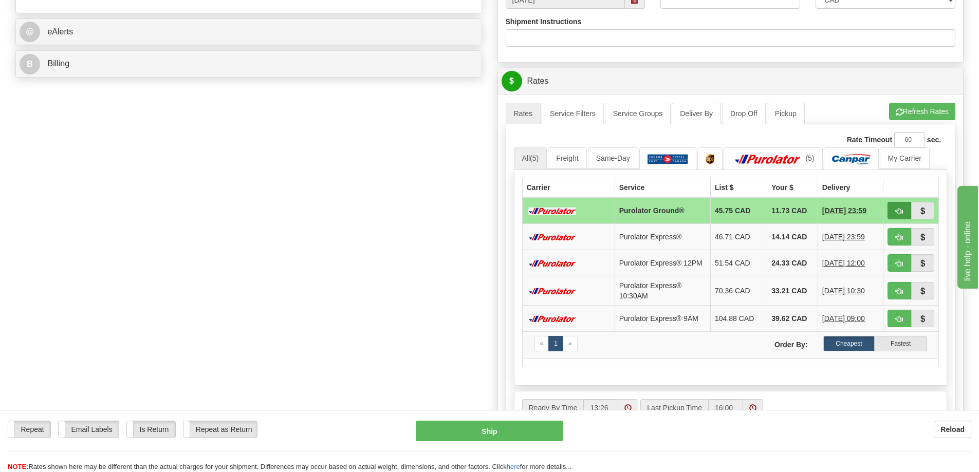
type input "52997"
drag, startPoint x: 899, startPoint y: 212, endPoint x: 908, endPoint y: 212, distance: 9.2
click at [899, 212] on span "button" at bounding box center [899, 211] width 7 height 7
type input "260"
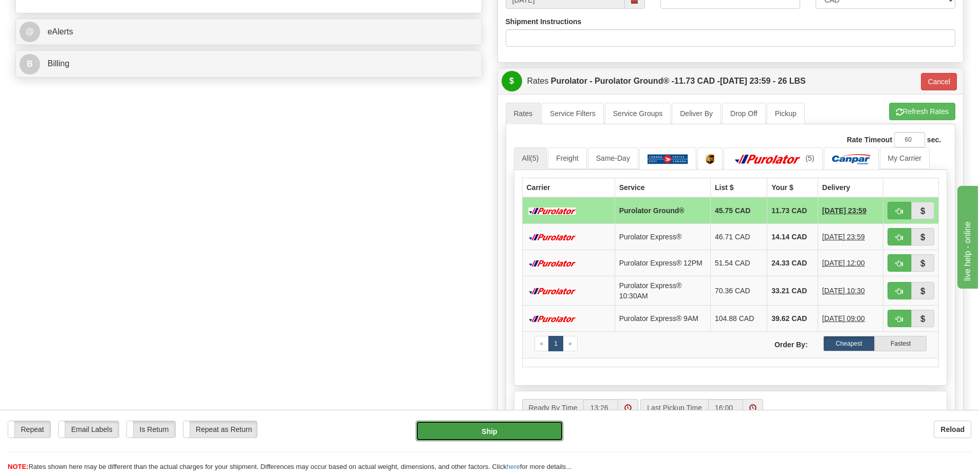
click at [505, 429] on button "Ship" at bounding box center [489, 431] width 147 height 21
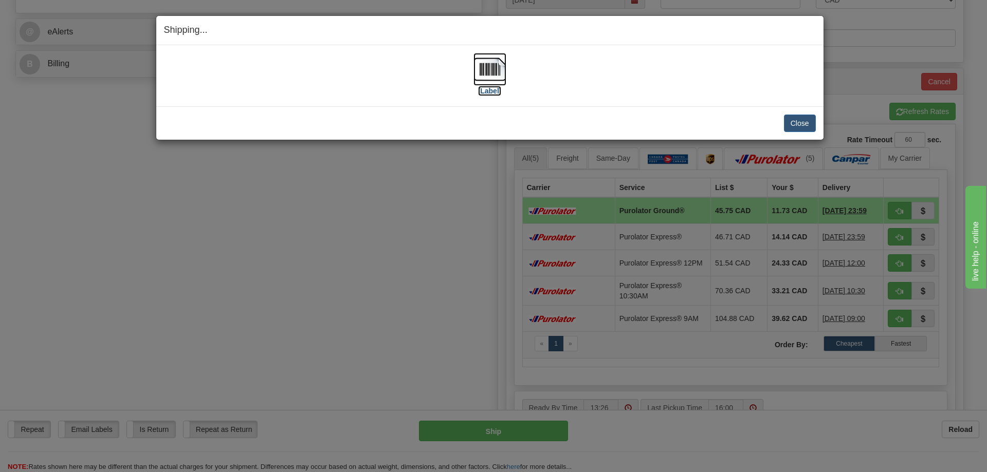
click at [484, 74] on img at bounding box center [489, 69] width 33 height 33
